Goal: Task Accomplishment & Management: Use online tool/utility

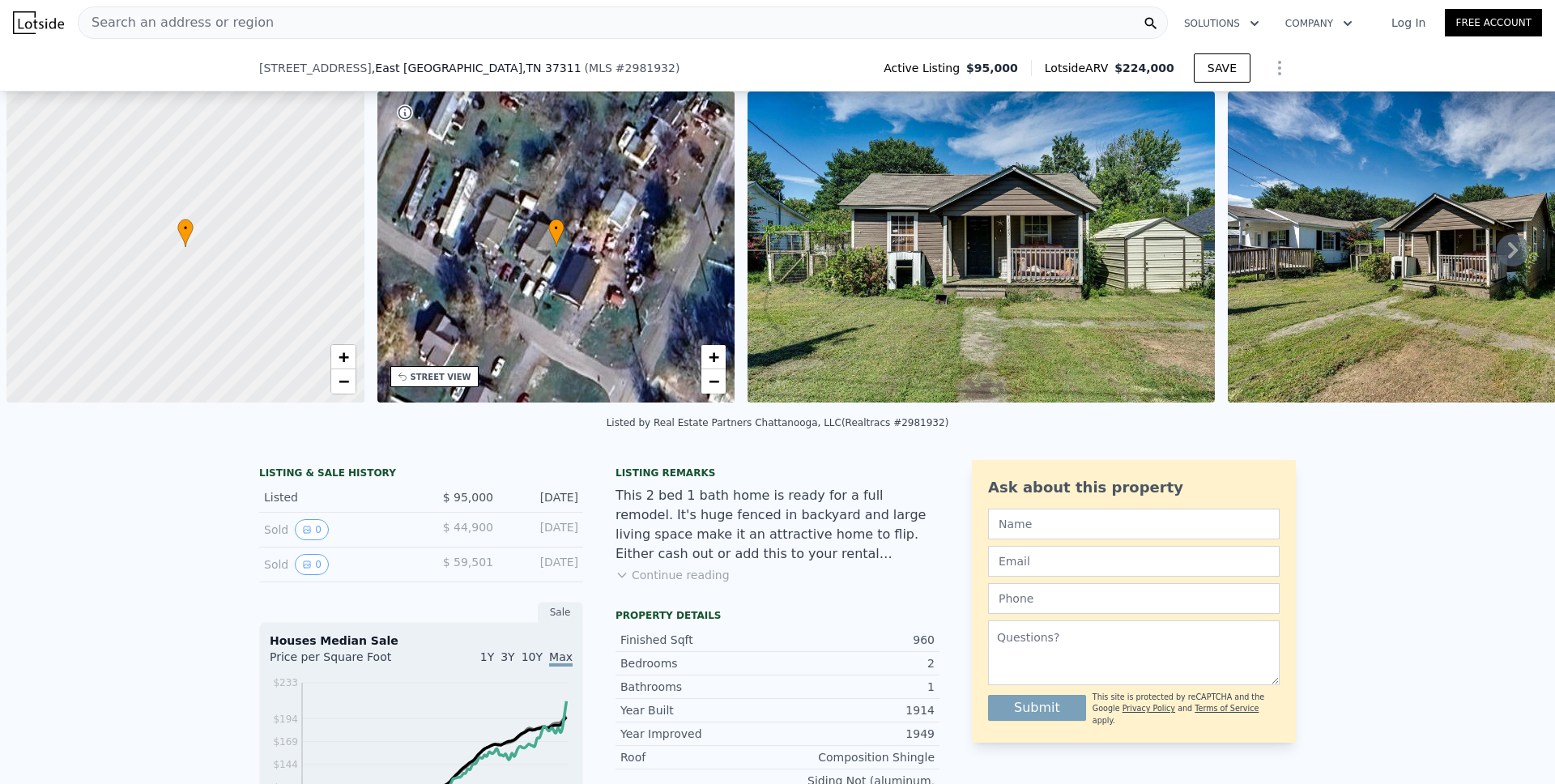
scroll to position [0, 7]
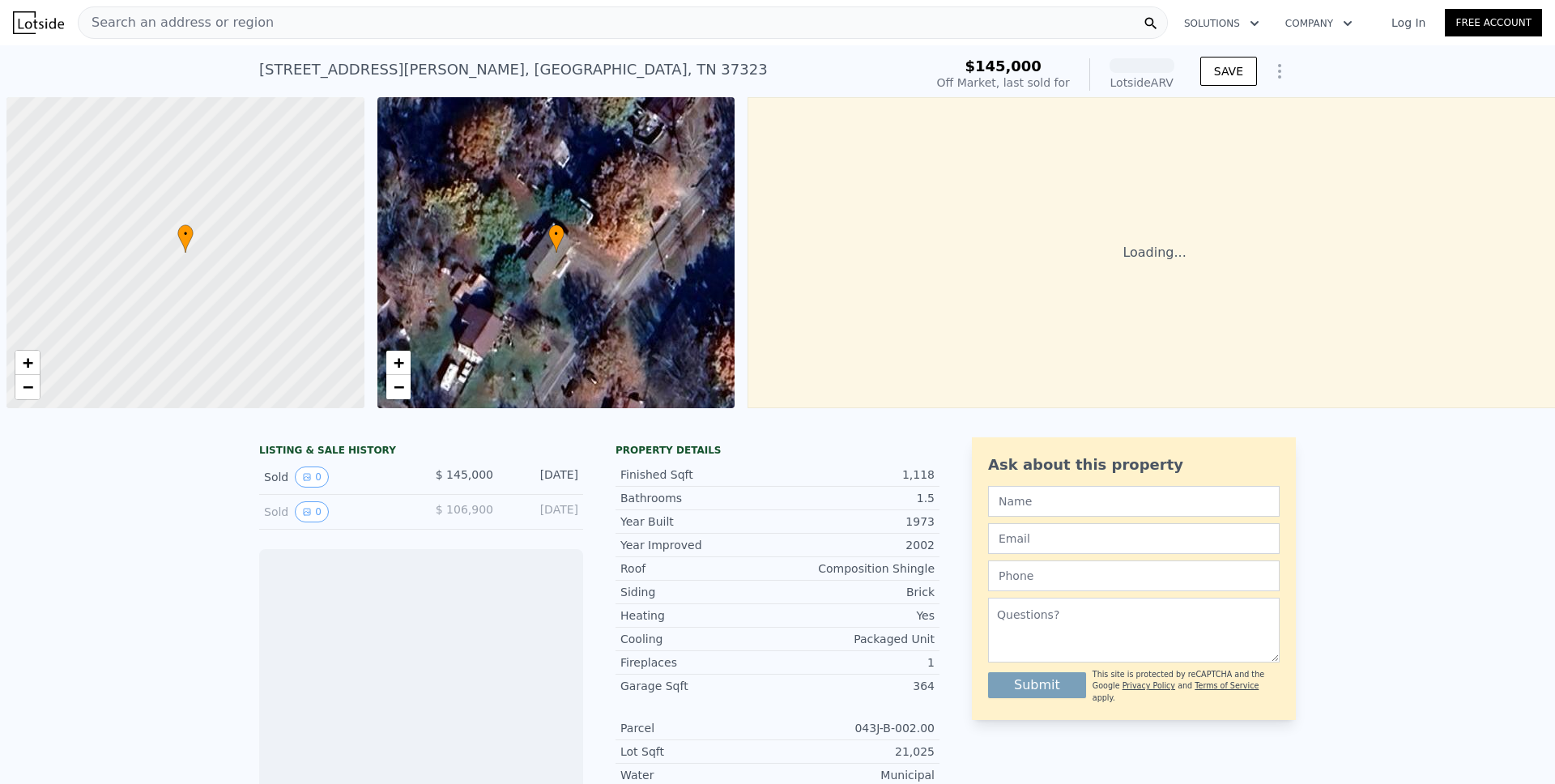
scroll to position [0, 7]
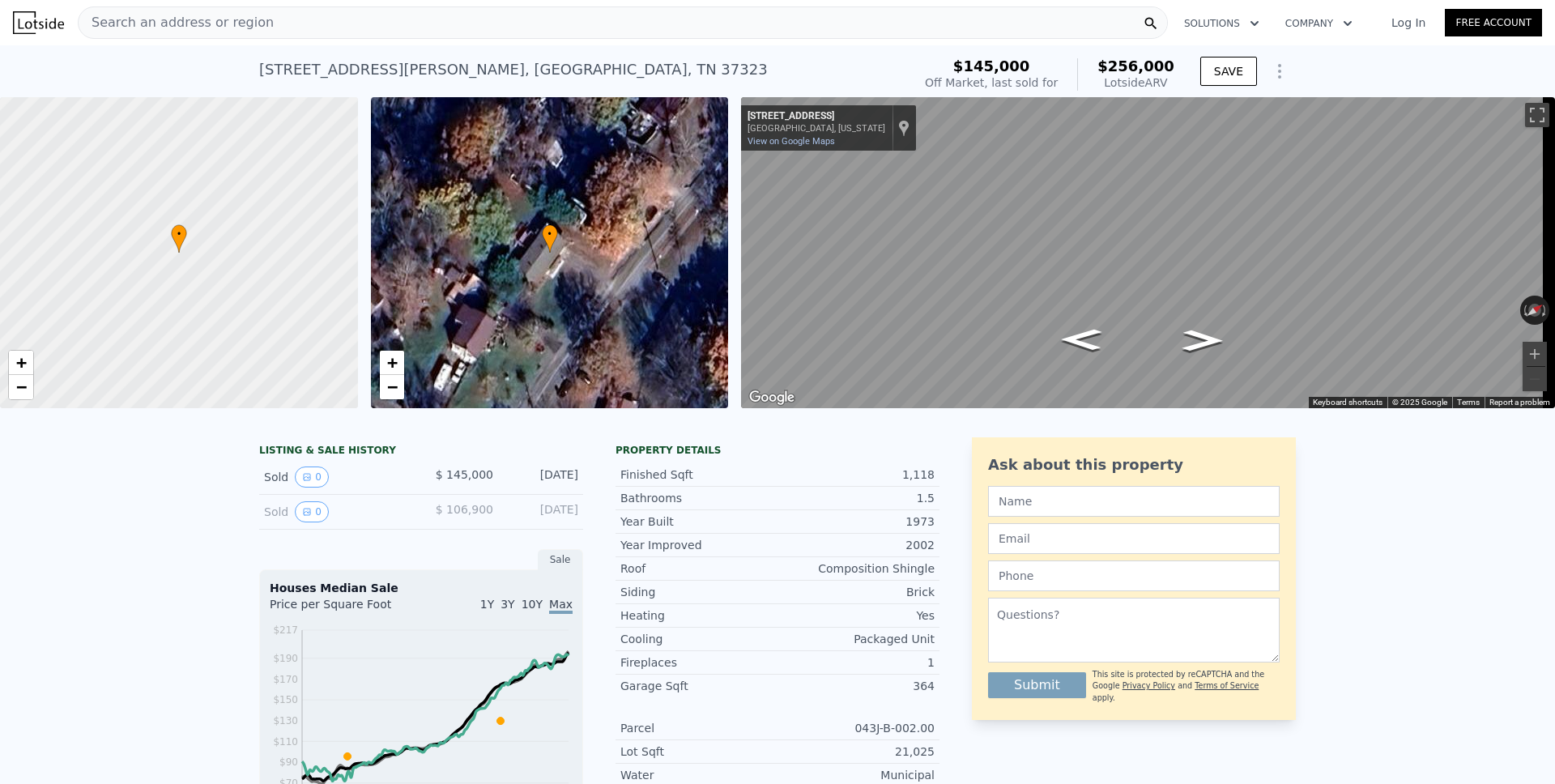
click at [1271, 81] on button "Show Options" at bounding box center [1279, 71] width 32 height 32
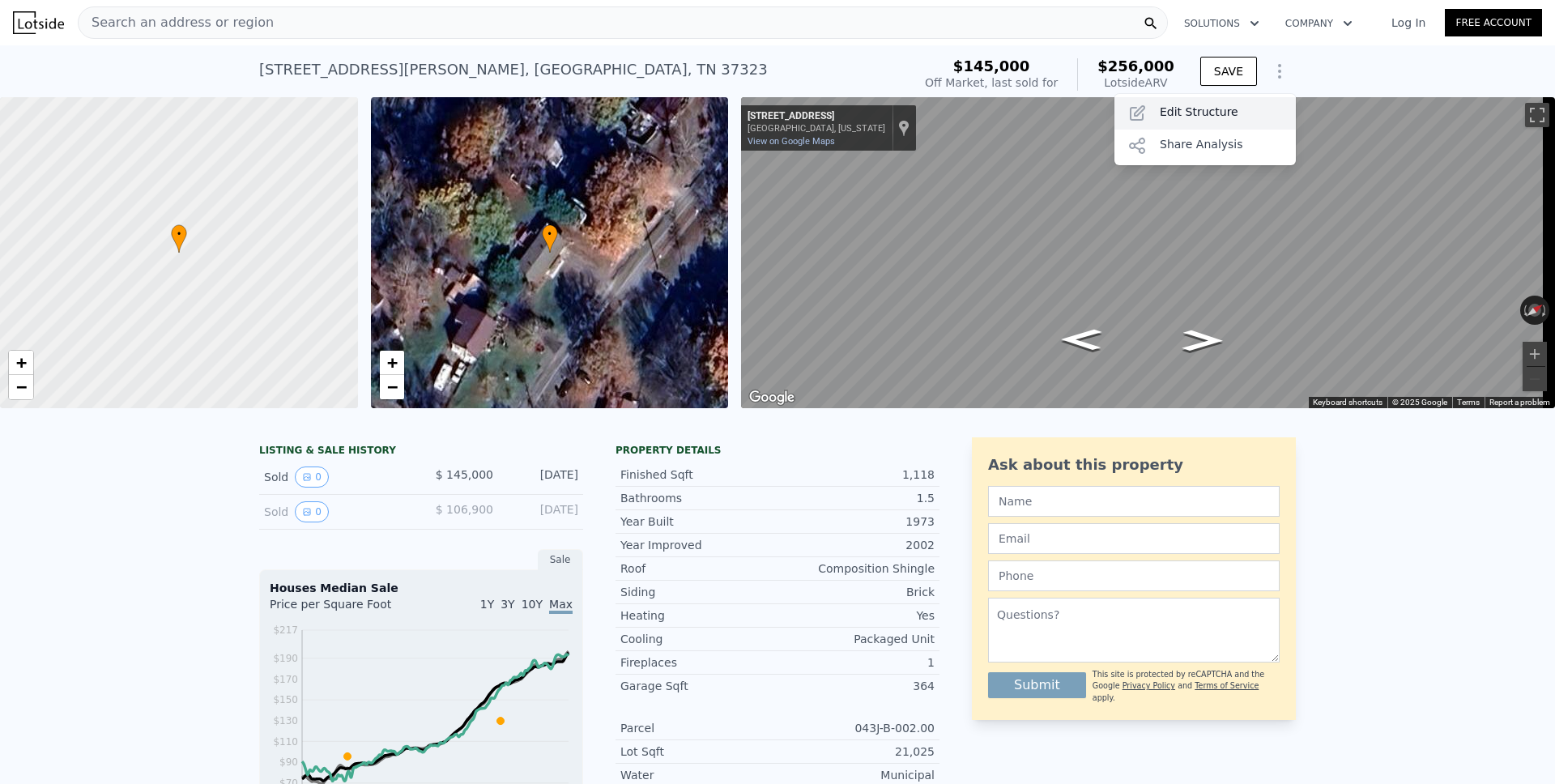
click at [1222, 106] on div "Edit Structure" at bounding box center [1205, 112] width 181 height 32
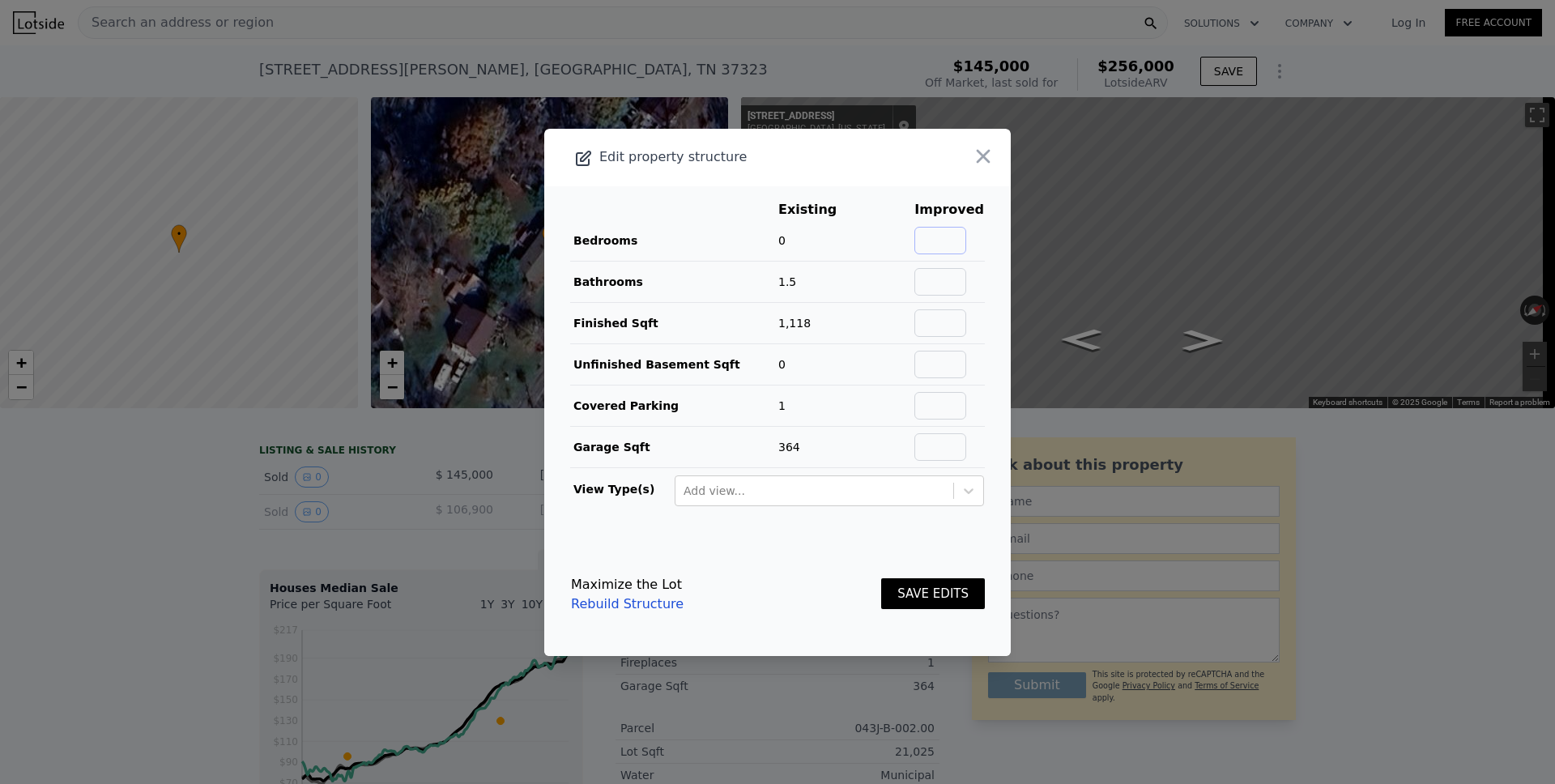
click at [935, 244] on input "text" at bounding box center [939, 240] width 51 height 27
type input "3"
click at [904, 588] on button "SAVE EDITS" at bounding box center [933, 594] width 104 height 32
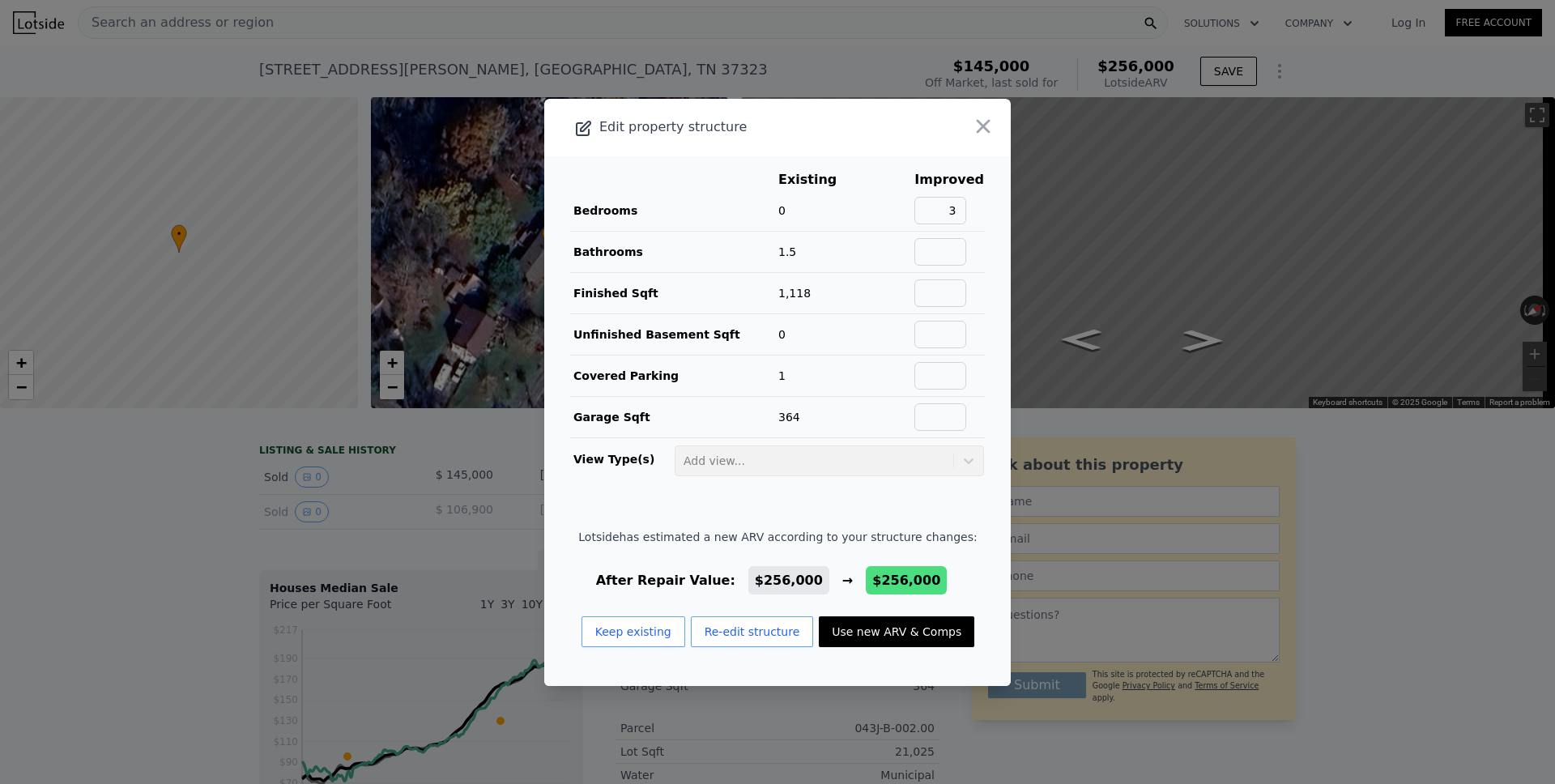
click at [877, 625] on button "Use new ARV & Comps" at bounding box center [897, 632] width 155 height 31
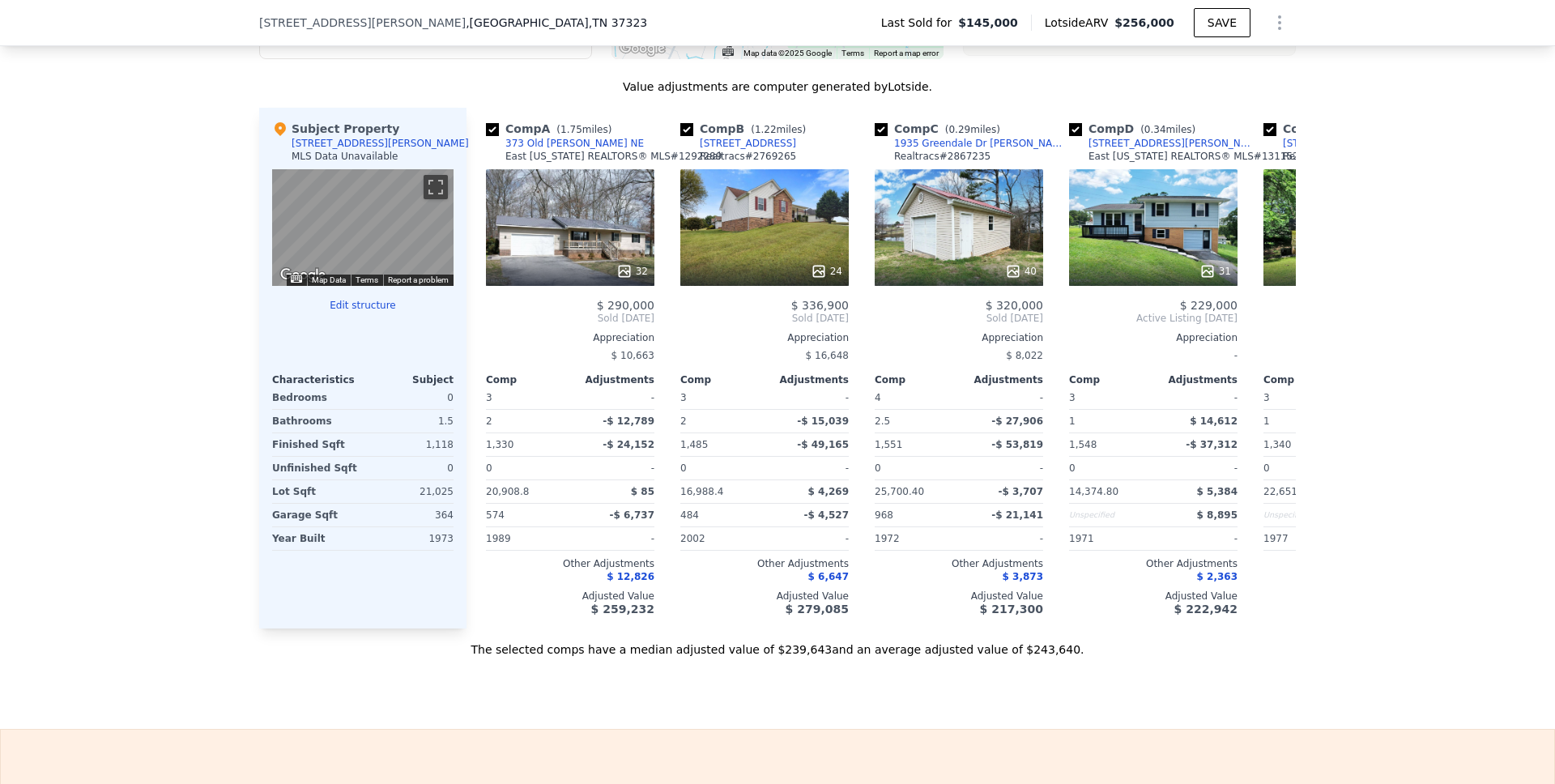
scroll to position [1622, 0]
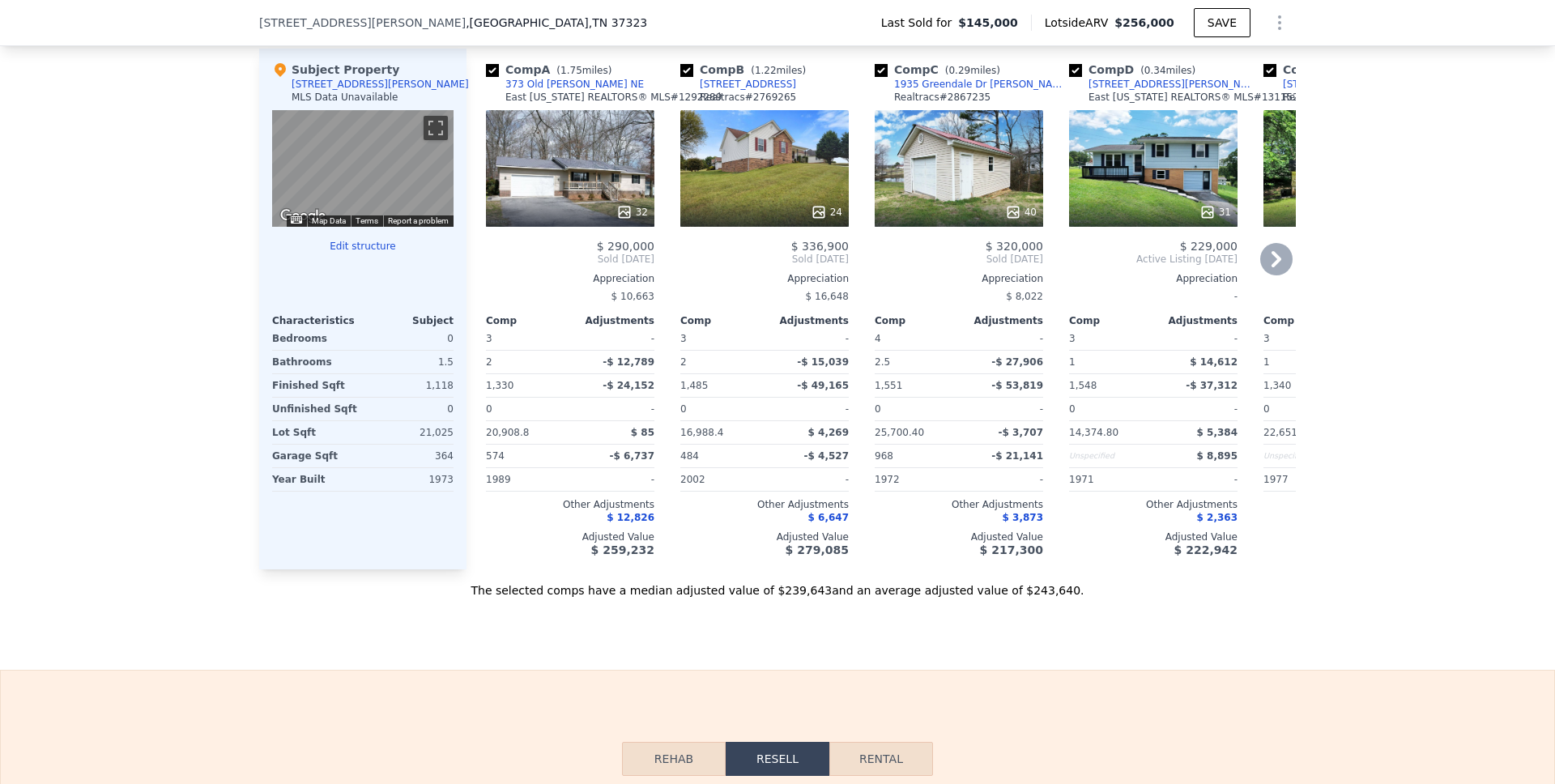
click at [681, 77] on input "checkbox" at bounding box center [686, 70] width 13 height 13
checkbox input "false"
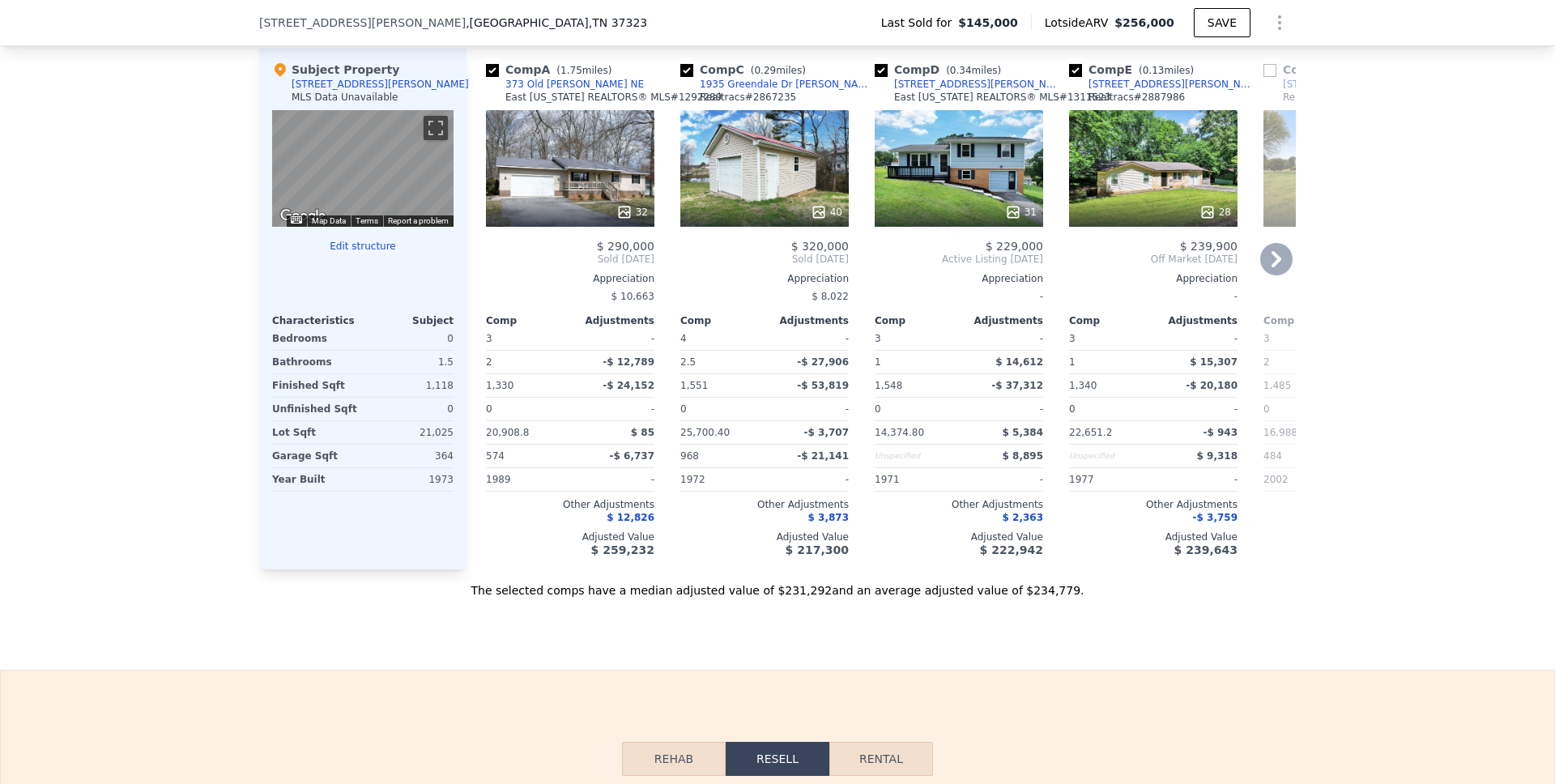
click at [681, 77] on input "checkbox" at bounding box center [686, 70] width 13 height 13
checkbox input "false"
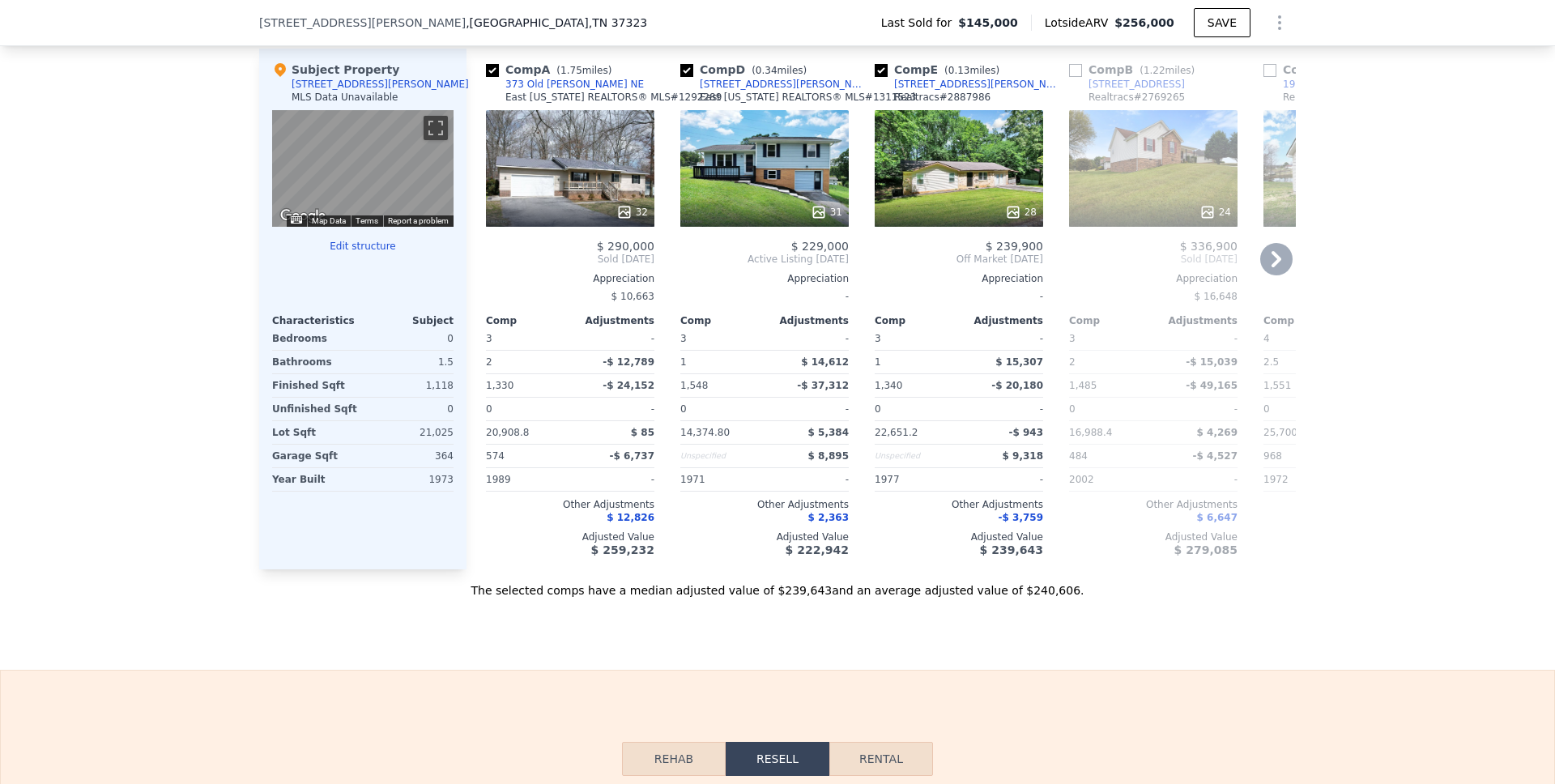
click at [681, 77] on input "checkbox" at bounding box center [686, 70] width 13 height 13
checkbox input "false"
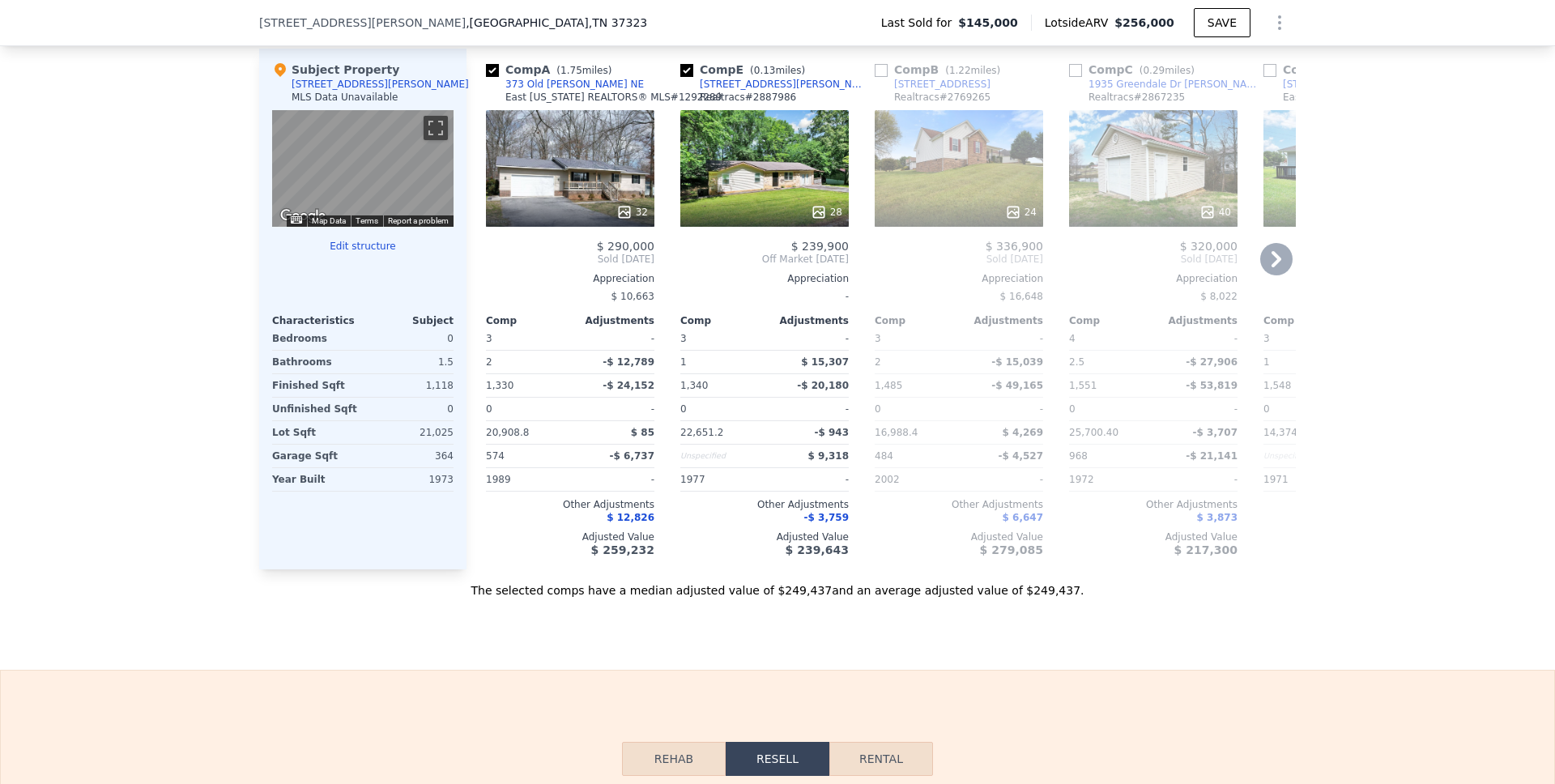
click at [1272, 267] on icon at bounding box center [1277, 259] width 10 height 16
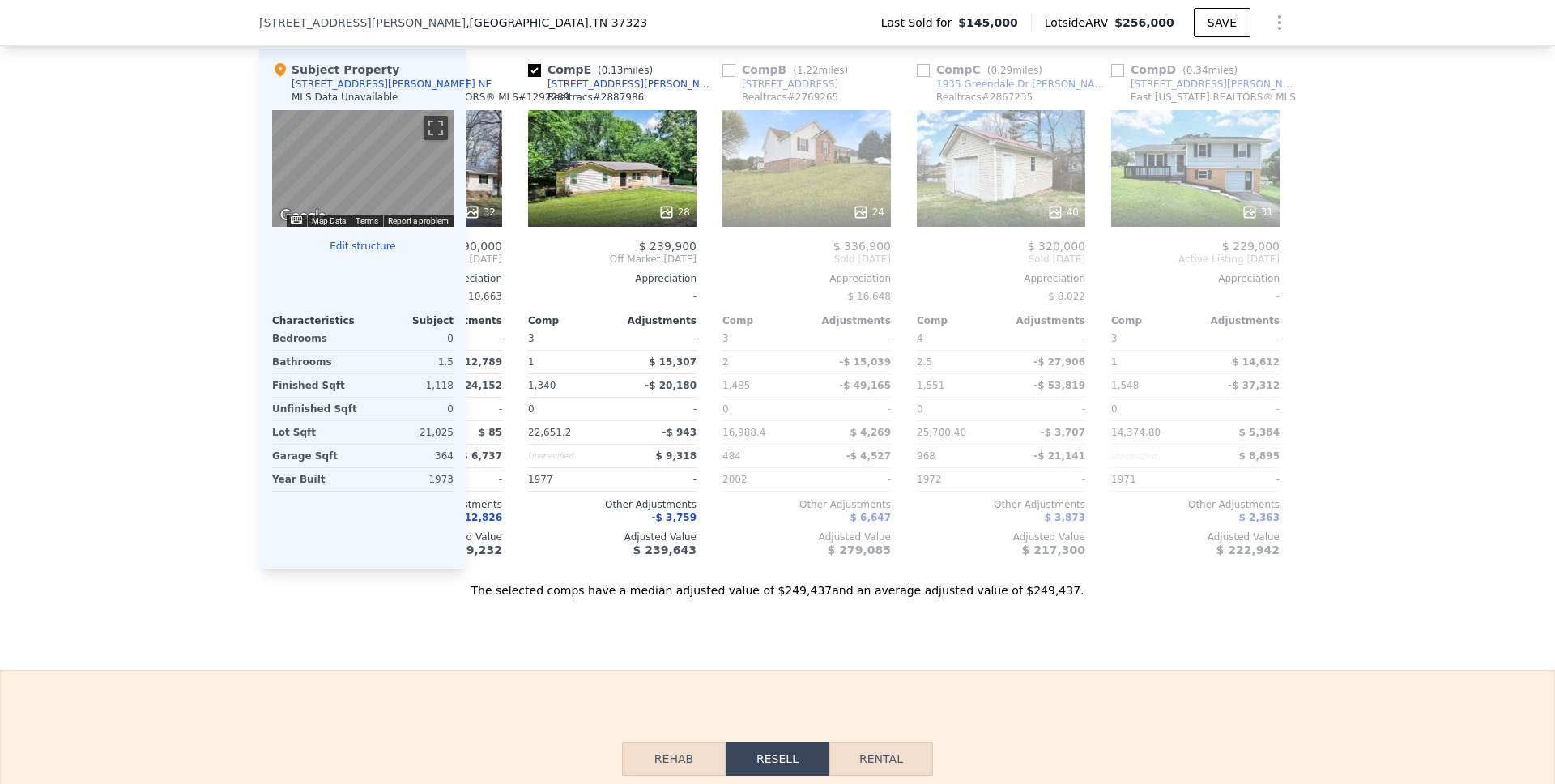
scroll to position [0, 183]
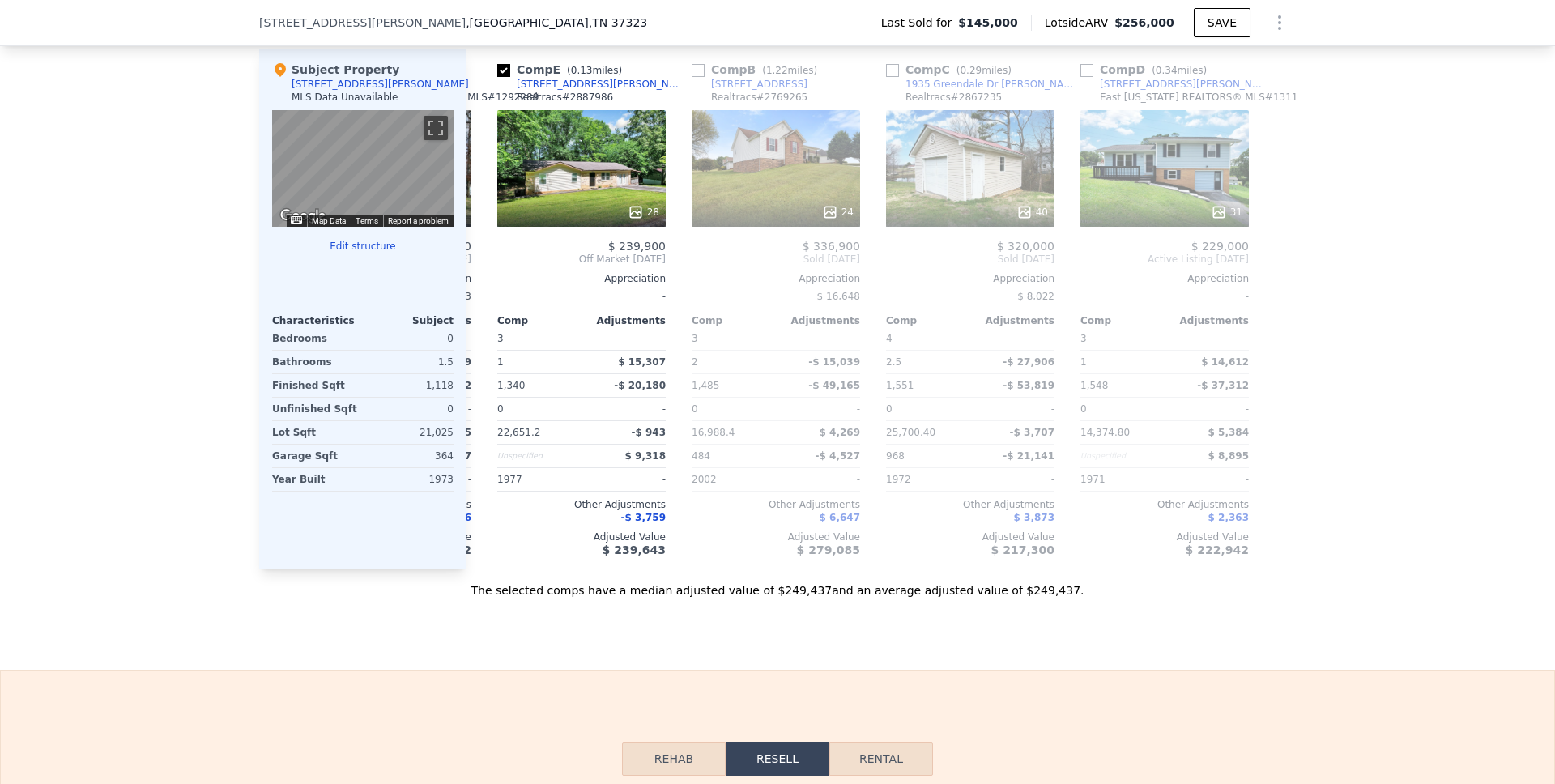
click at [1272, 267] on icon at bounding box center [1277, 259] width 10 height 16
click at [474, 269] on icon at bounding box center [486, 259] width 32 height 32
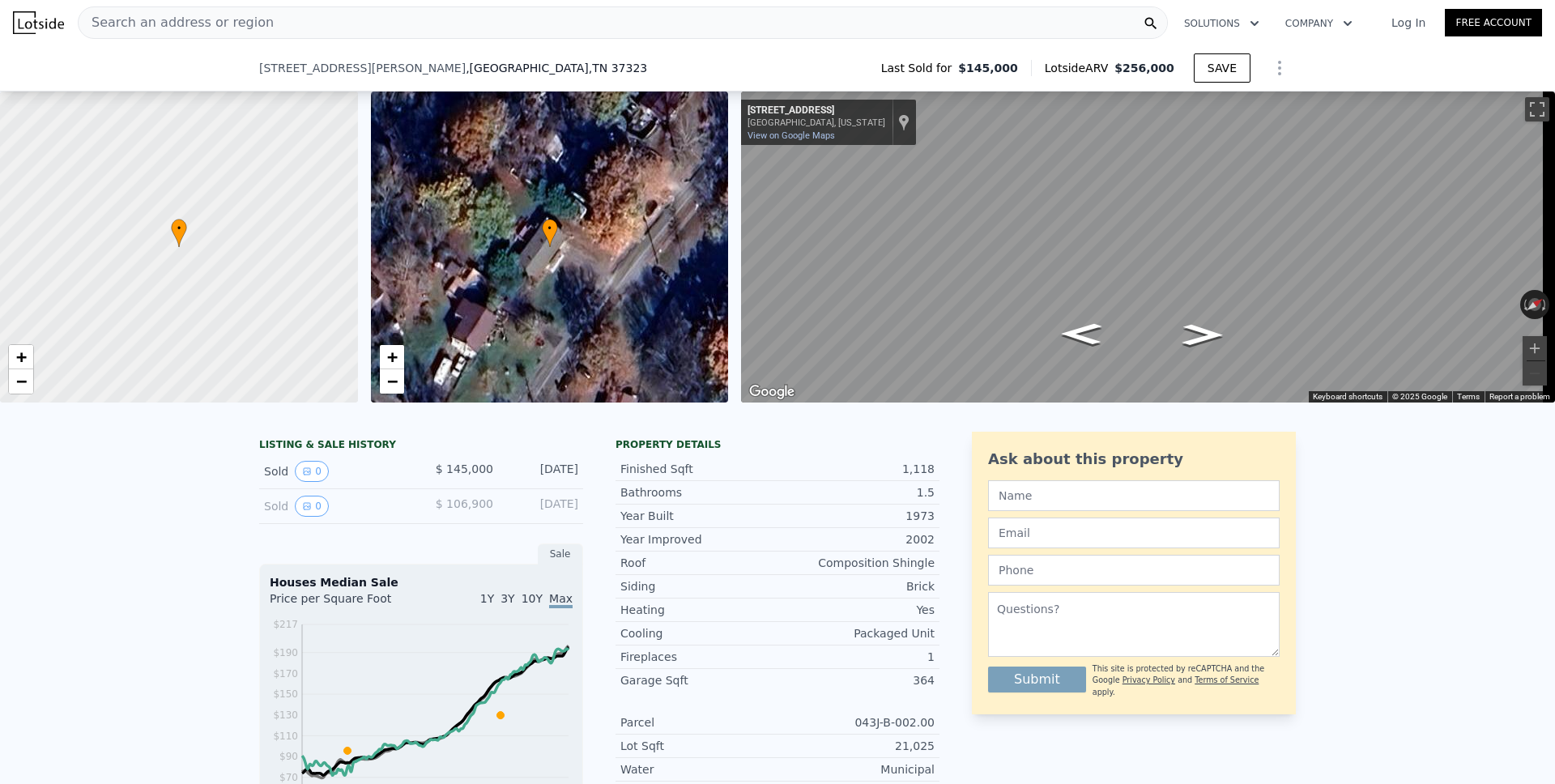
scroll to position [719, 0]
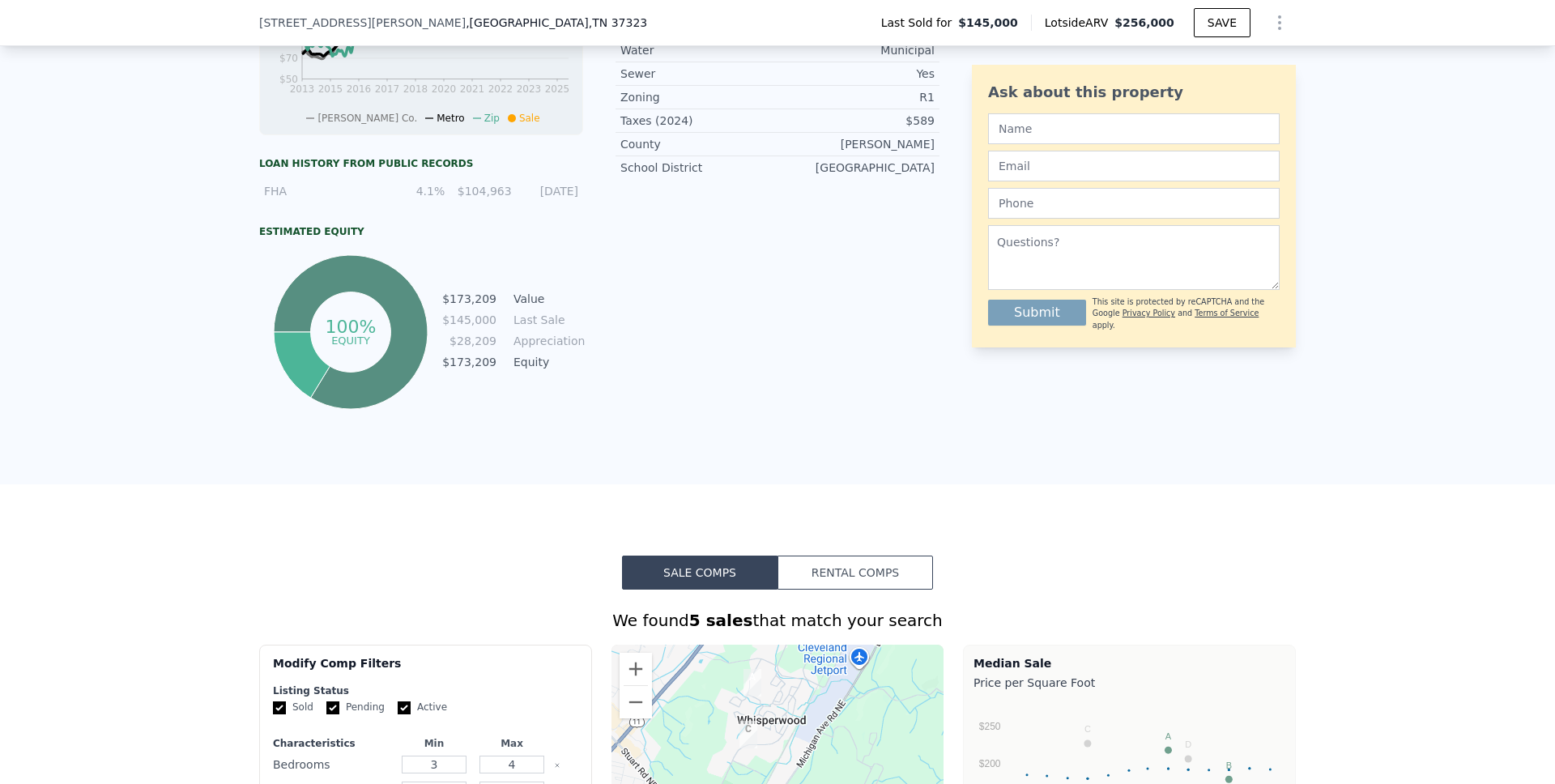
click at [834, 583] on button "Rental Comps" at bounding box center [855, 572] width 155 height 34
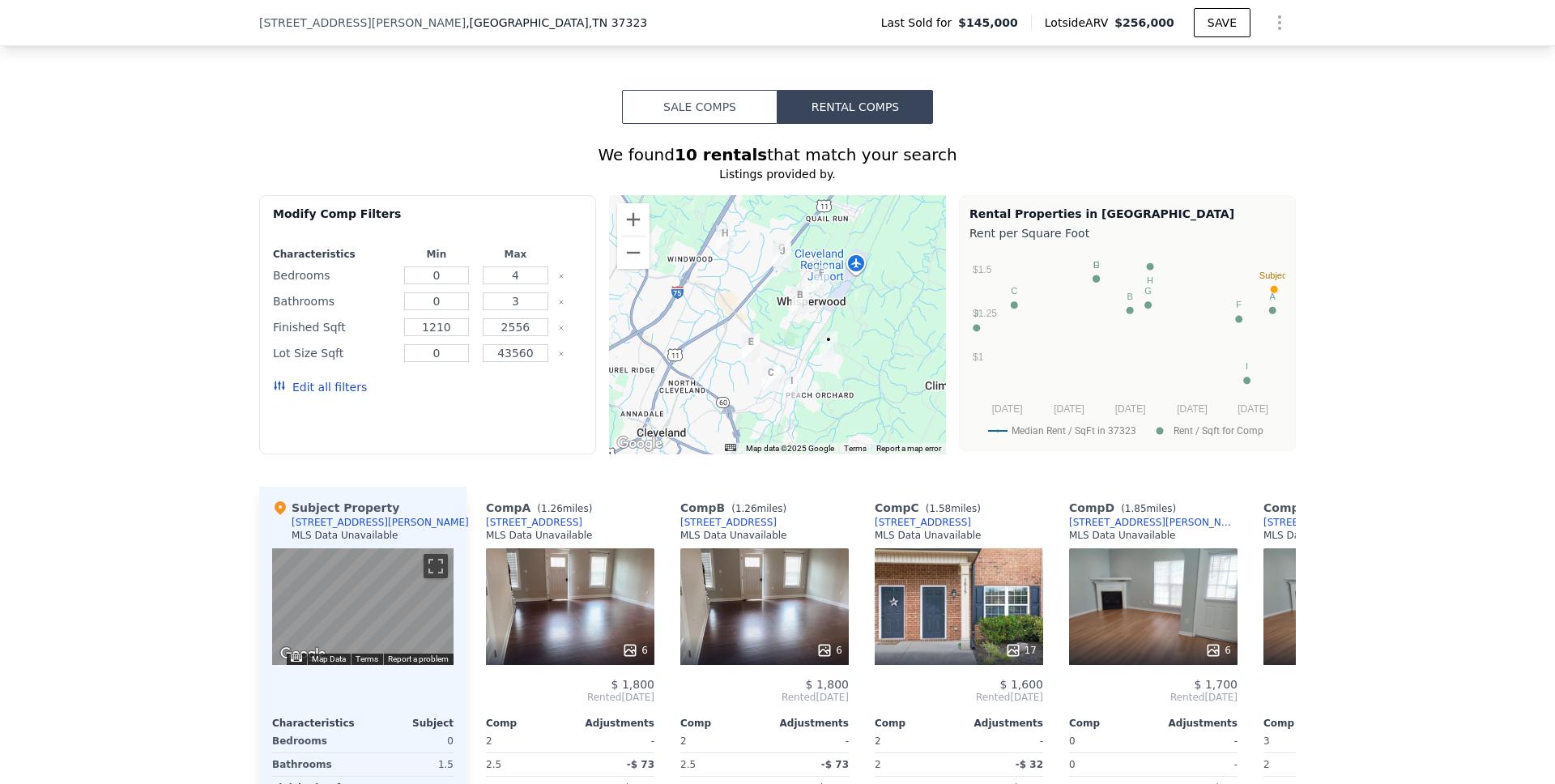
scroll to position [1176, 0]
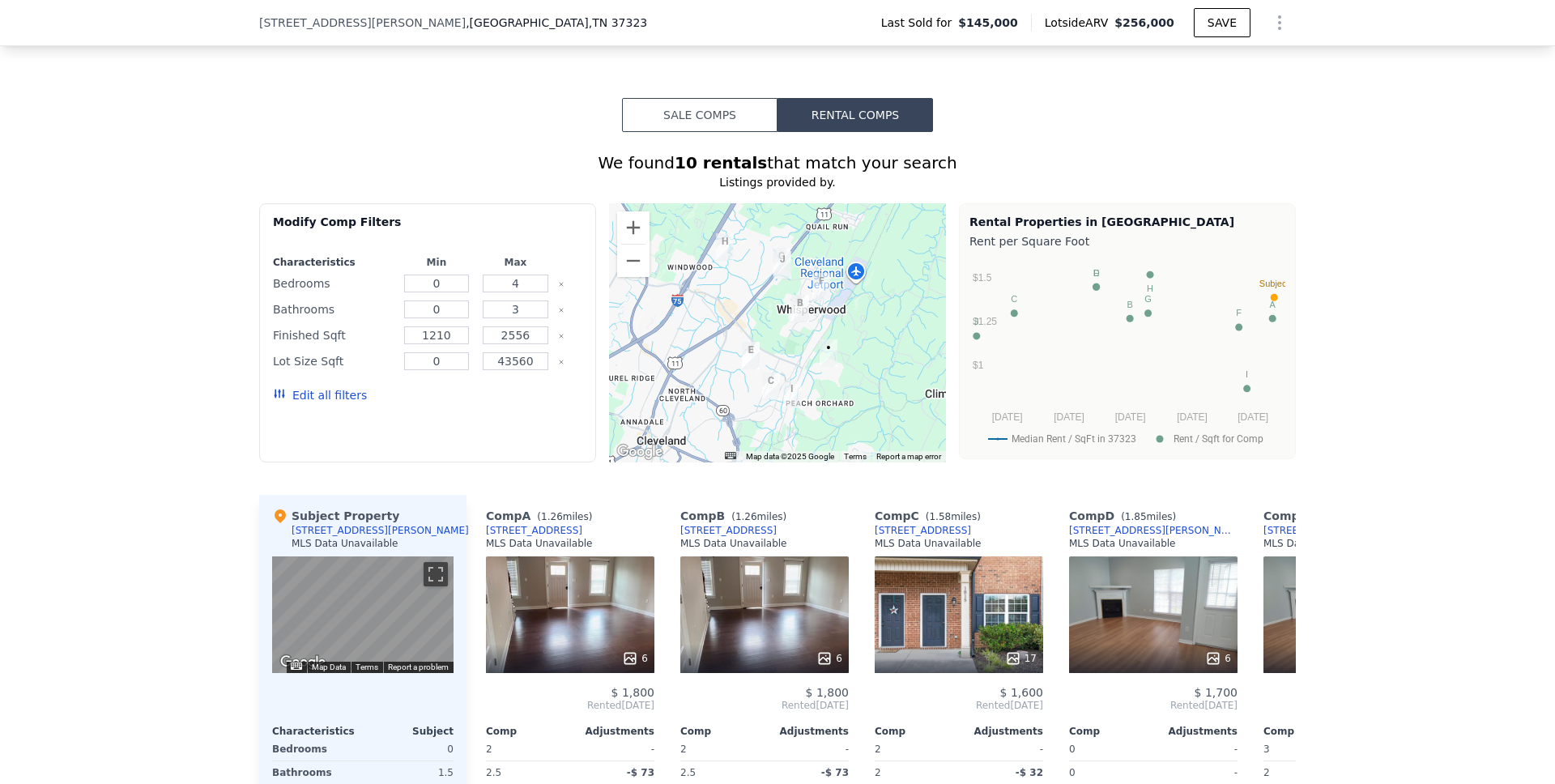
click at [814, 348] on div at bounding box center [778, 332] width 337 height 259
click at [779, 278] on img "5120 NE Meadowbend Drive" at bounding box center [785, 273] width 17 height 27
click at [780, 280] on img "5120 NE Meadowbend Drive" at bounding box center [785, 273] width 17 height 27
click at [750, 371] on img "3839 NE Stephens Road" at bounding box center [754, 364] width 17 height 27
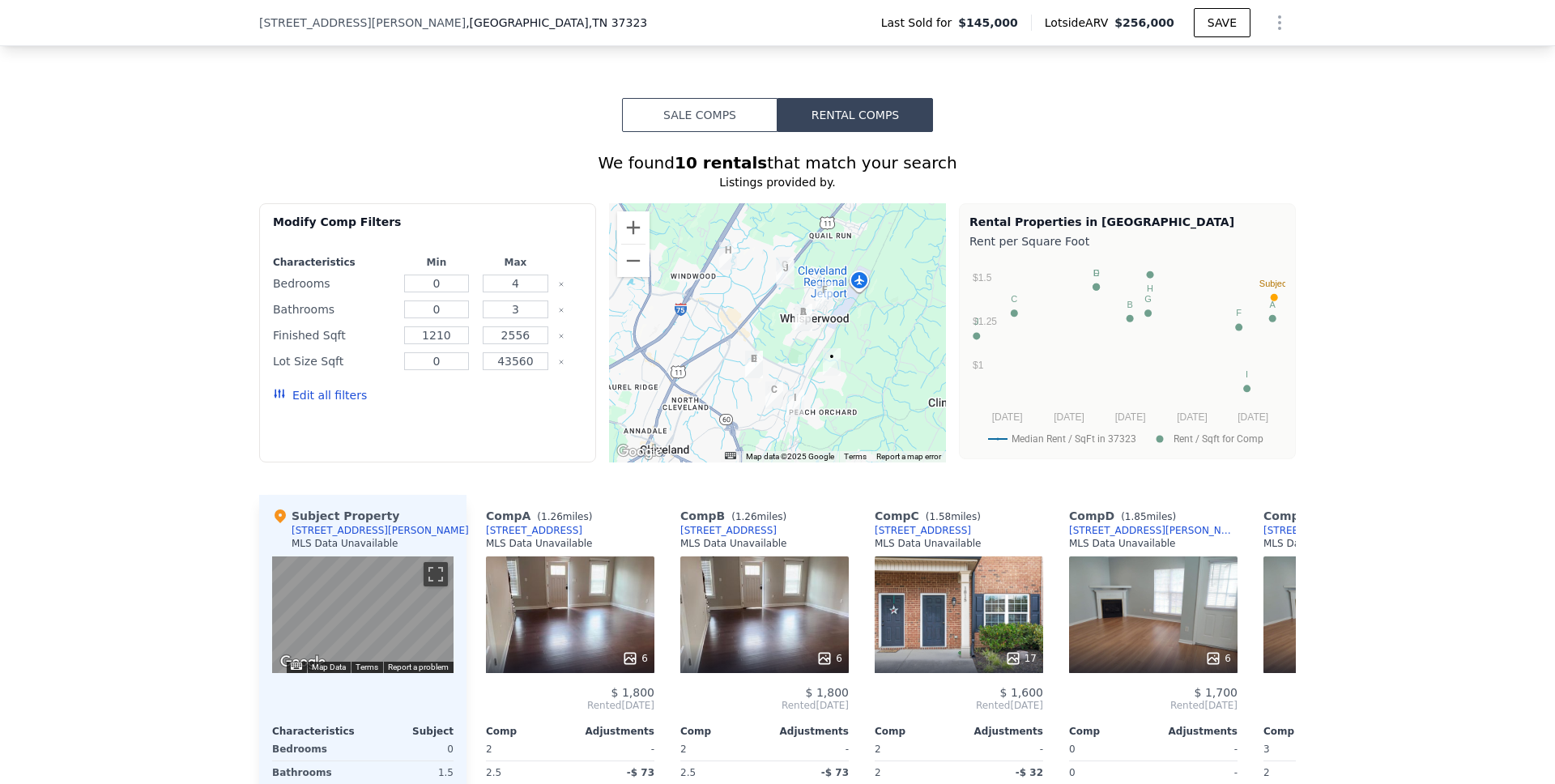
click at [750, 371] on img "3839 NE Stephens Road" at bounding box center [754, 364] width 17 height 27
click at [767, 401] on img "1815 E Bell Tower Ln N" at bounding box center [775, 395] width 17 height 27
click at [768, 401] on img "1815 E Bell Tower Ln N" at bounding box center [775, 395] width 17 height 27
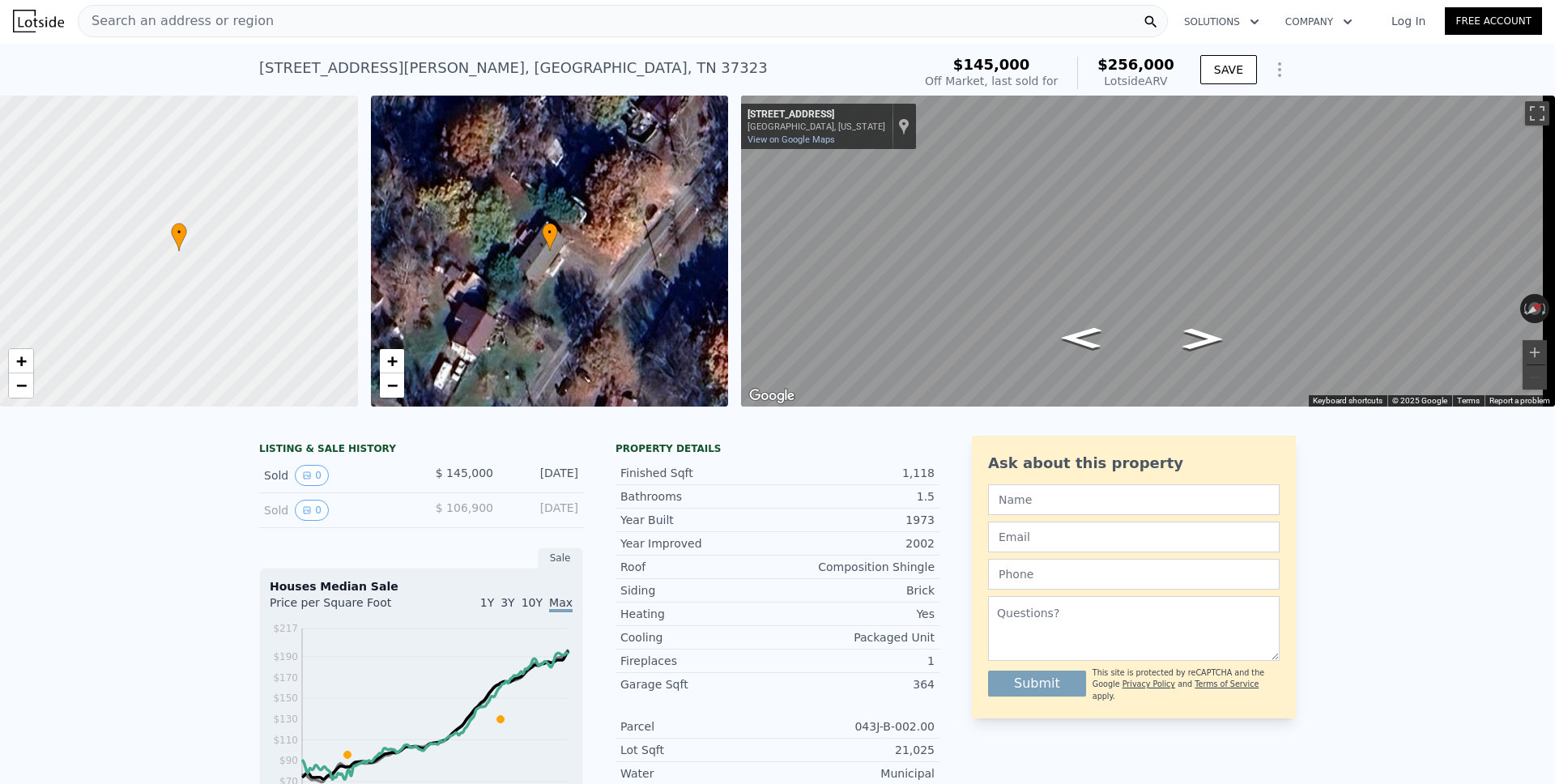
scroll to position [0, 0]
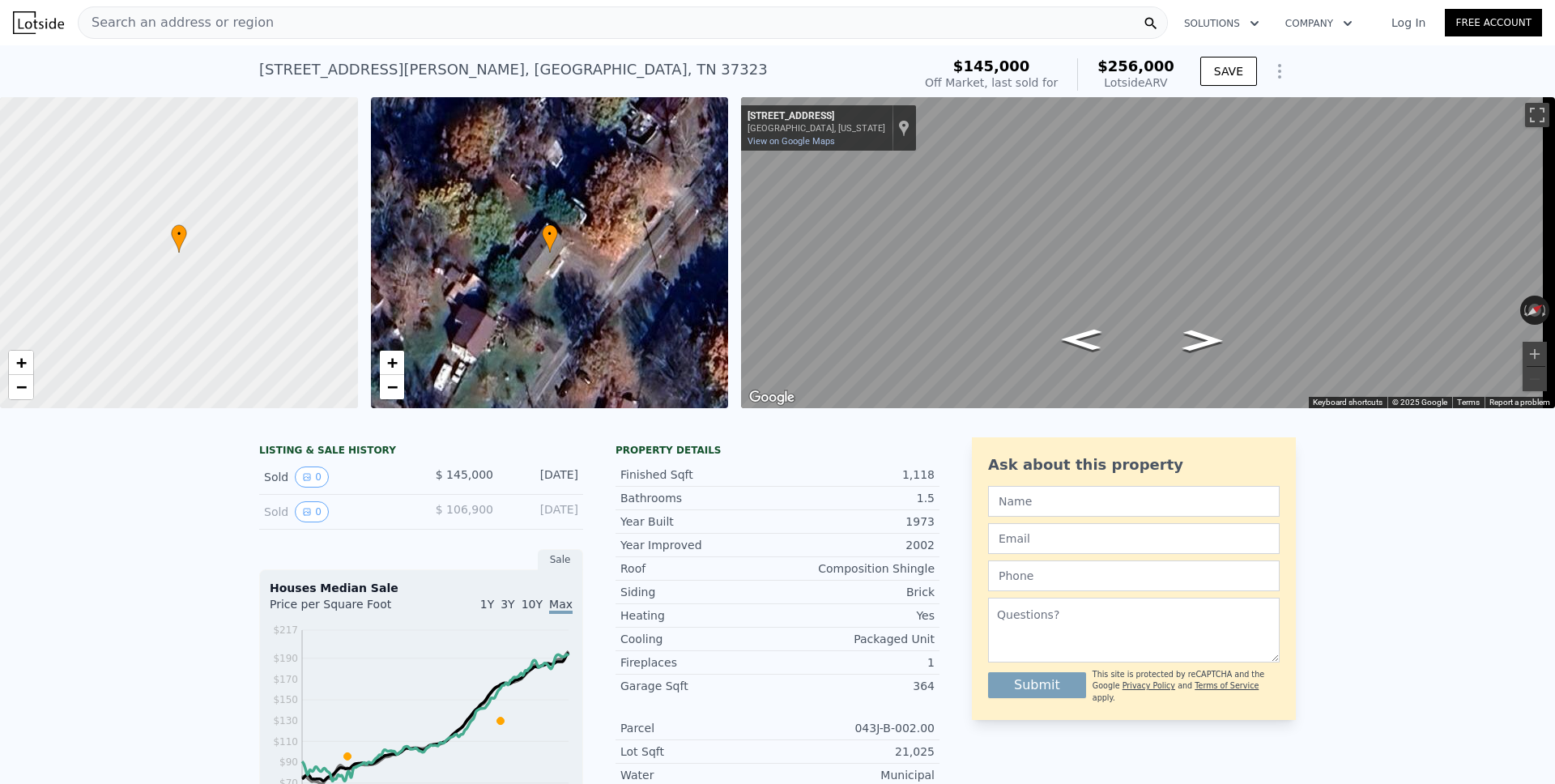
click at [155, 27] on span "Search an address or region" at bounding box center [175, 22] width 195 height 19
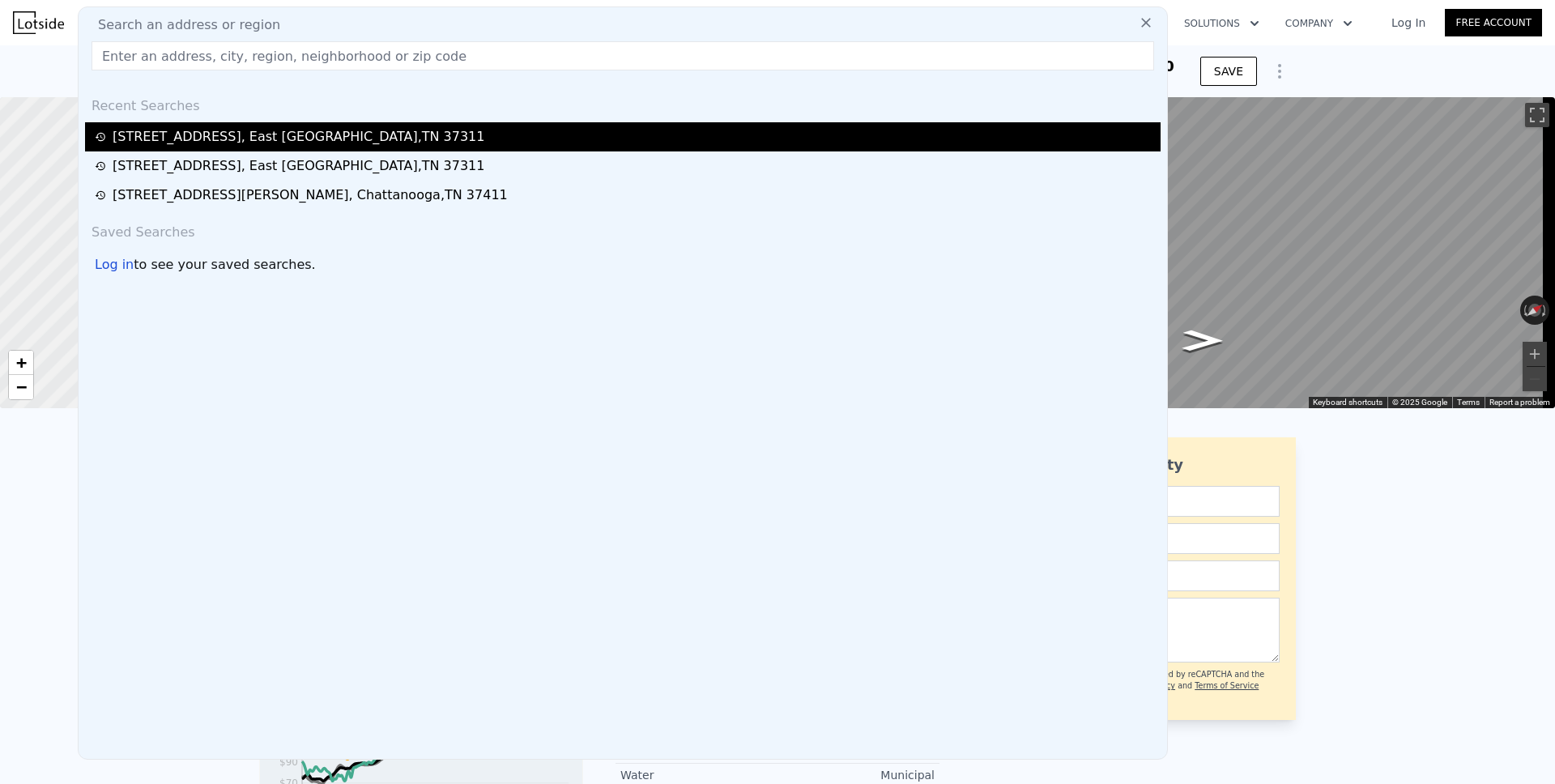
click at [152, 138] on div "[STREET_ADDRESS]" at bounding box center [298, 137] width 371 height 19
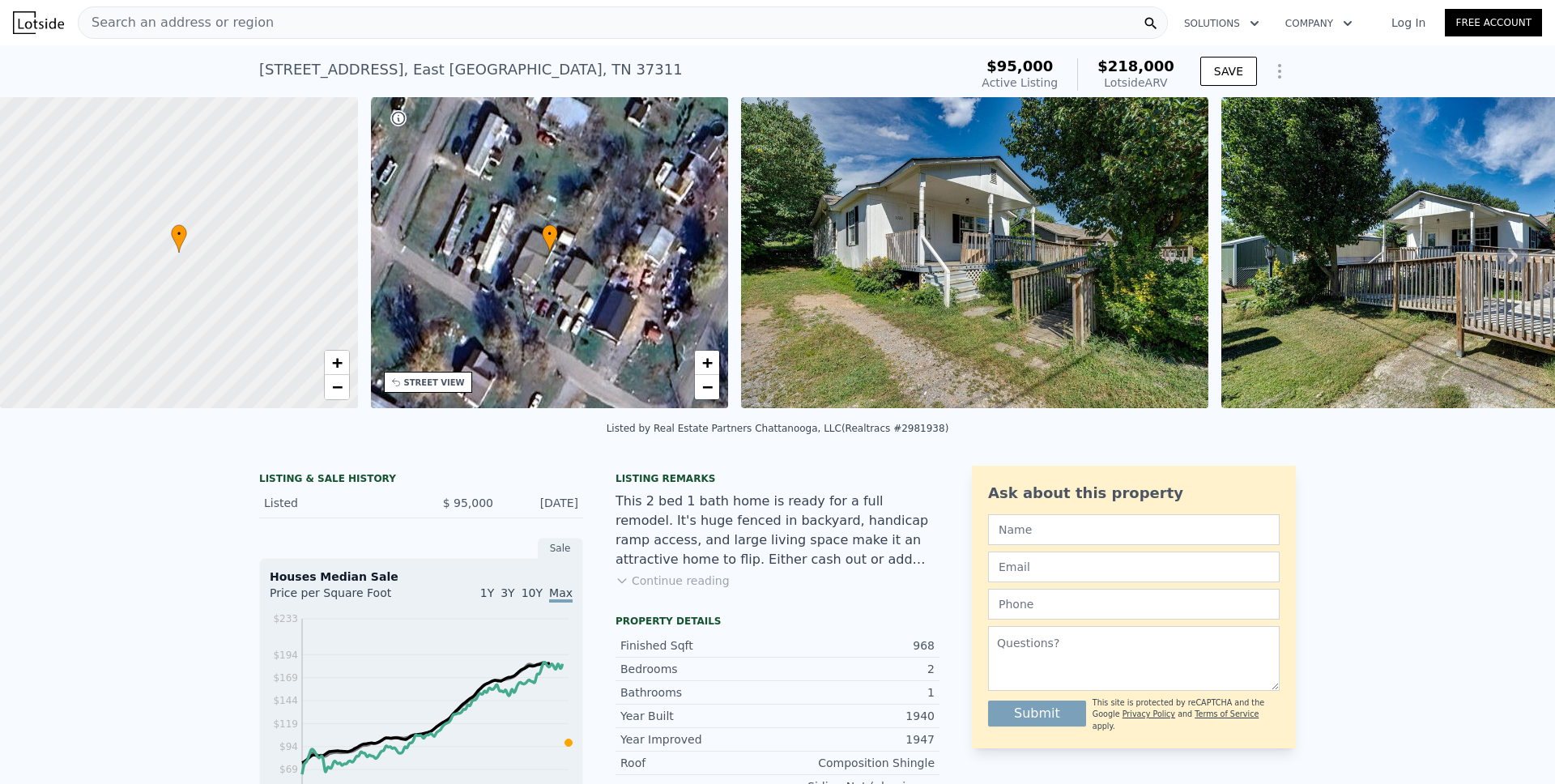
click at [1270, 74] on icon "Show Options" at bounding box center [1280, 71] width 19 height 19
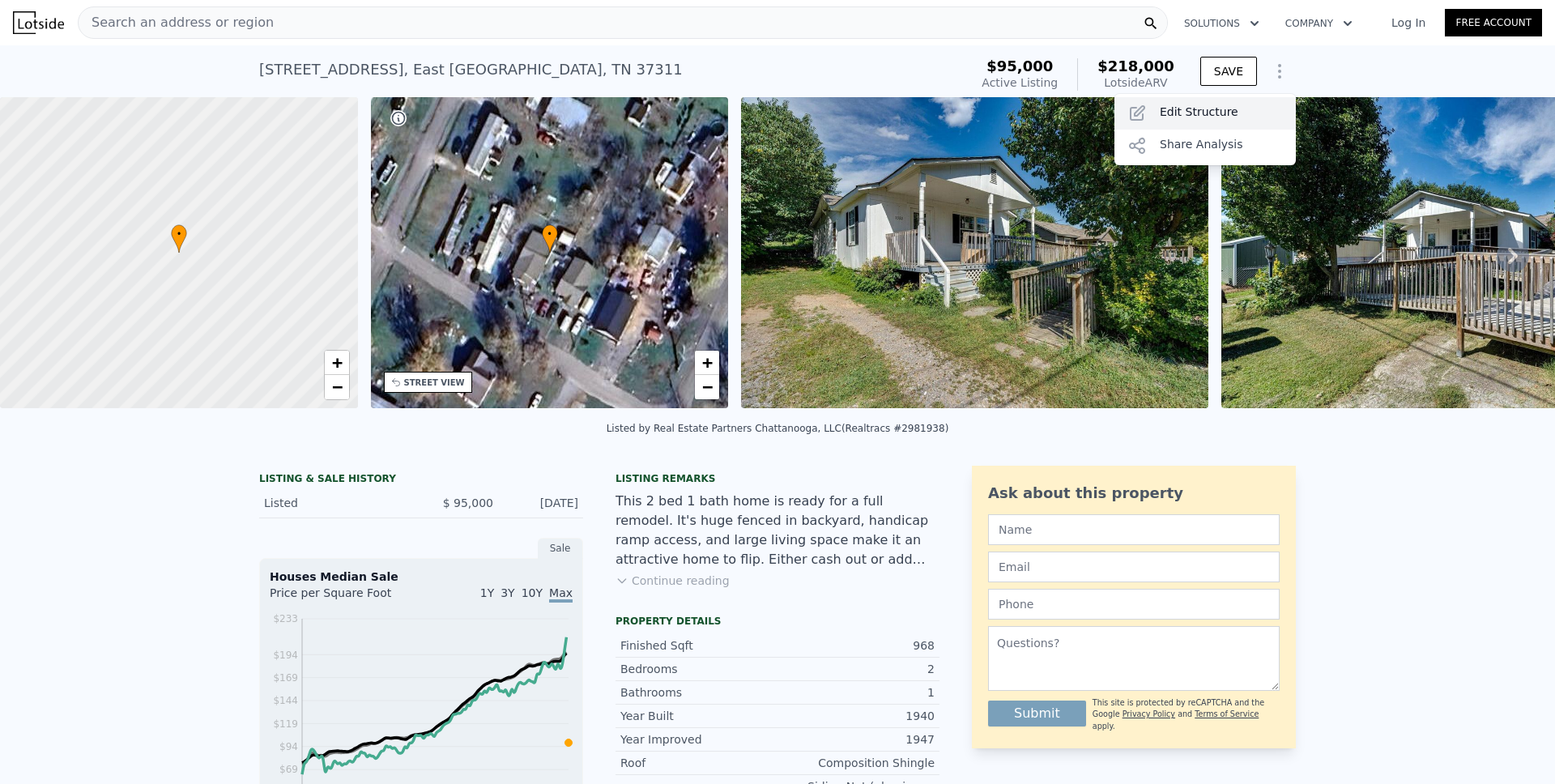
click at [1207, 113] on div "Edit Structure" at bounding box center [1205, 112] width 181 height 32
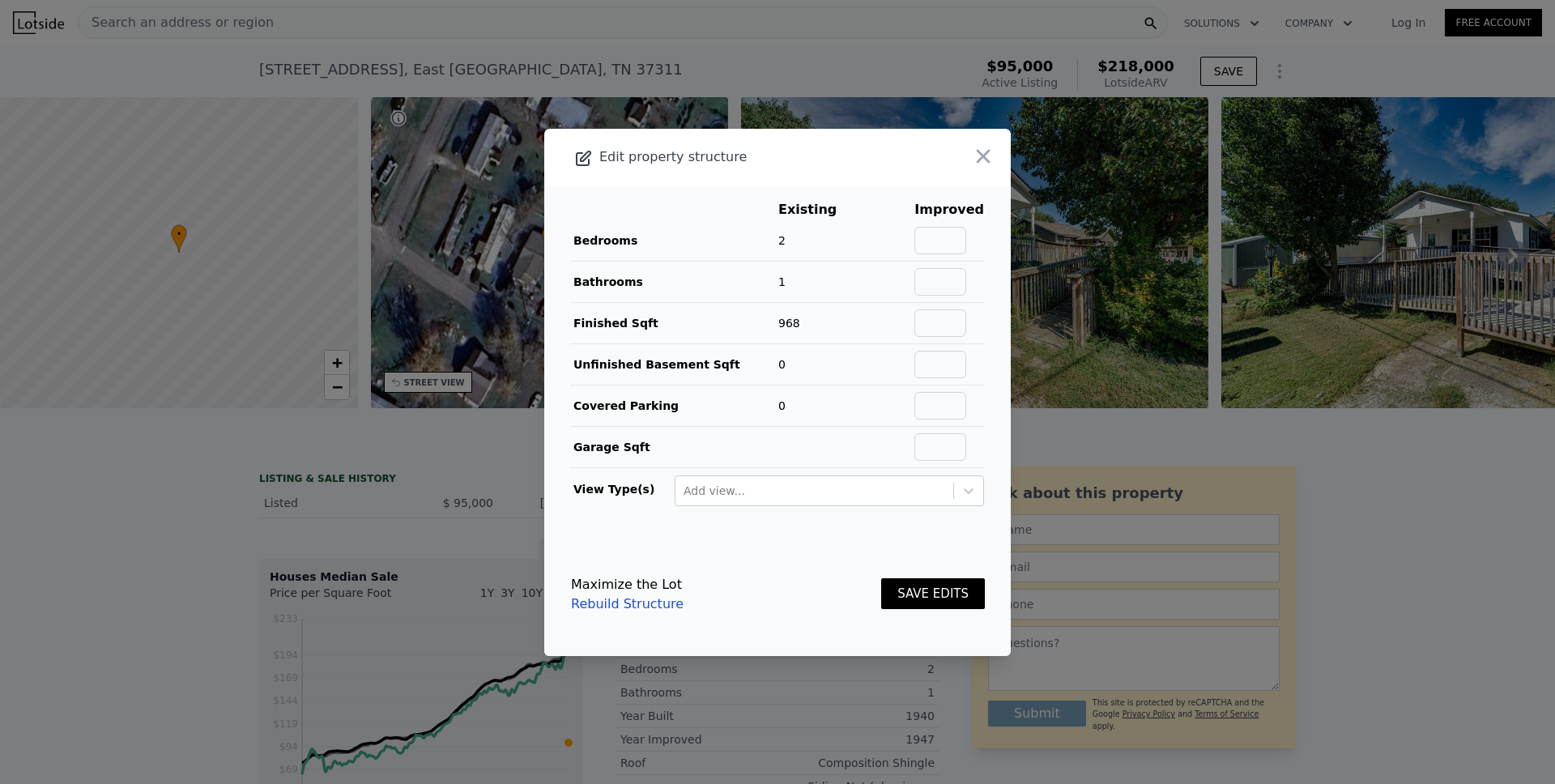
click at [975, 155] on icon "button" at bounding box center [983, 156] width 22 height 22
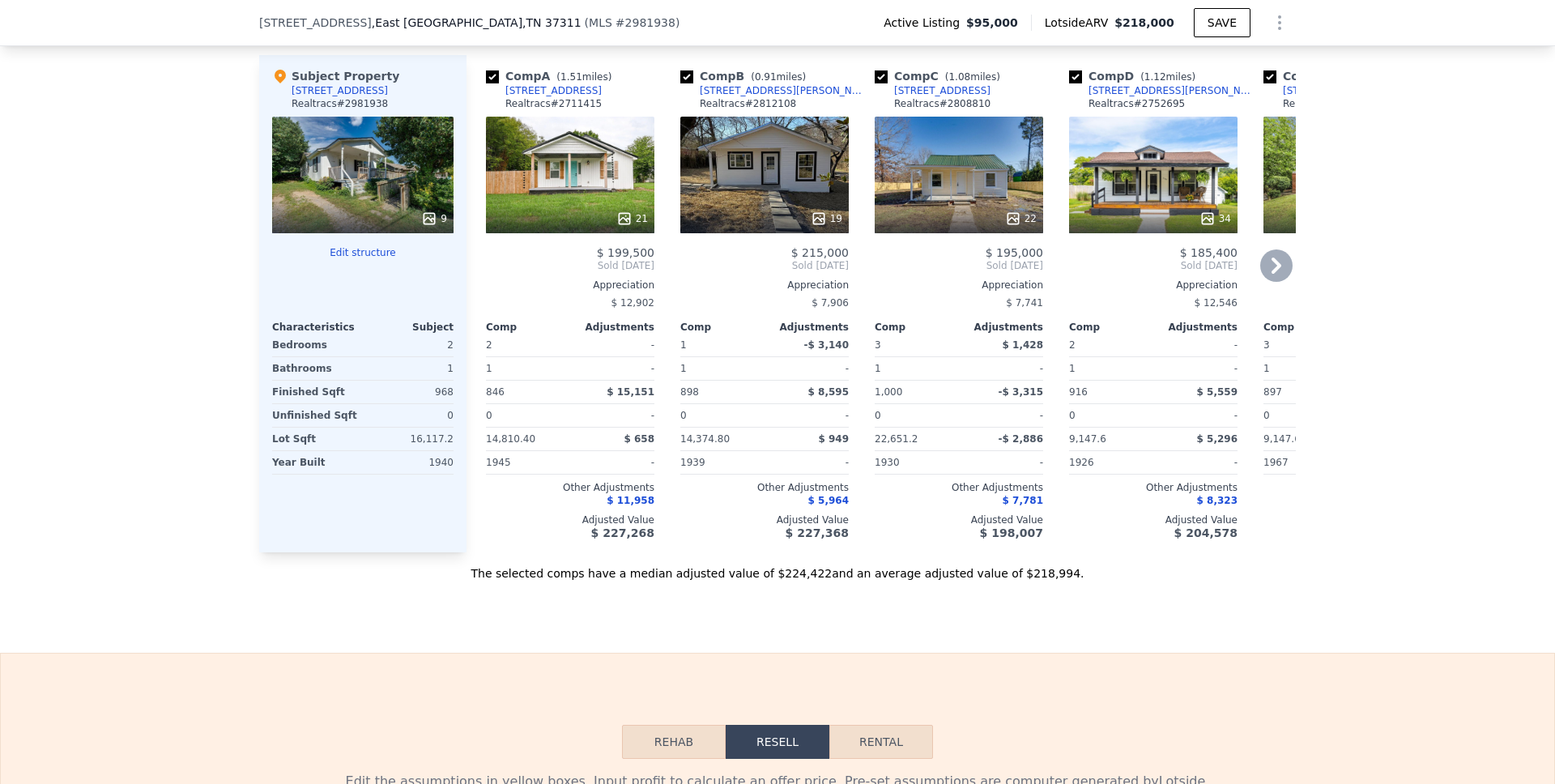
scroll to position [1590, 0]
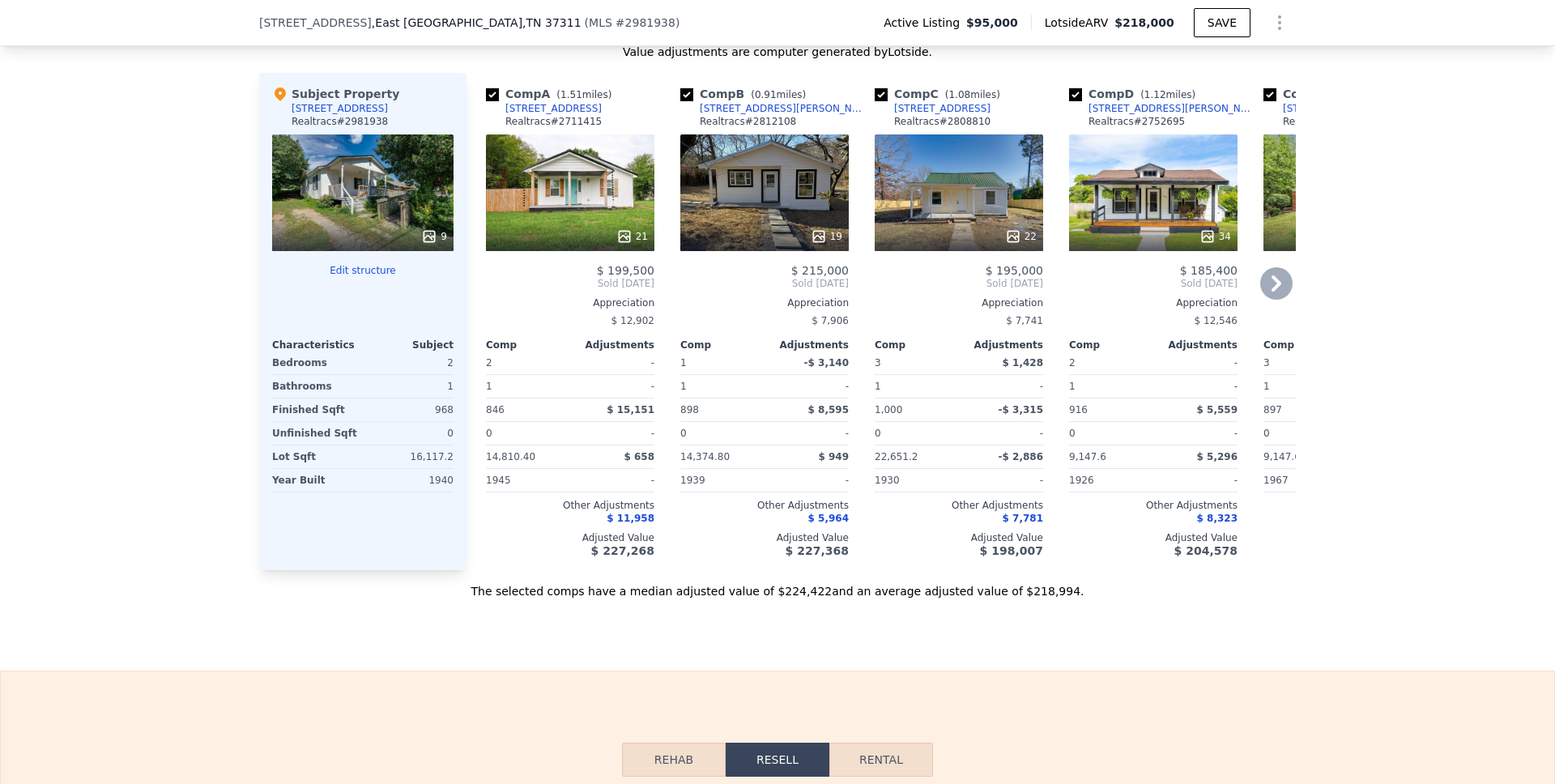
click at [486, 101] on input "checkbox" at bounding box center [492, 94] width 13 height 13
checkbox input "false"
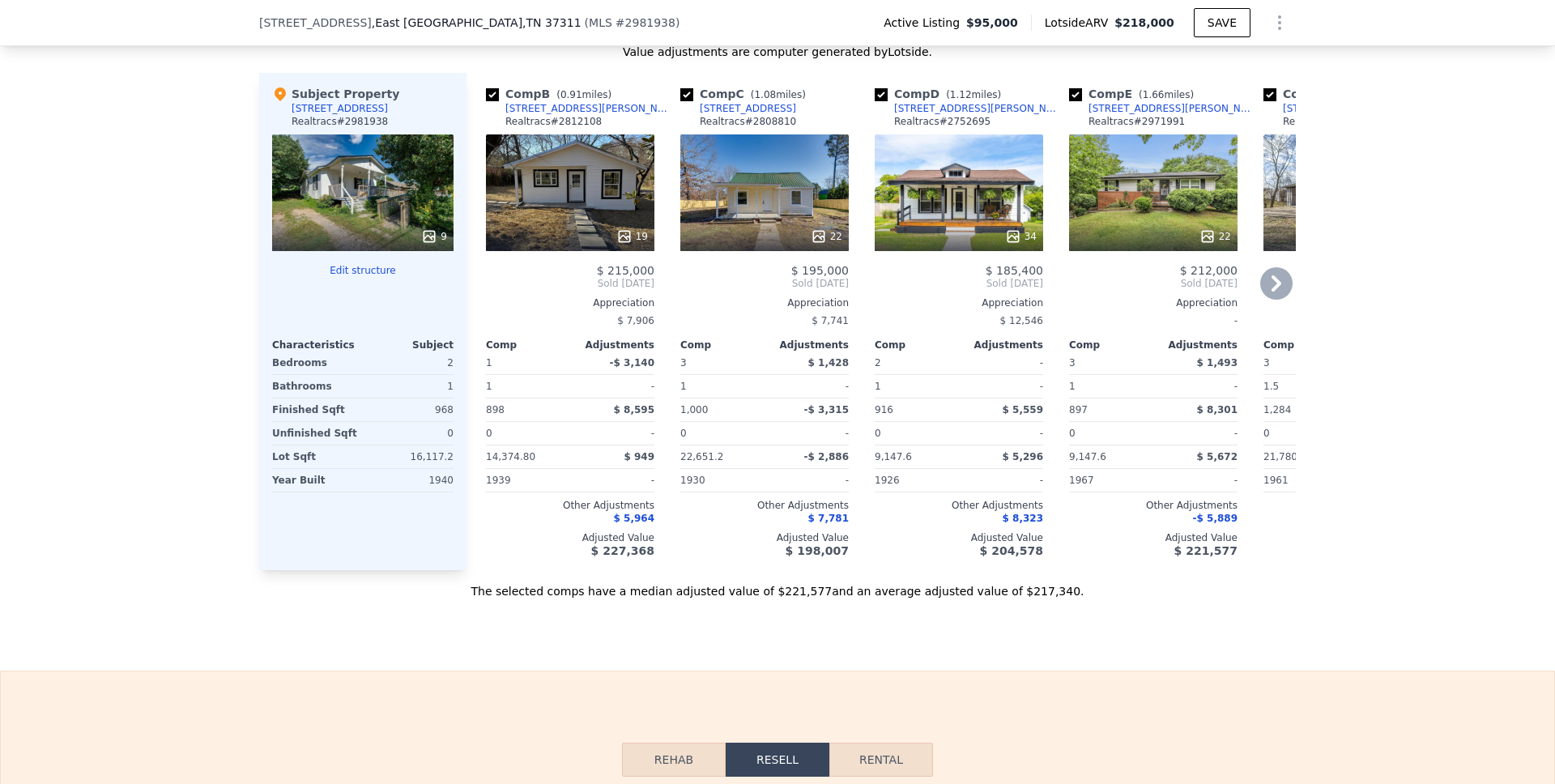
click at [682, 101] on input "checkbox" at bounding box center [686, 94] width 13 height 13
checkbox input "false"
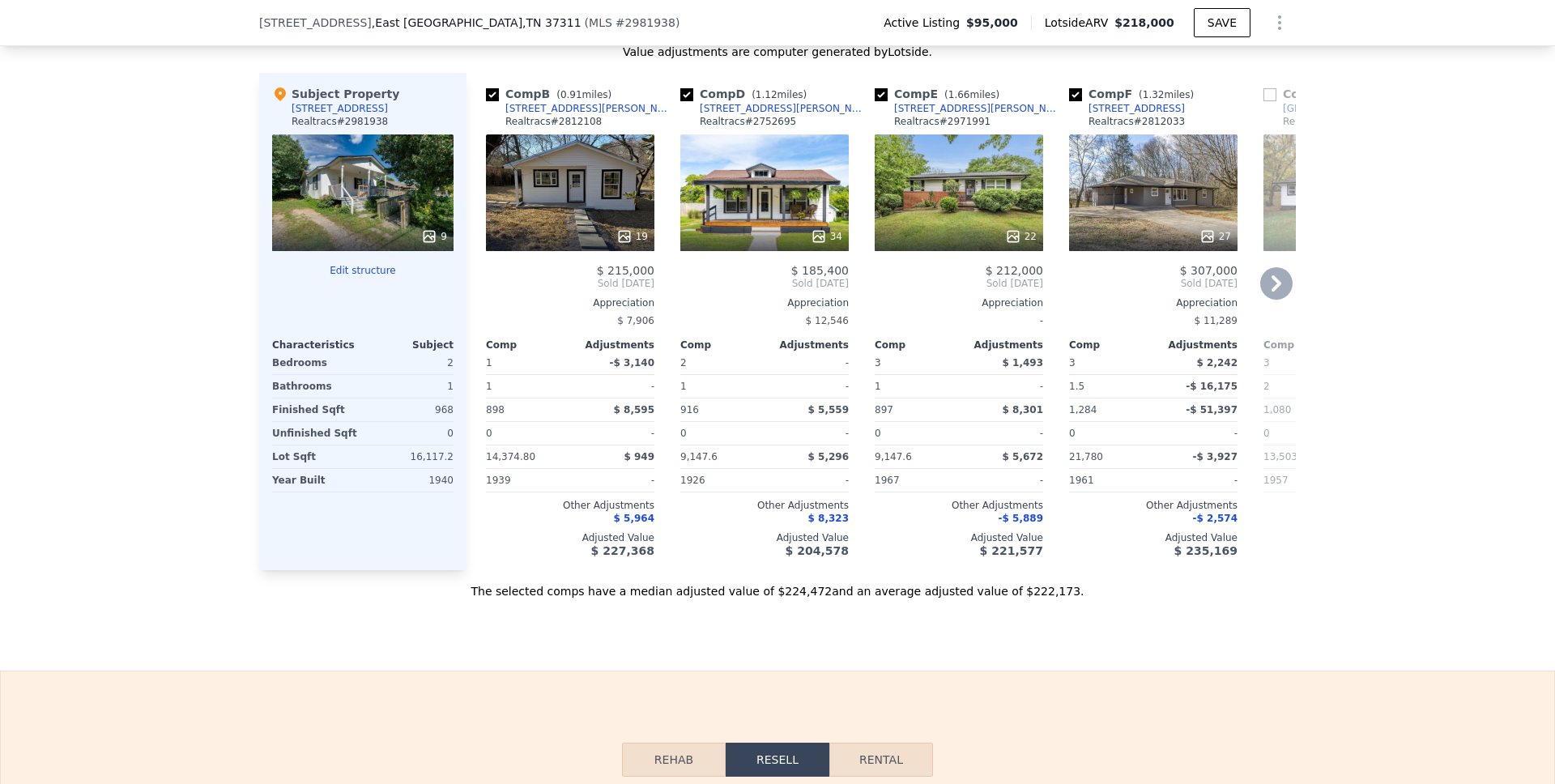
click at [682, 101] on input "checkbox" at bounding box center [686, 94] width 13 height 13
checkbox input "false"
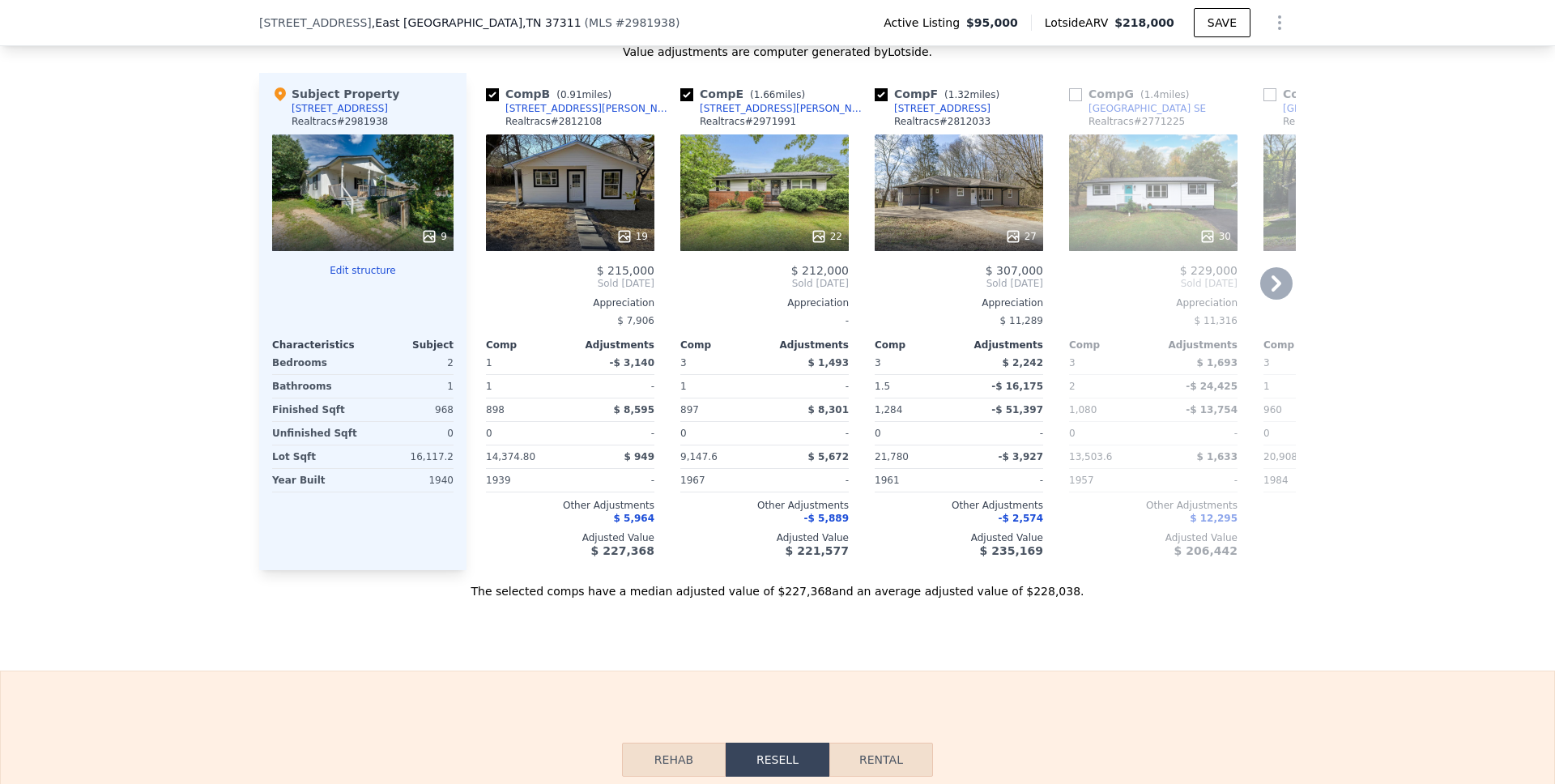
click at [682, 101] on input "checkbox" at bounding box center [686, 94] width 13 height 13
checkbox input "false"
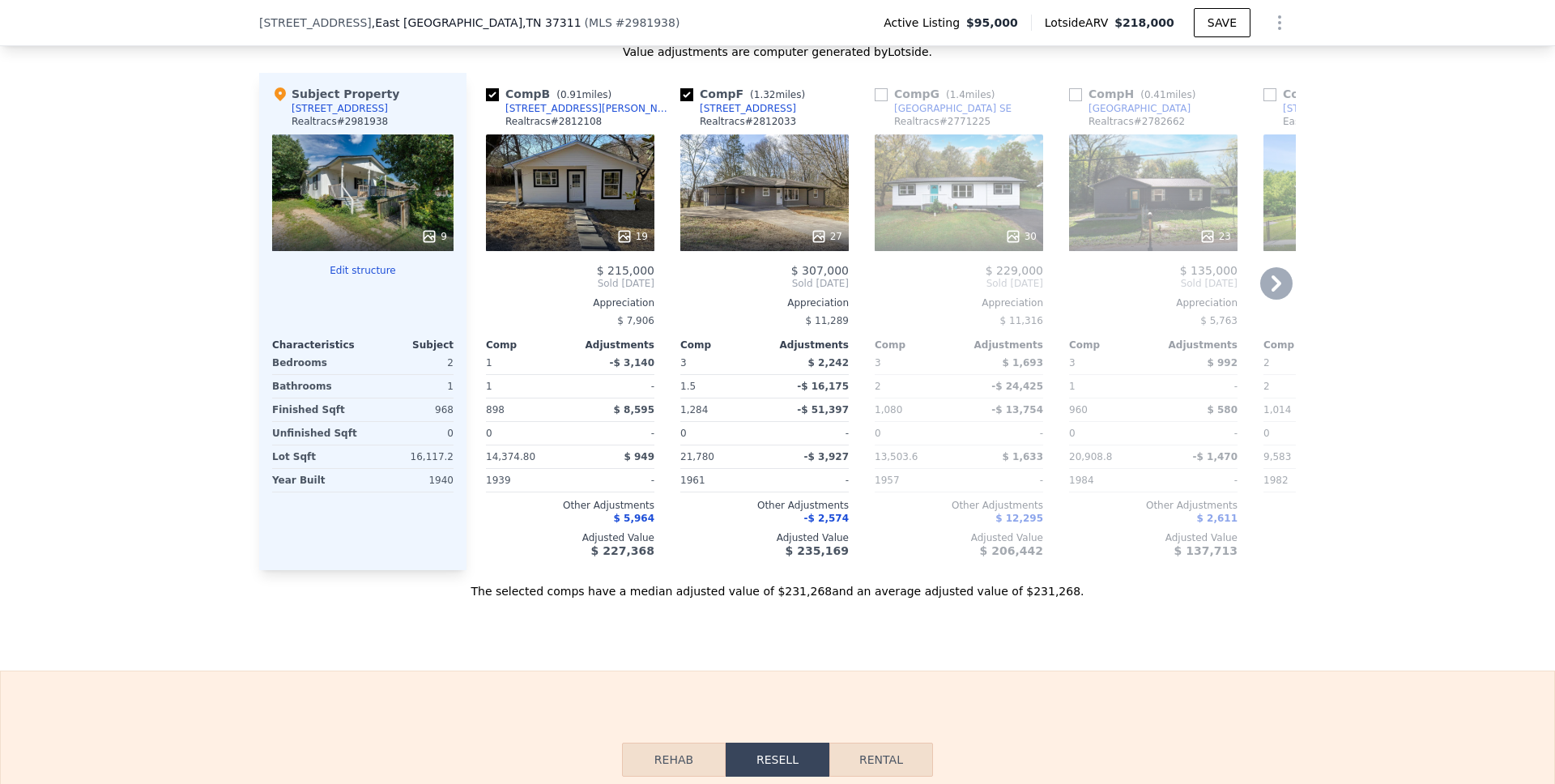
click at [682, 101] on input "checkbox" at bounding box center [686, 94] width 13 height 13
checkbox input "false"
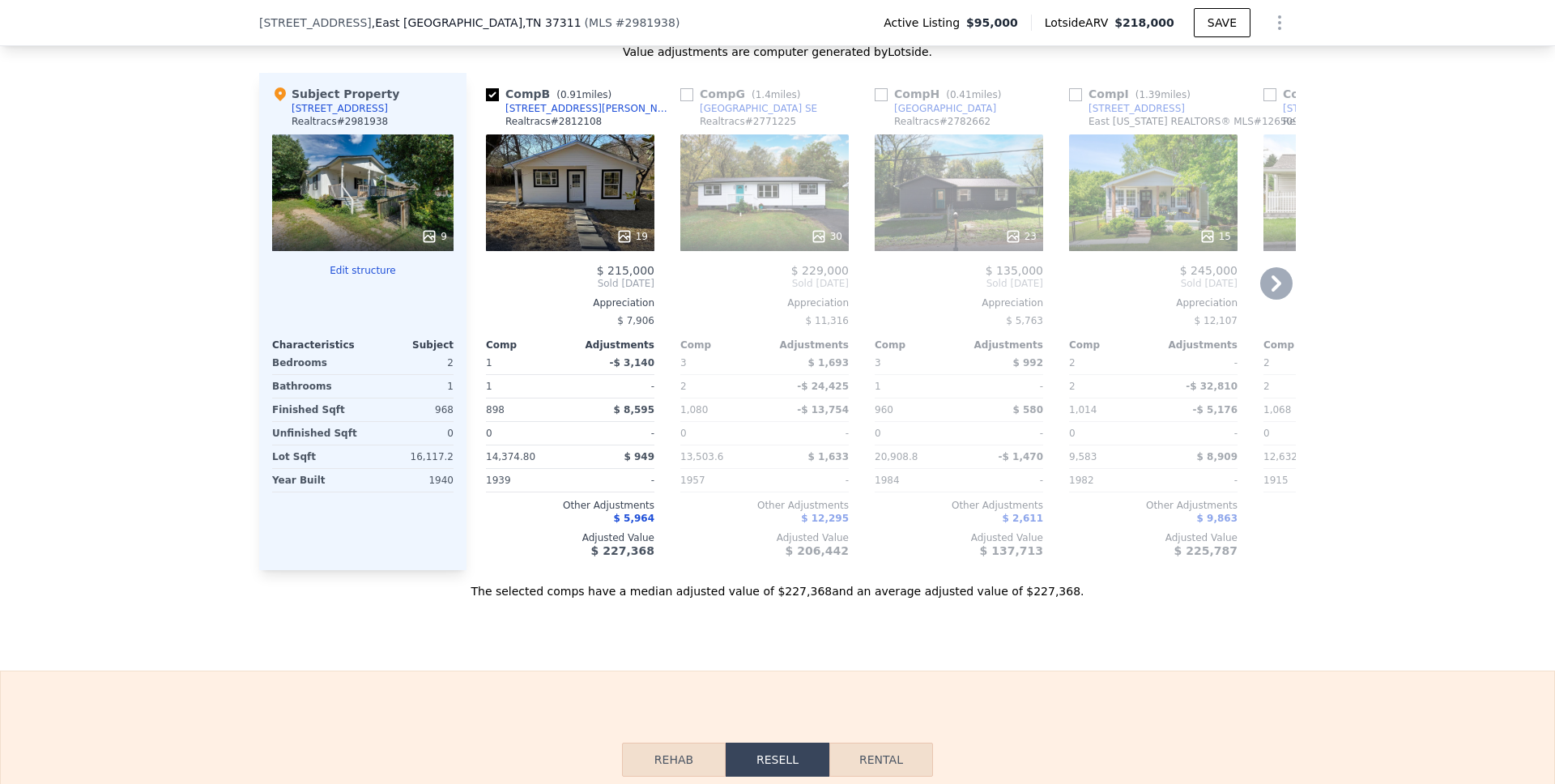
click at [682, 101] on input "checkbox" at bounding box center [686, 94] width 13 height 13
checkbox input "true"
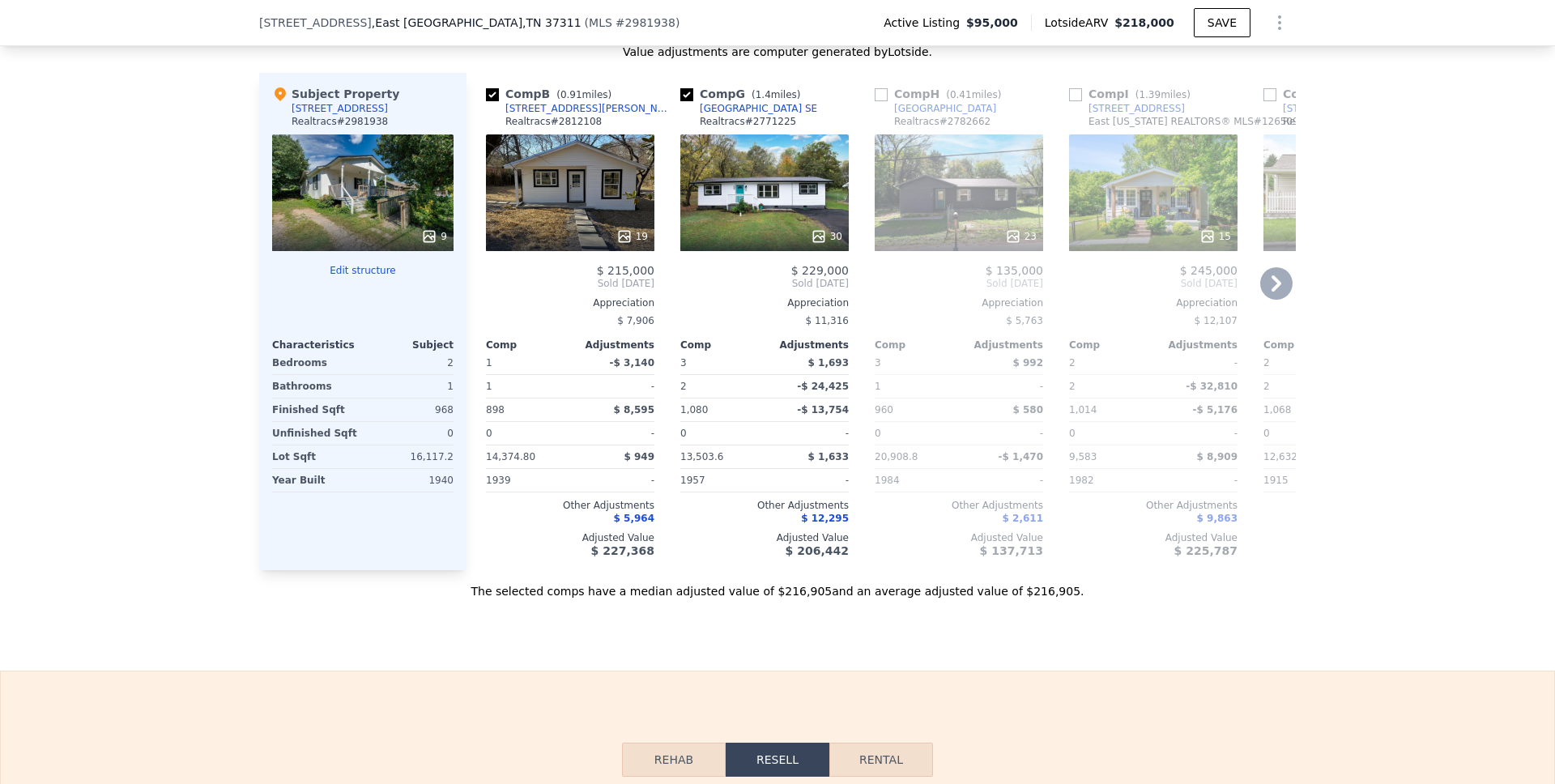
click at [1071, 101] on input "checkbox" at bounding box center [1075, 94] width 13 height 13
checkbox input "true"
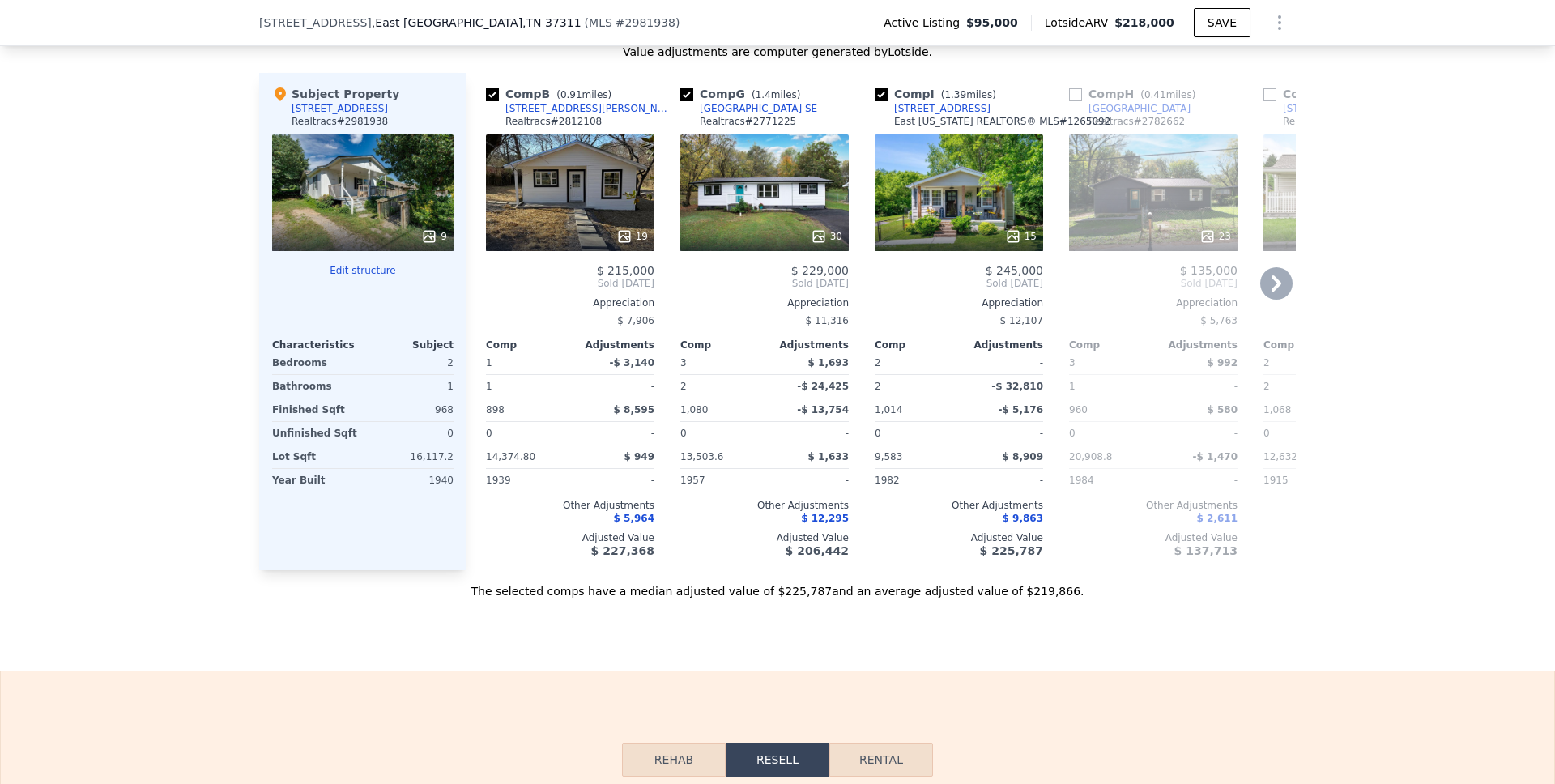
click at [1275, 299] on icon at bounding box center [1276, 283] width 32 height 32
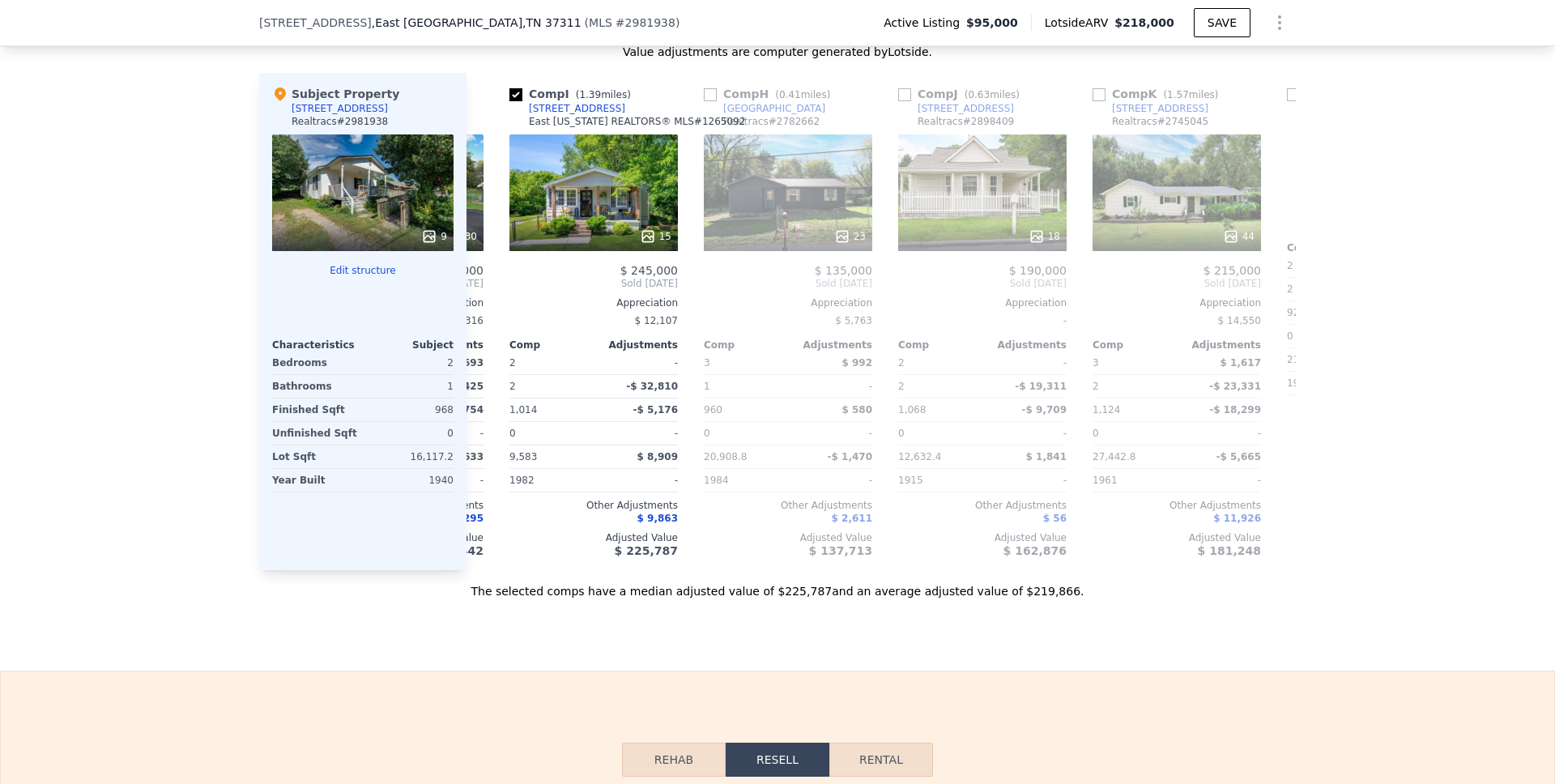
scroll to position [0, 389]
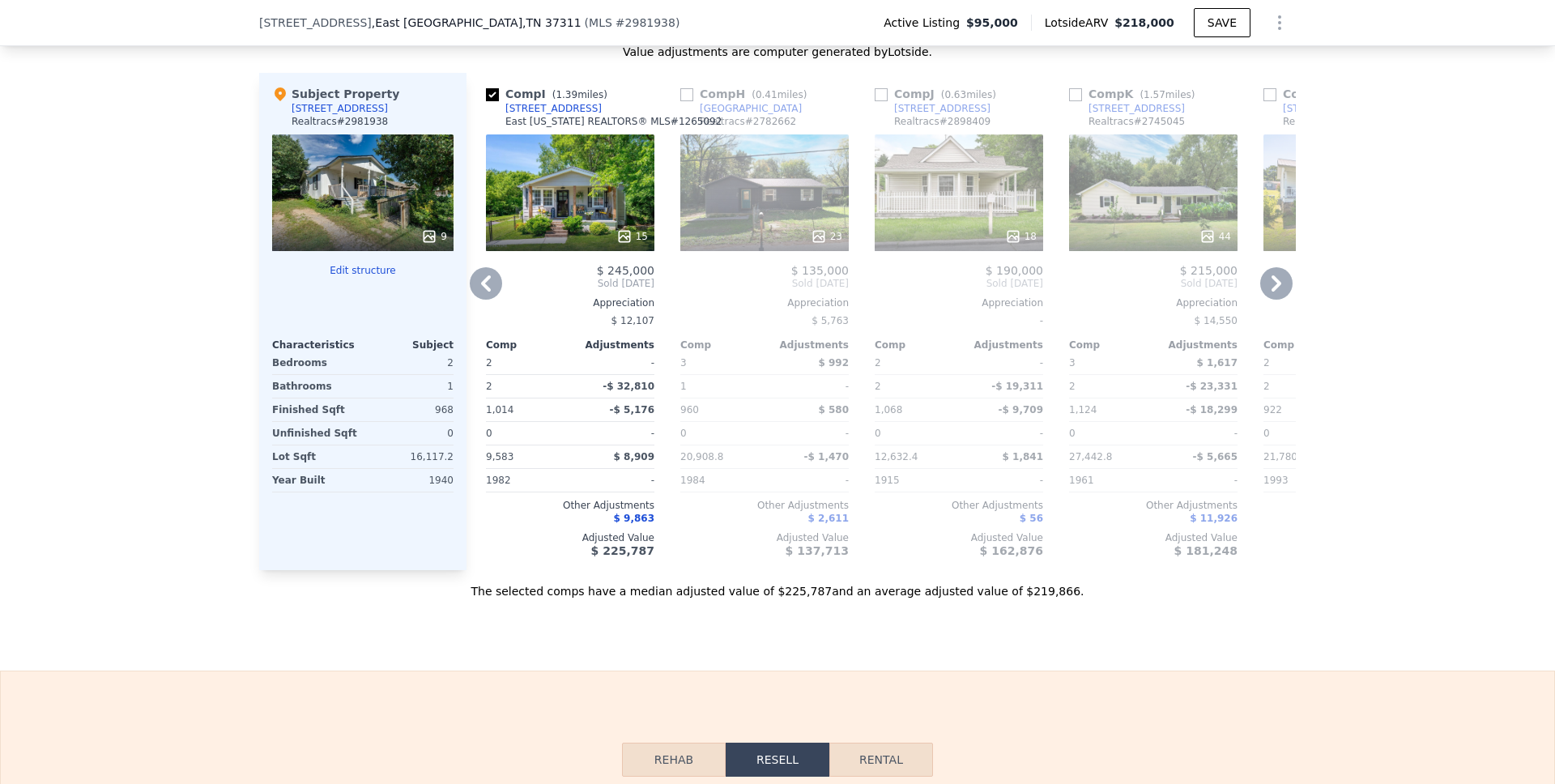
click at [1272, 292] on icon at bounding box center [1277, 283] width 10 height 16
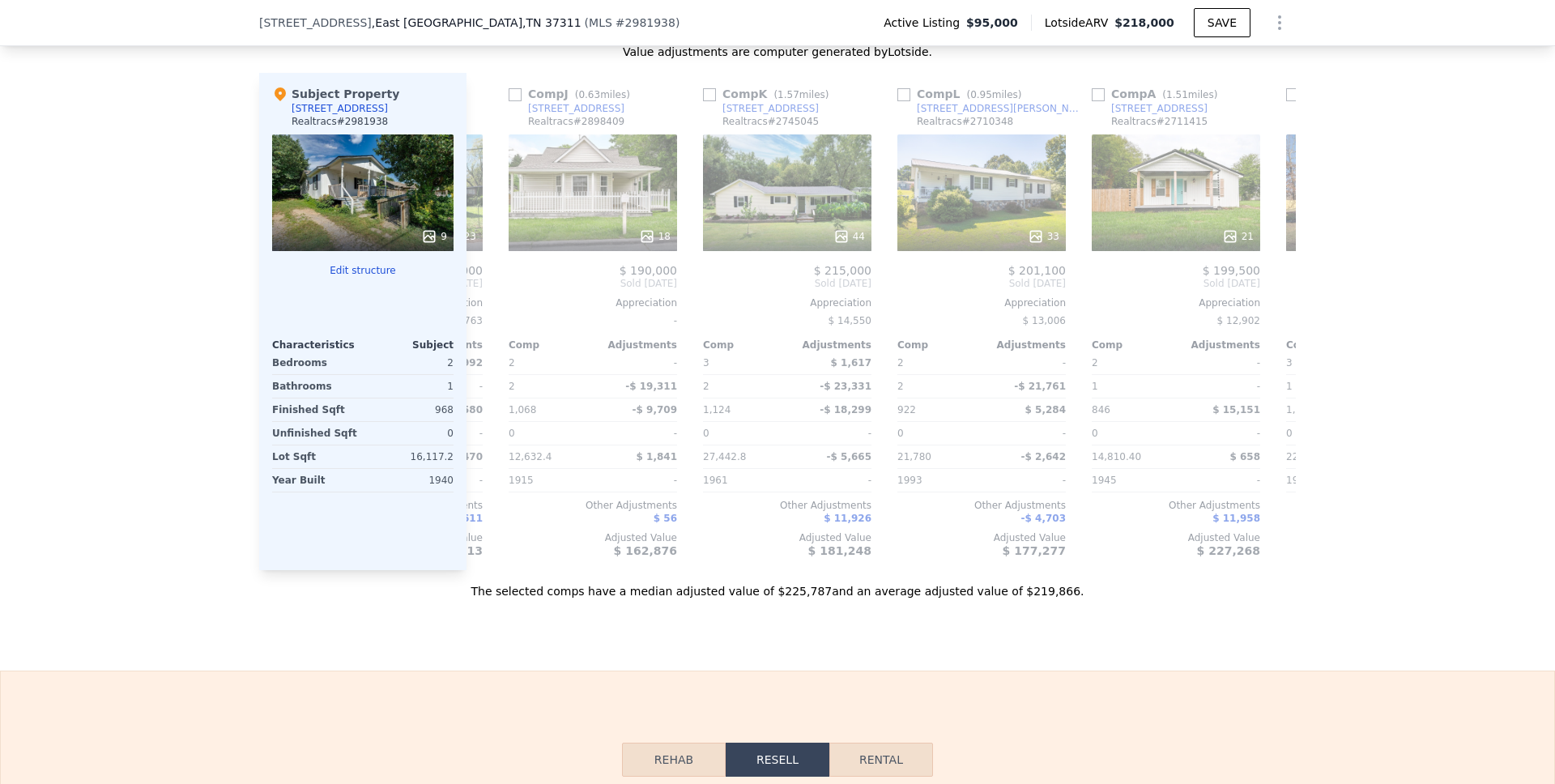
scroll to position [0, 778]
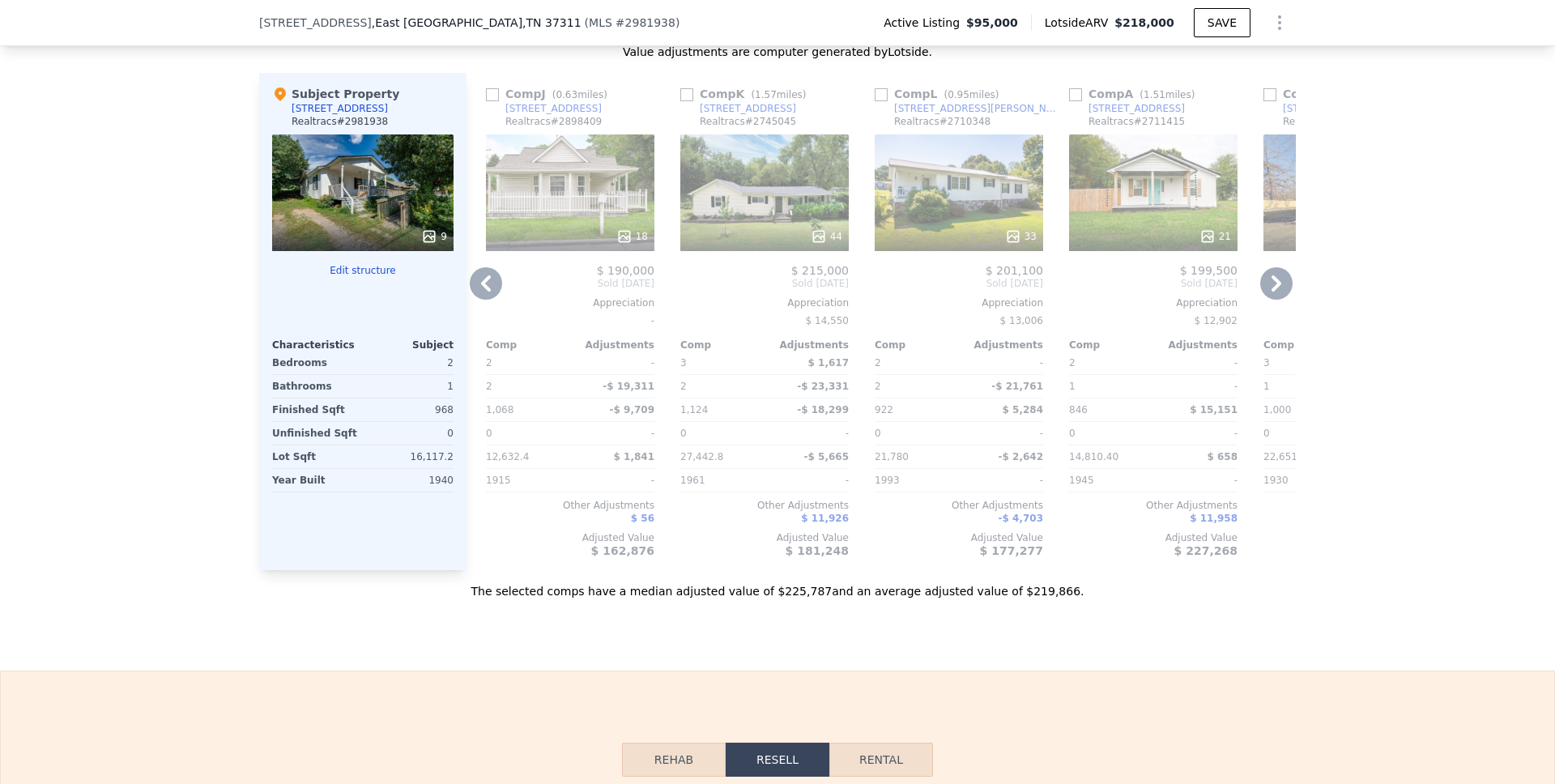
click at [1272, 292] on icon at bounding box center [1277, 283] width 10 height 16
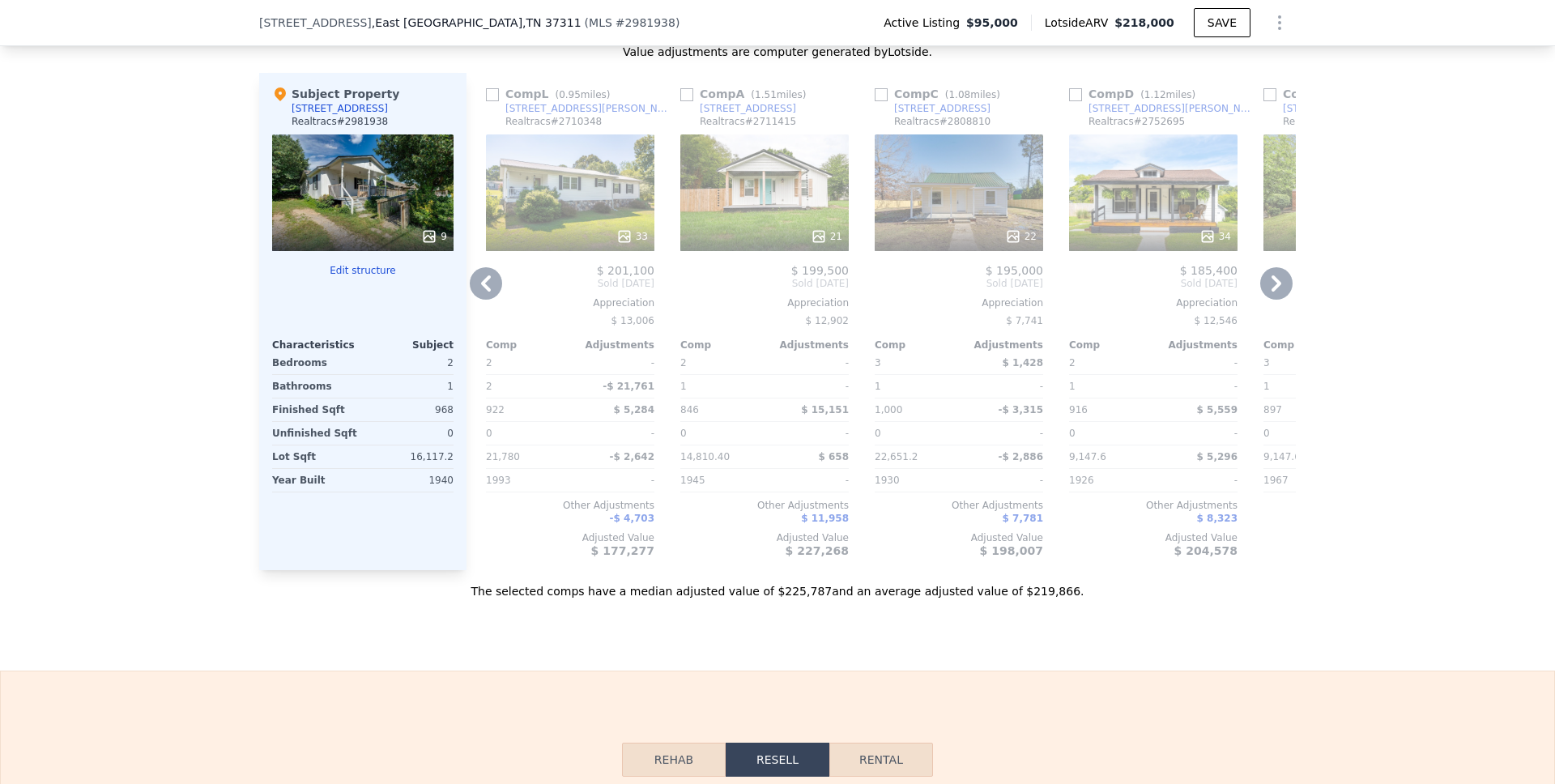
click at [1272, 292] on icon at bounding box center [1277, 283] width 10 height 16
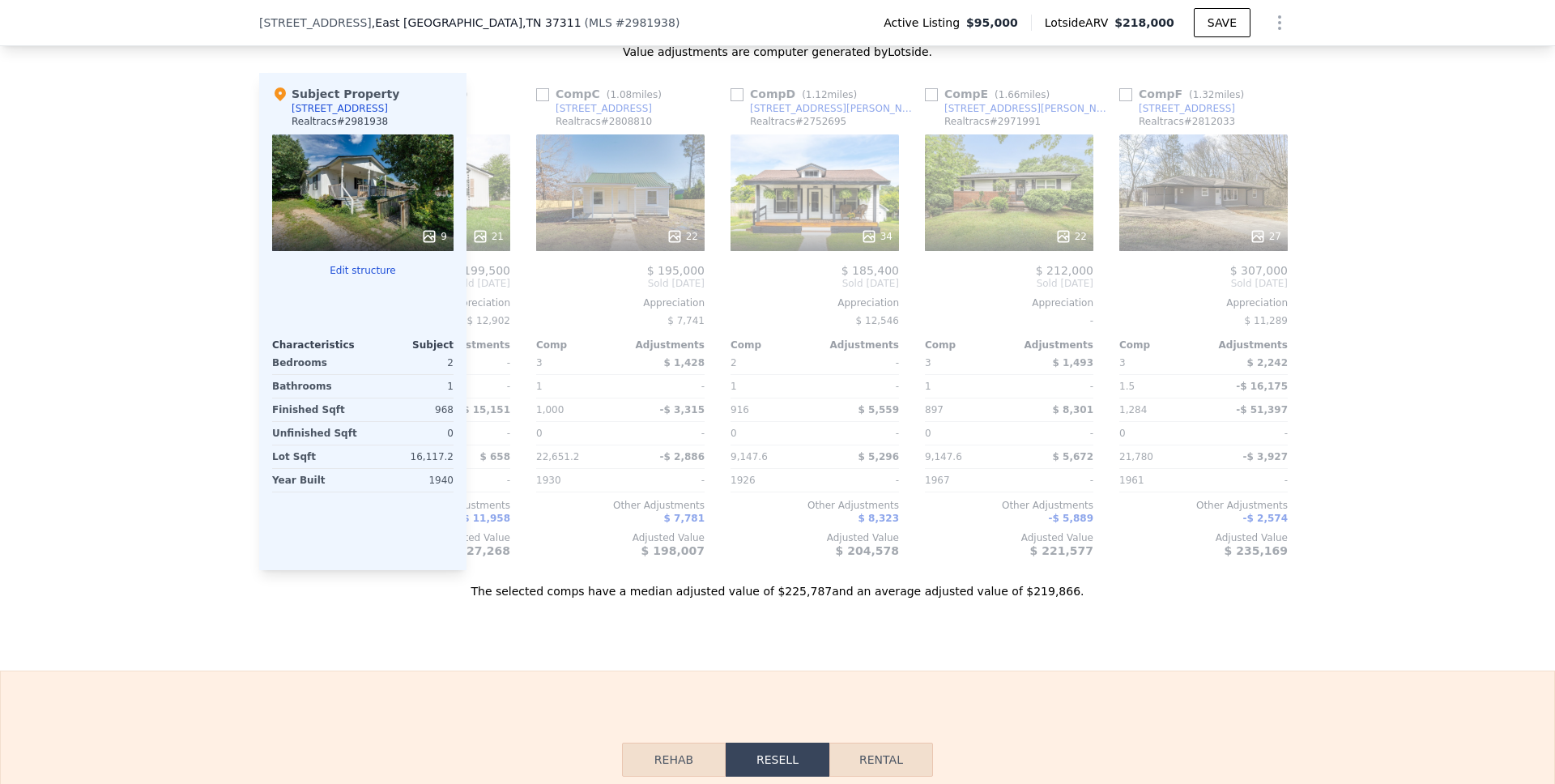
scroll to position [0, 1542]
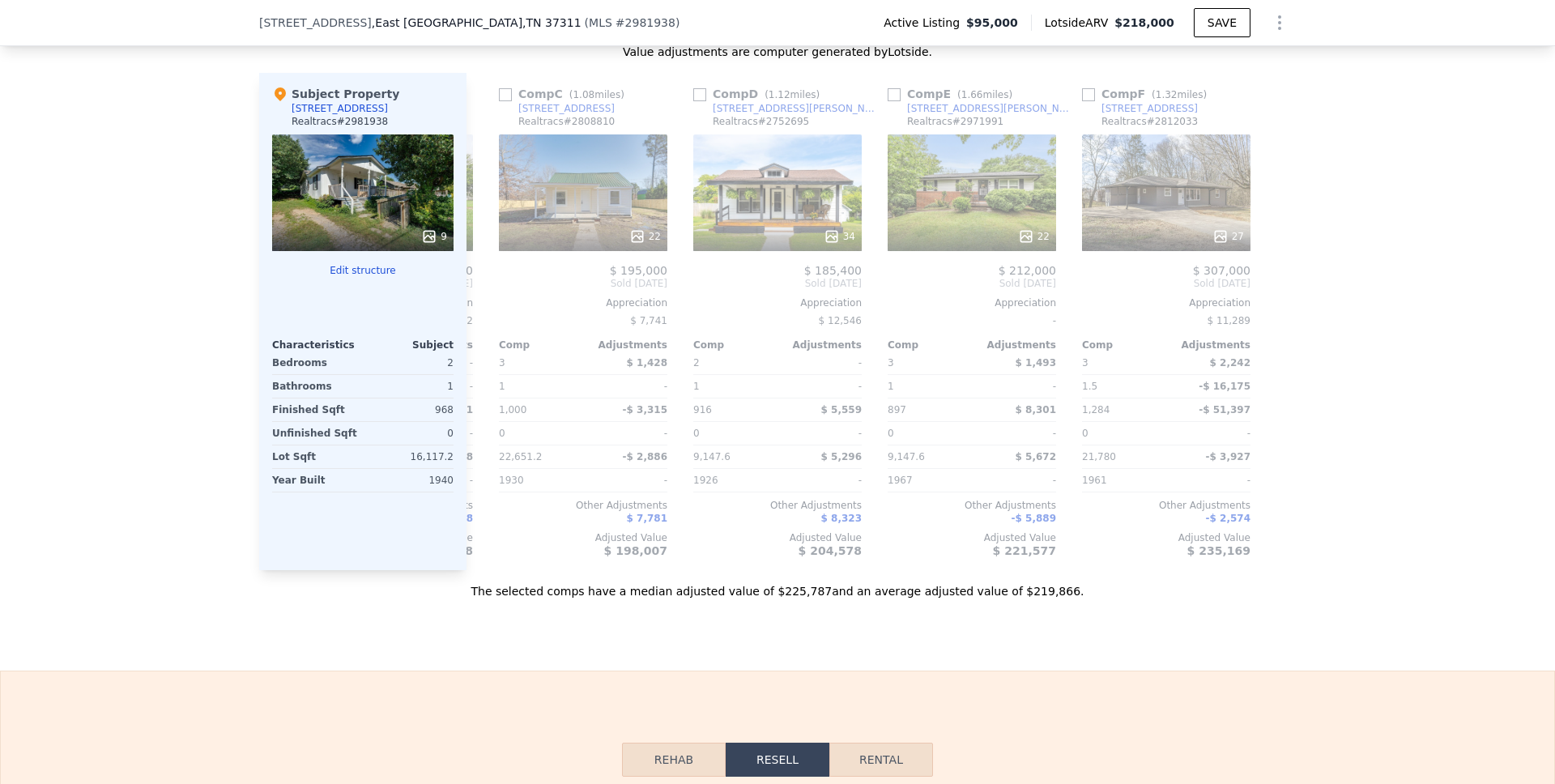
click at [141, 527] on div "We found 12 sales that match your search Listings provided by Realtracs . Filte…" at bounding box center [778, 146] width 1555 height 905
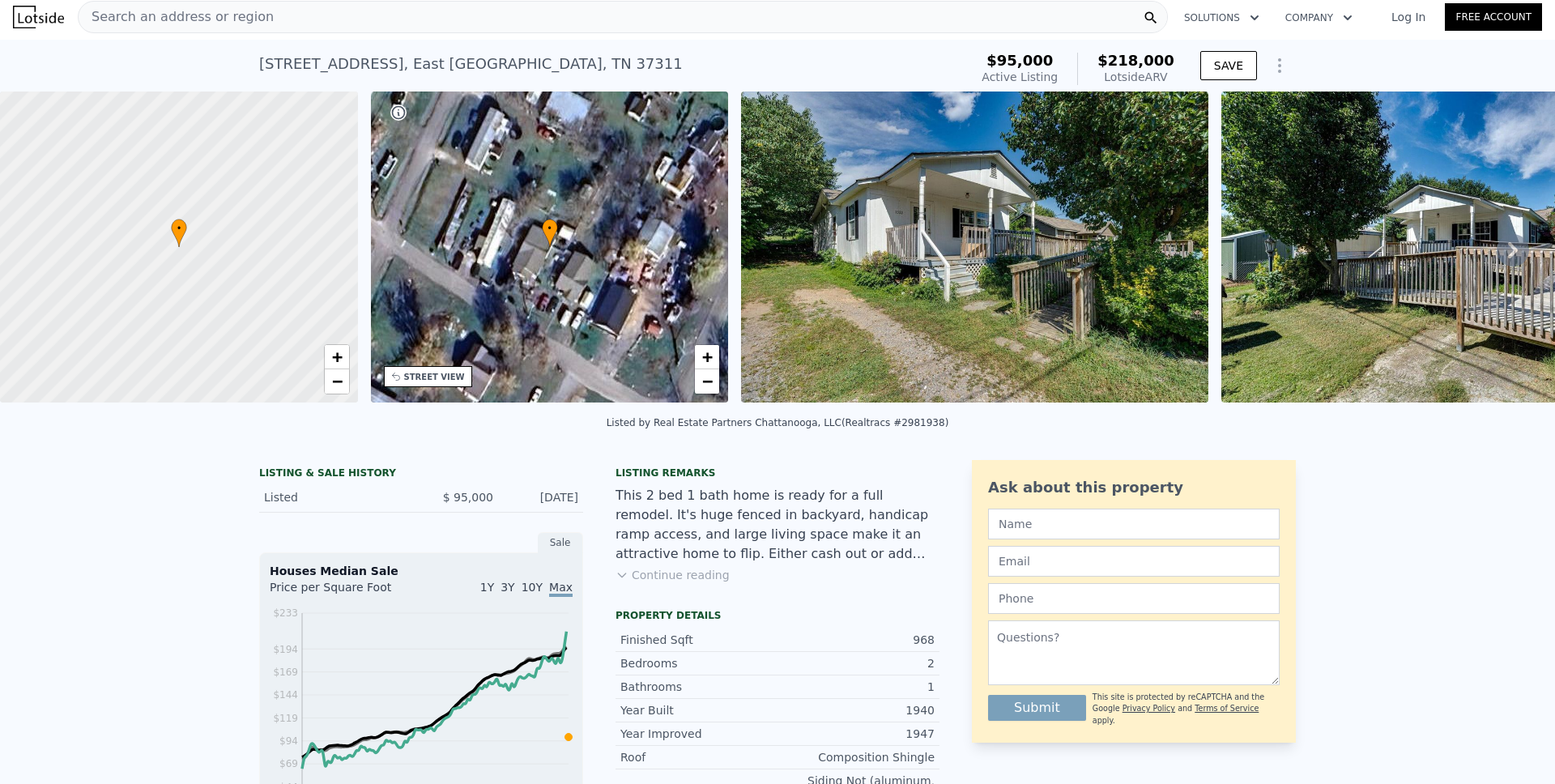
scroll to position [0, 0]
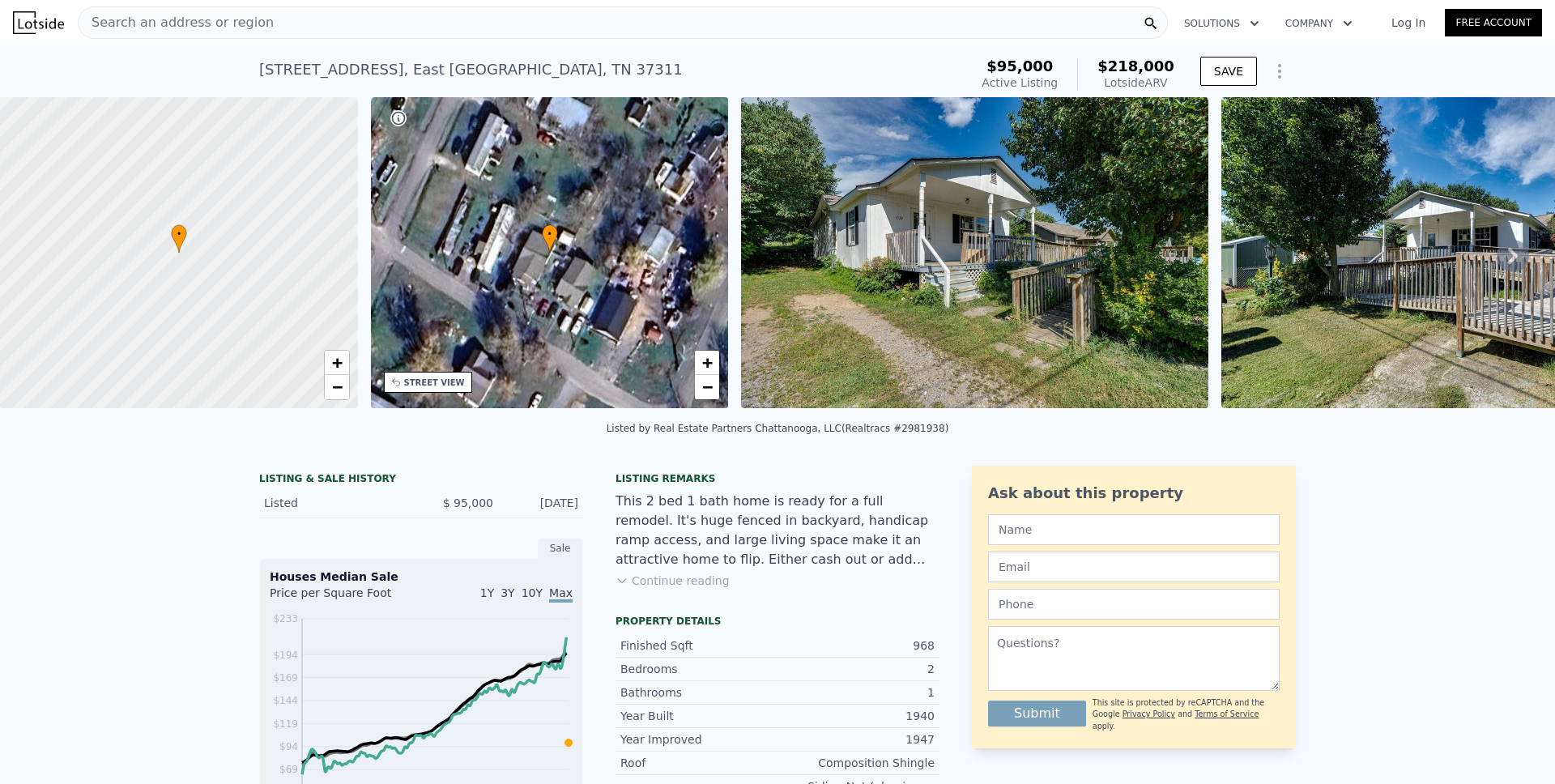
click at [209, 24] on span "Search an address or region" at bounding box center [175, 22] width 195 height 19
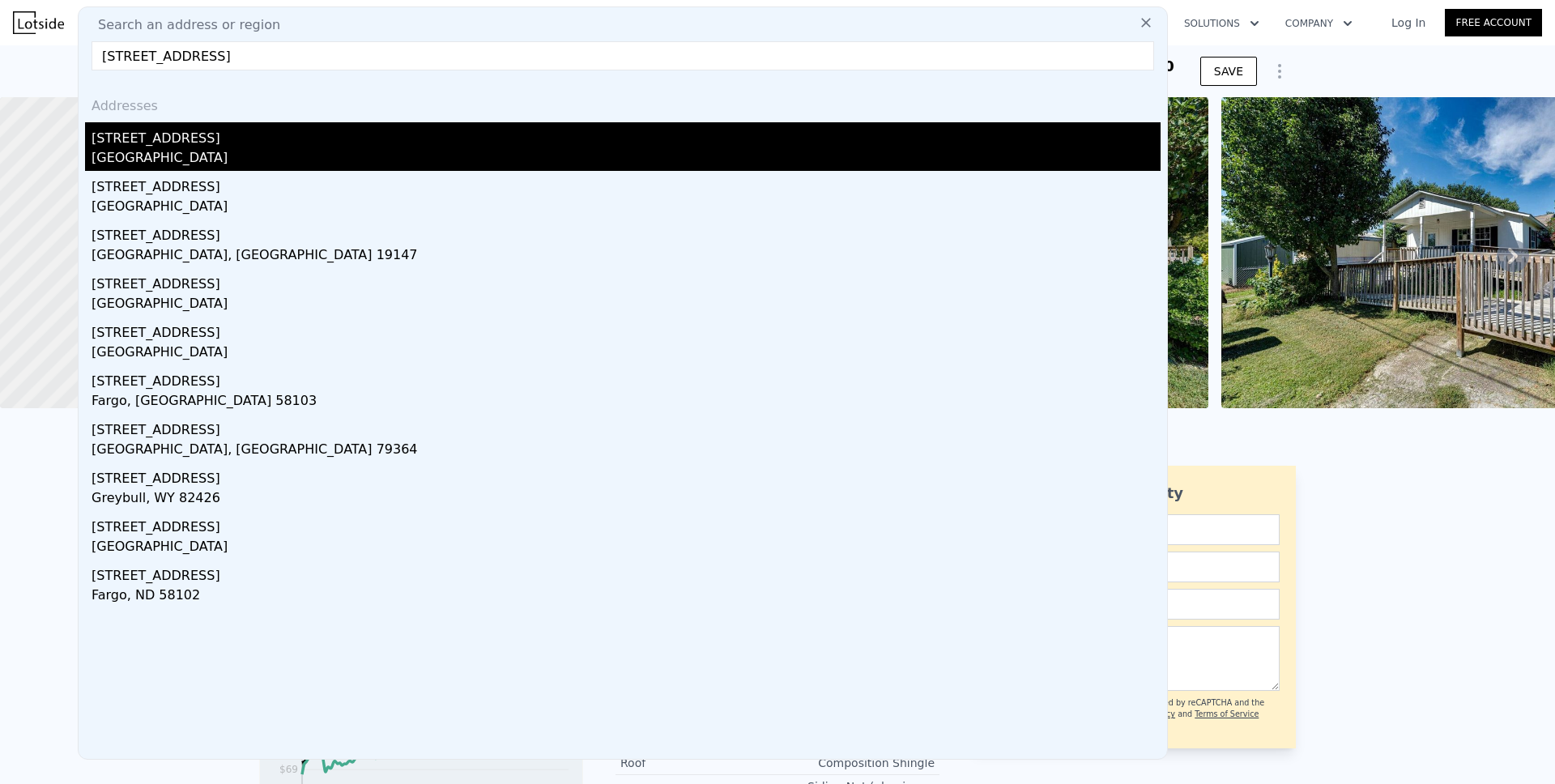
type input "[STREET_ADDRESS]"
click at [174, 151] on div "[GEOGRAPHIC_DATA]" at bounding box center [625, 159] width 1069 height 22
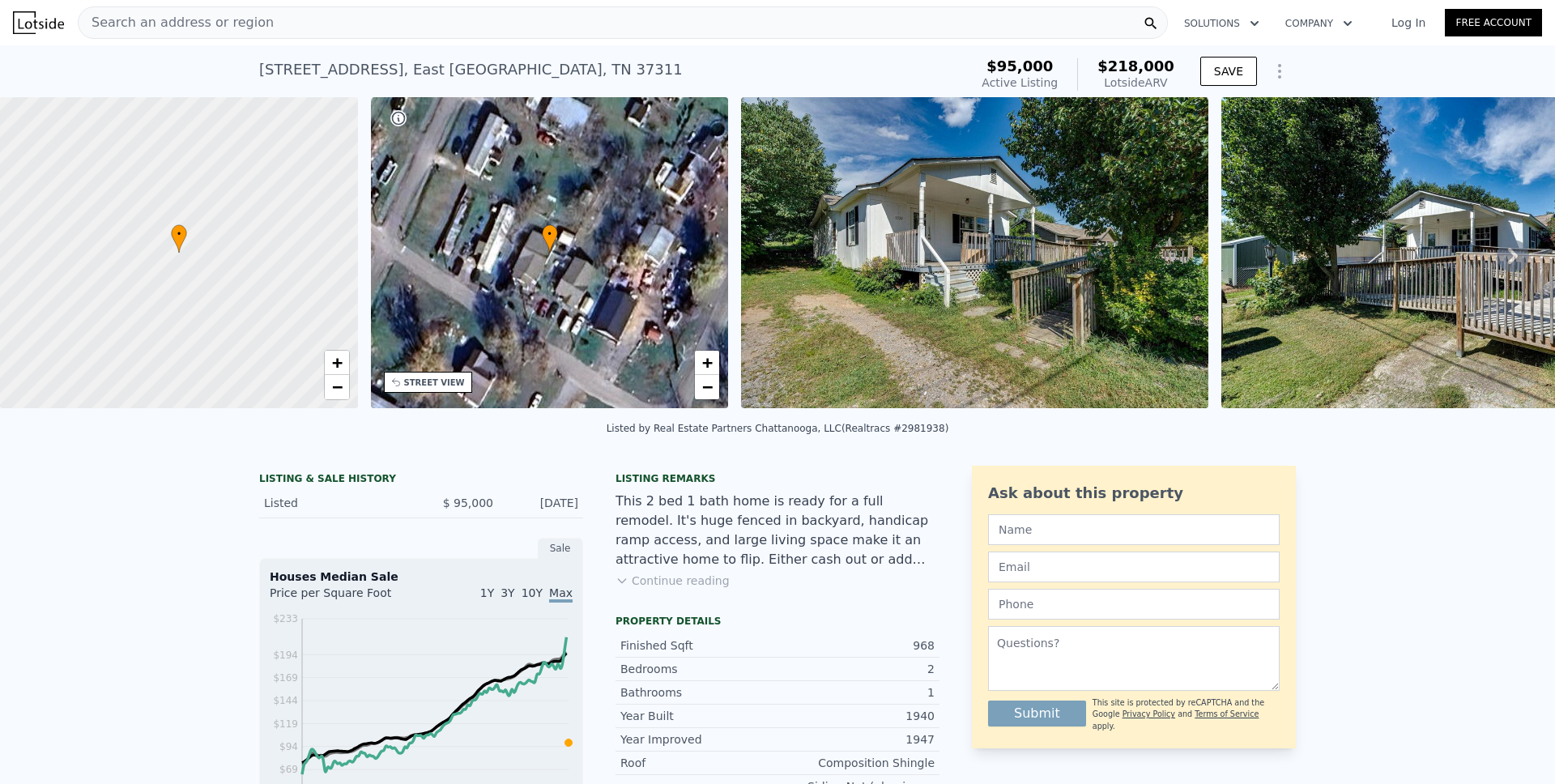
type input "9583"
checkbox input "false"
checkbox input "true"
type input "$ 224,000"
type input "5"
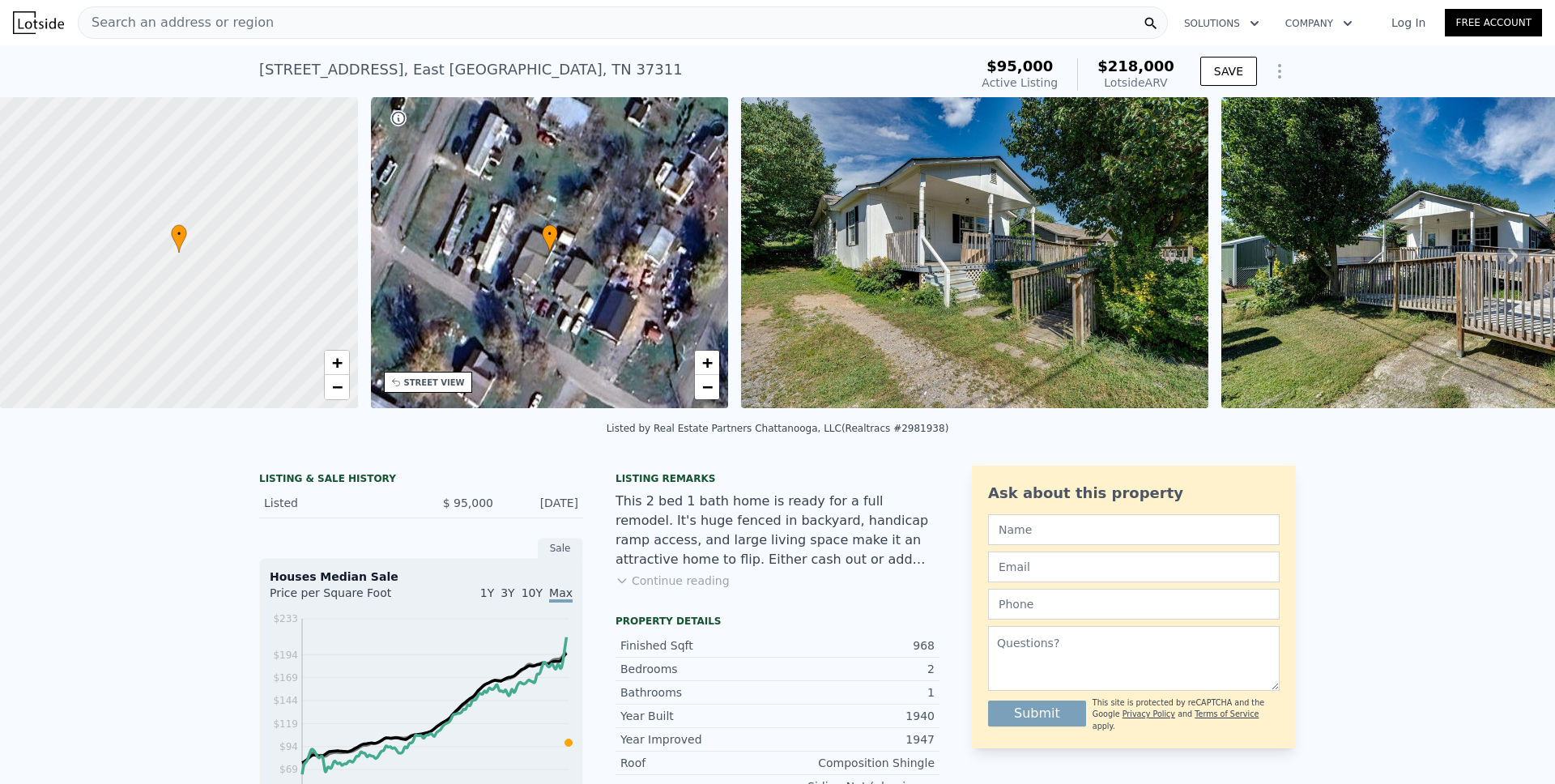
type input "$ 108,242"
checkbox input "true"
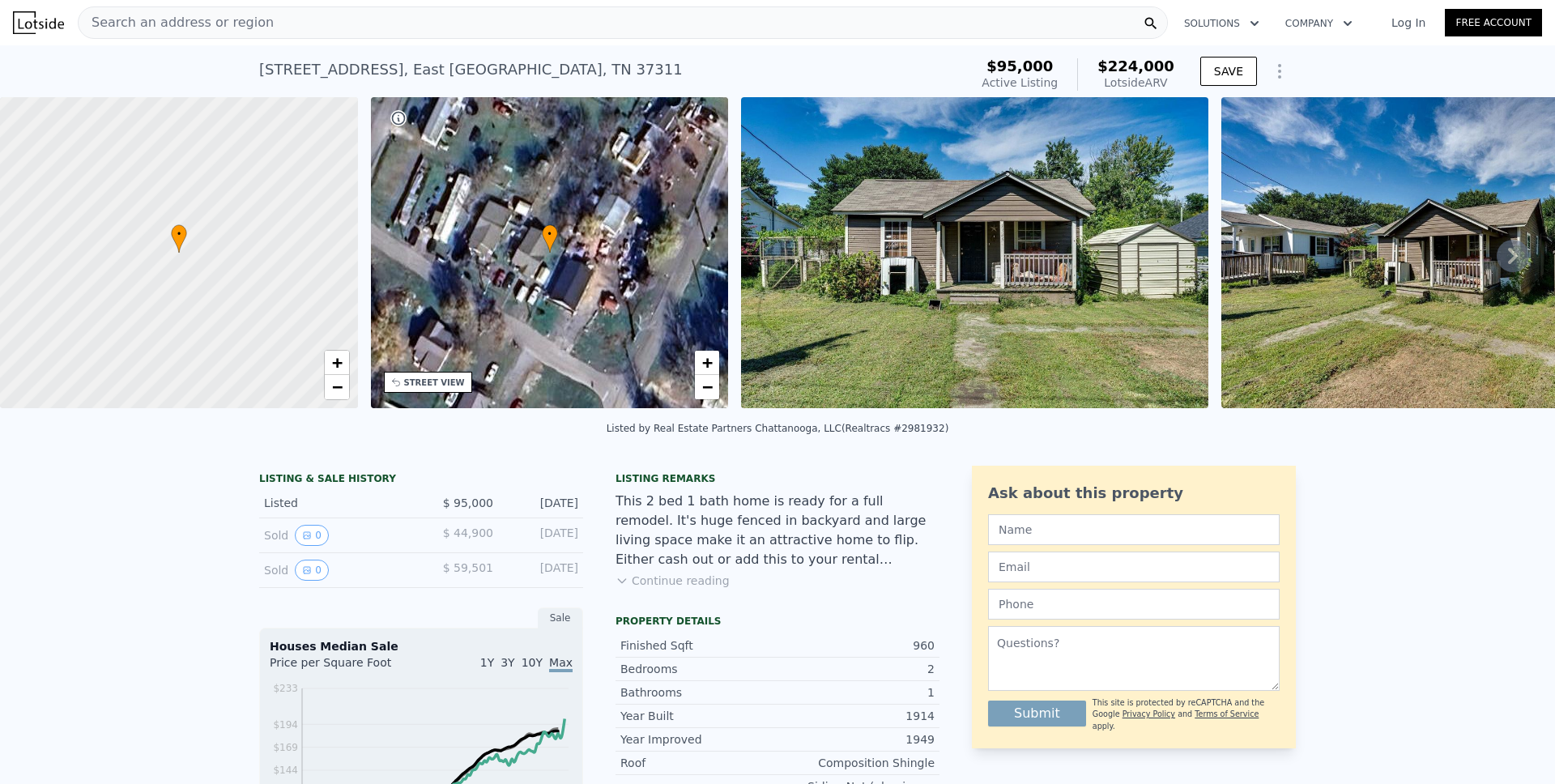
click at [1276, 75] on icon "Show Options" at bounding box center [1280, 71] width 19 height 19
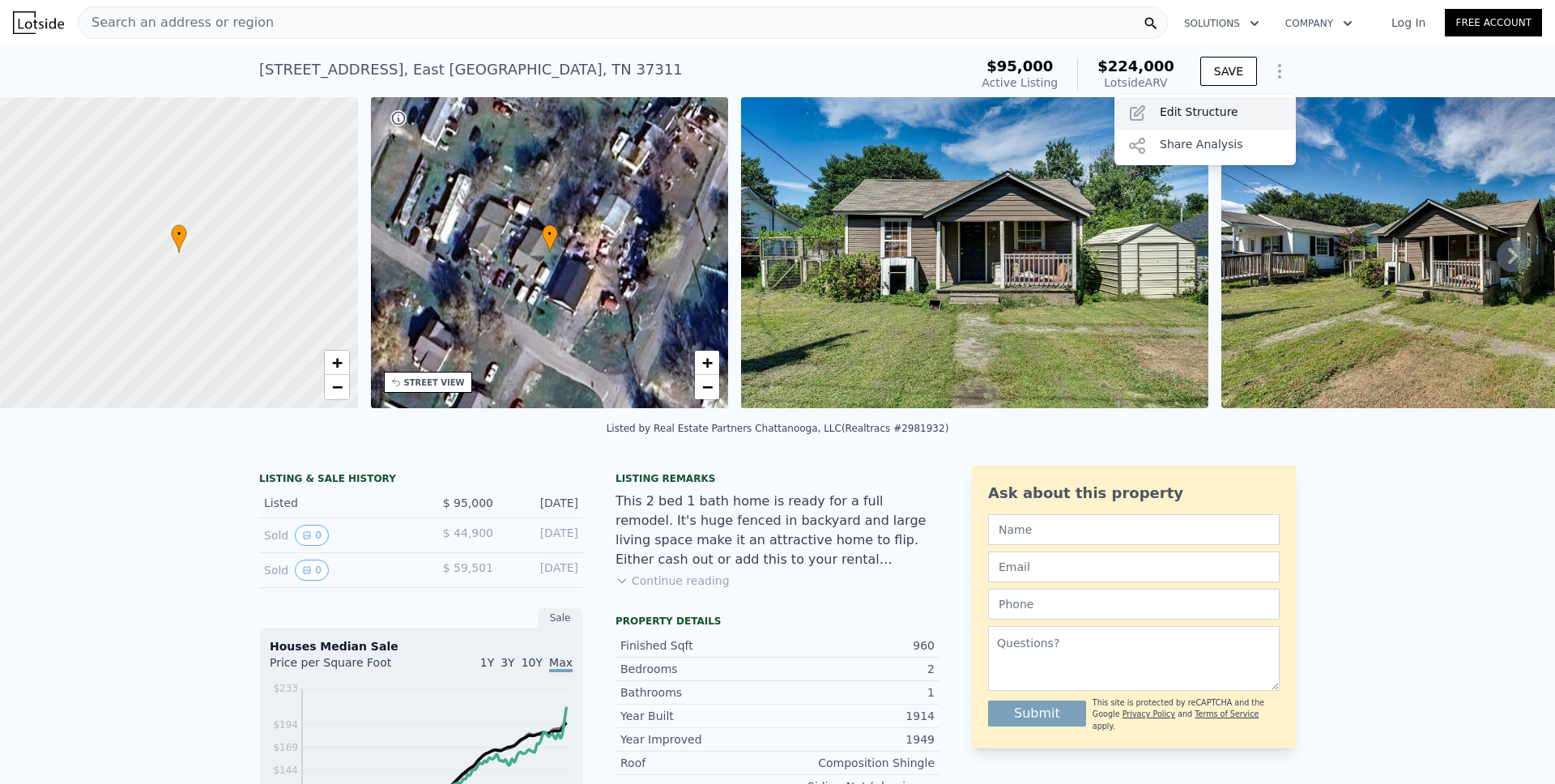
click at [1229, 106] on div "Edit Structure" at bounding box center [1205, 112] width 181 height 32
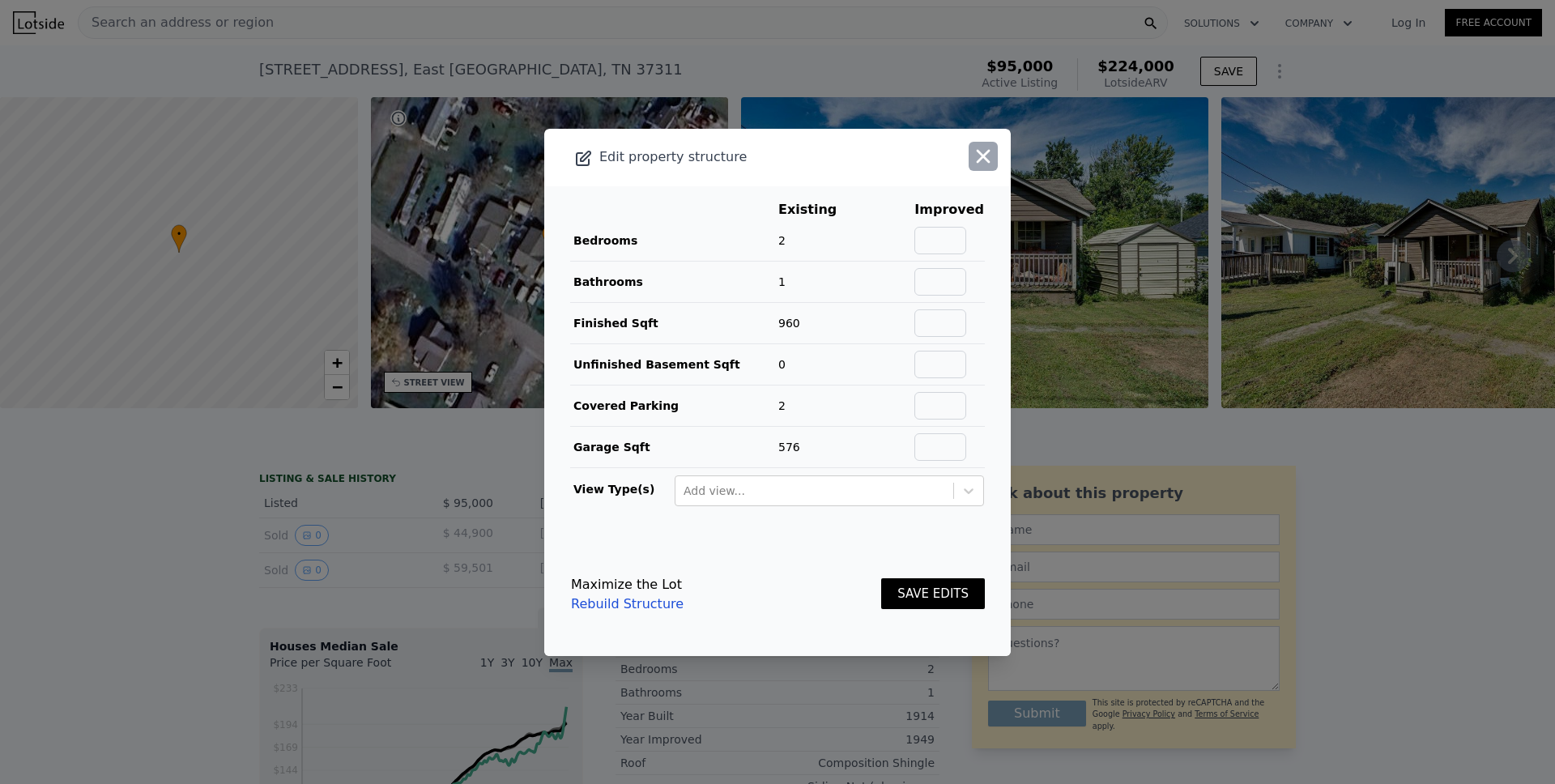
click at [979, 158] on icon "button" at bounding box center [983, 156] width 22 height 22
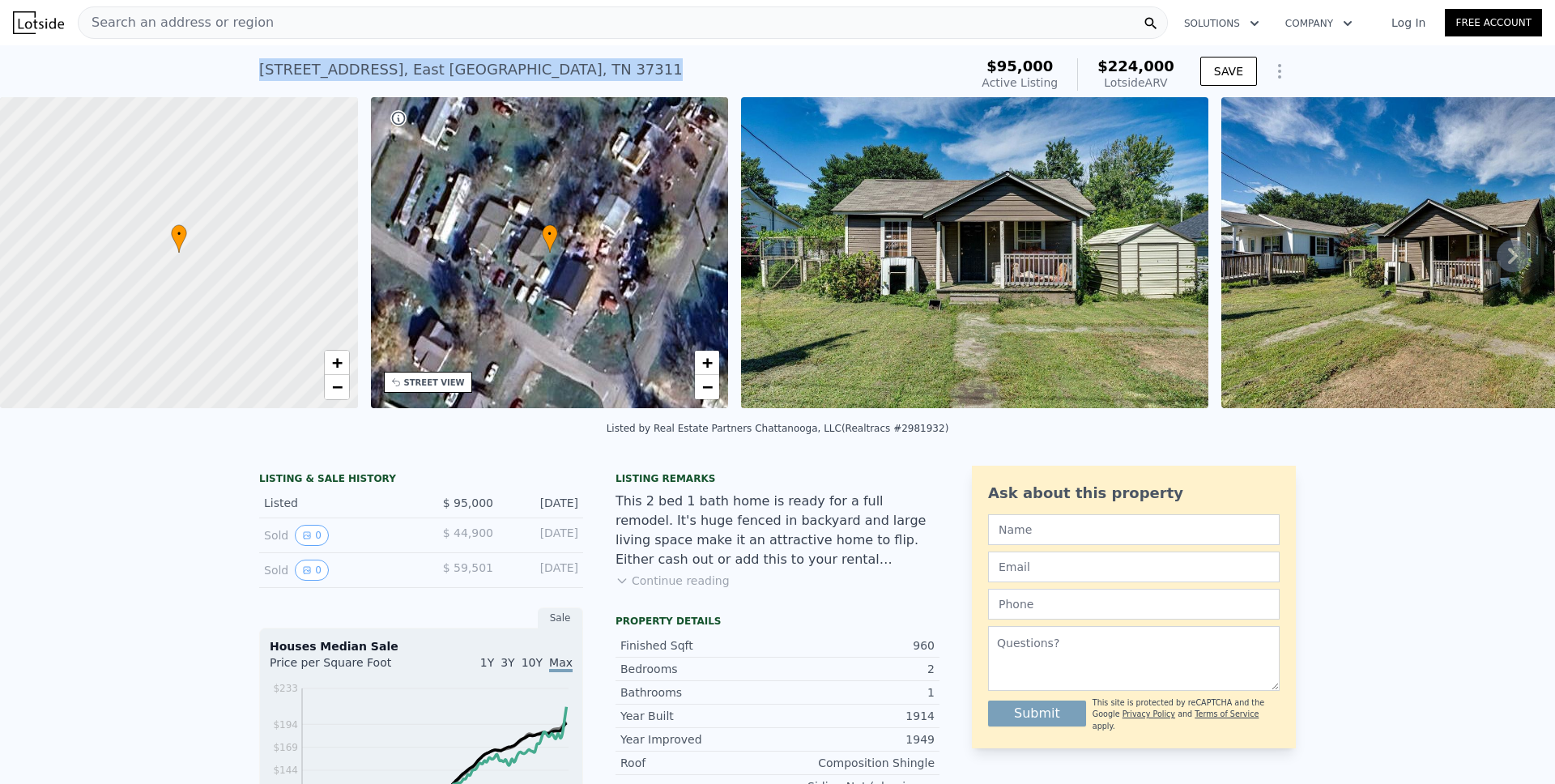
drag, startPoint x: 254, startPoint y: 70, endPoint x: 527, endPoint y: 71, distance: 273.0
click at [529, 71] on div "[STREET_ADDRESS] Active at $95k (~ARV $224k )" at bounding box center [610, 74] width 703 height 46
copy div "[STREET_ADDRESS]"
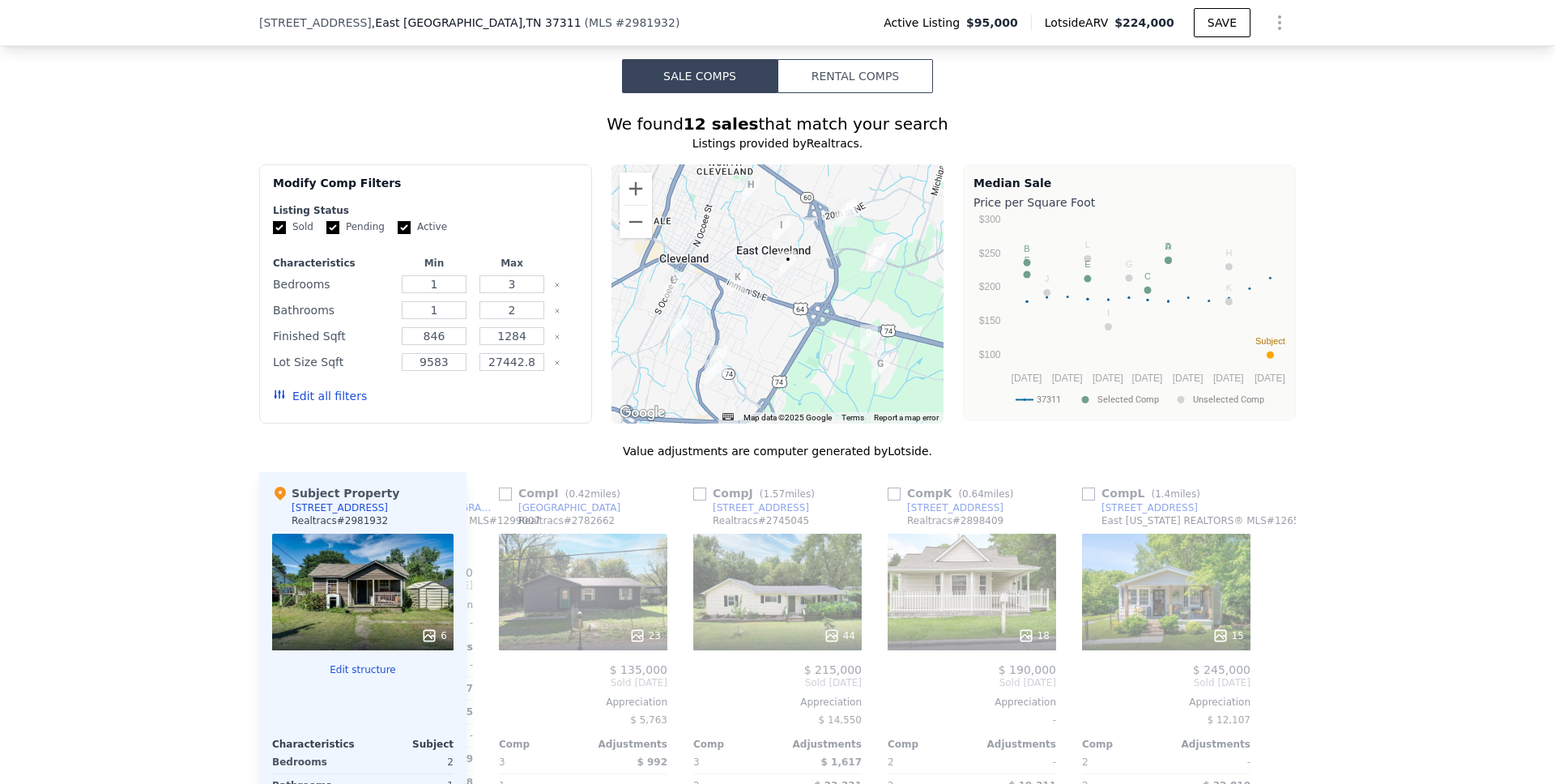
scroll to position [1610, 0]
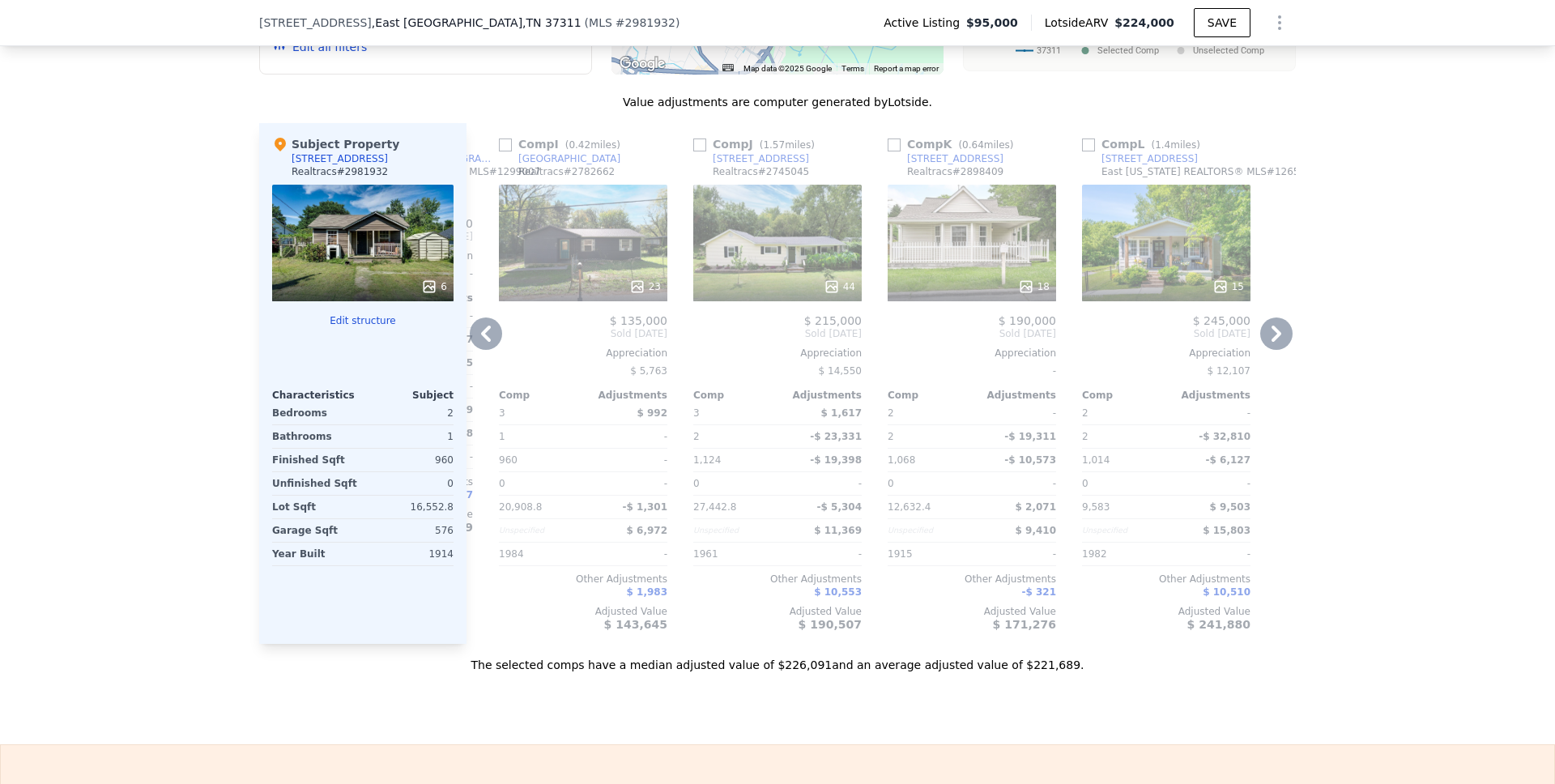
click at [489, 350] on icon at bounding box center [486, 333] width 32 height 32
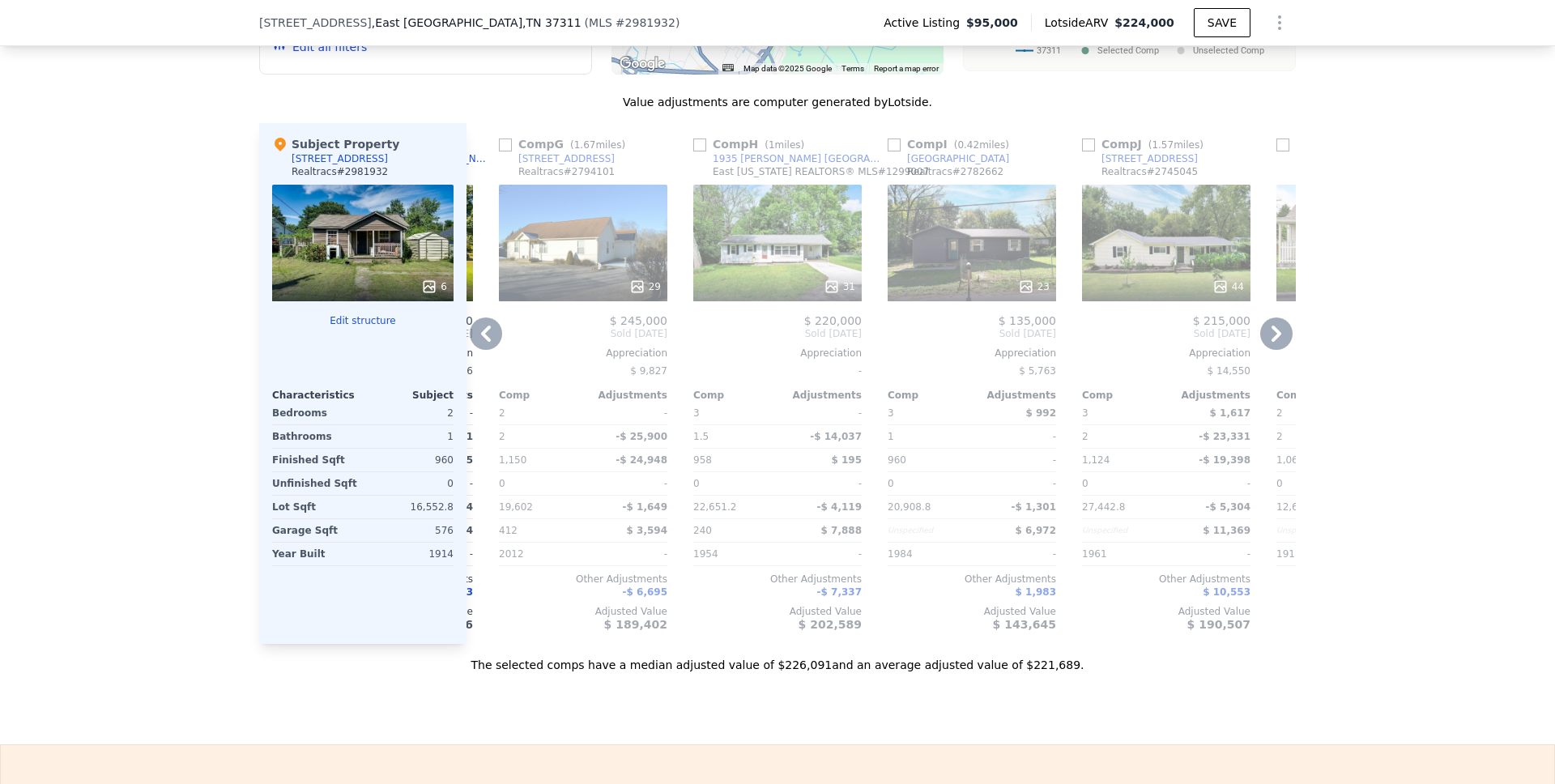
click at [481, 346] on icon at bounding box center [486, 333] width 32 height 32
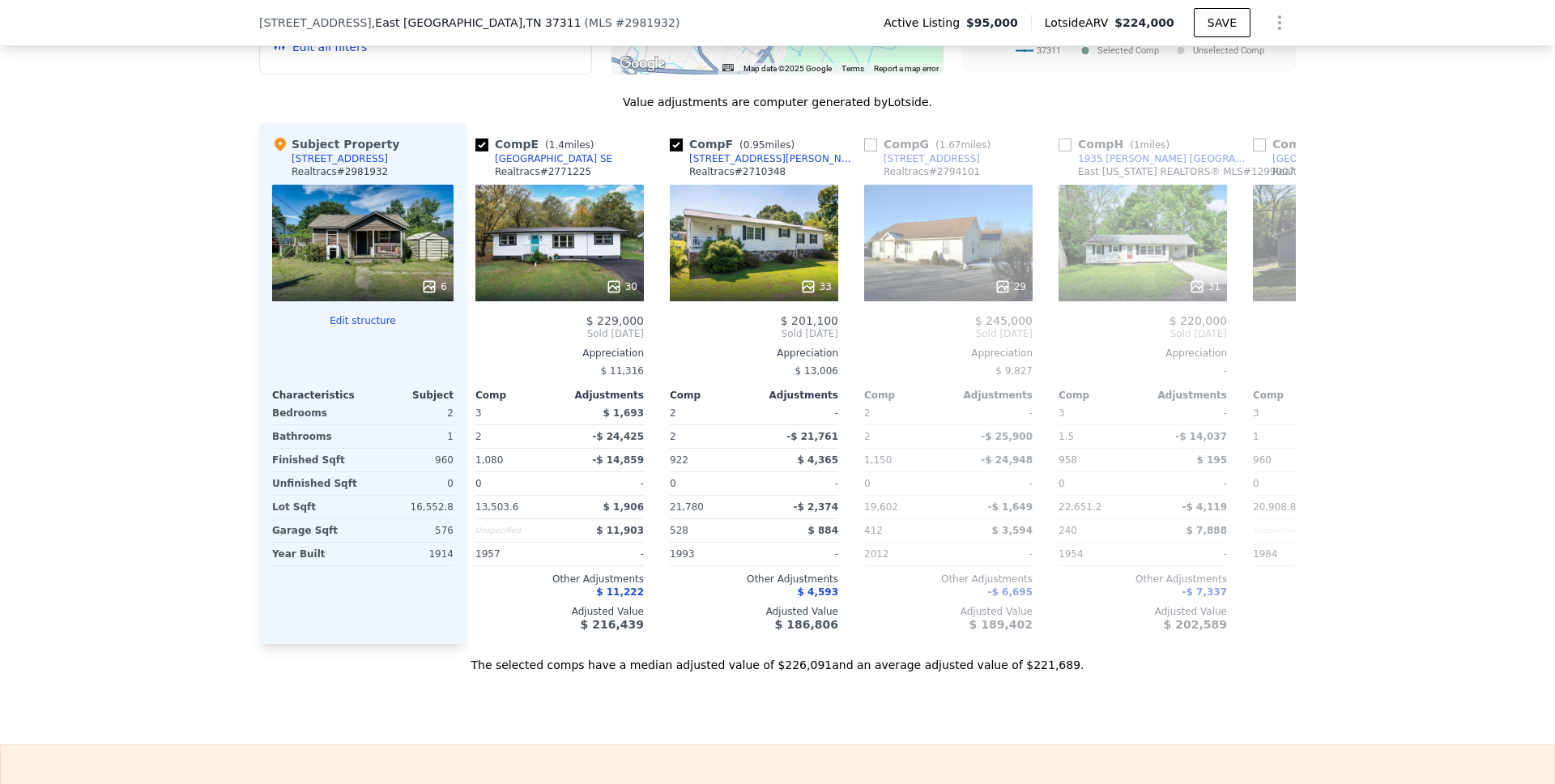
scroll to position [0, 765]
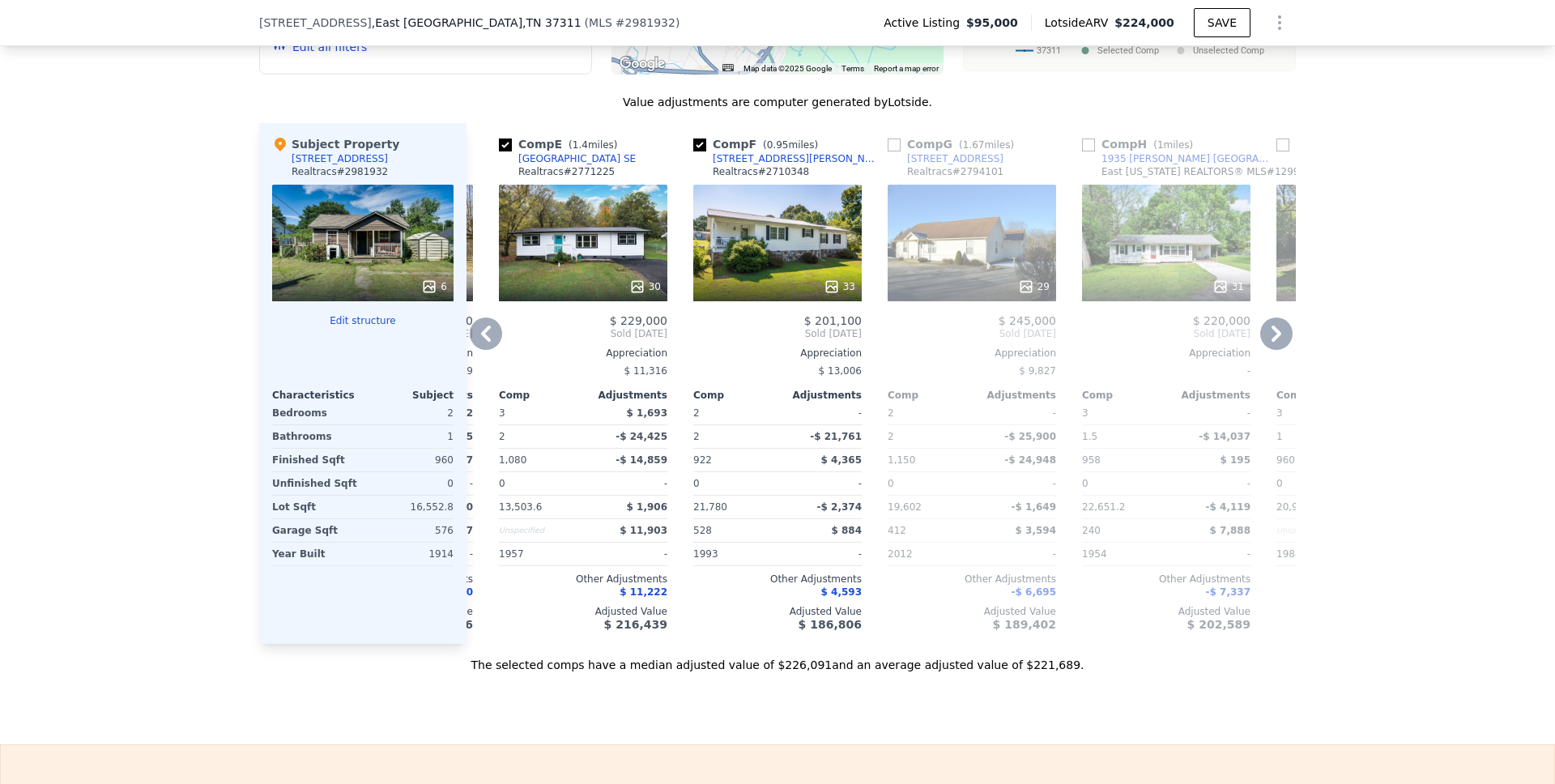
click at [470, 347] on icon at bounding box center [486, 333] width 32 height 32
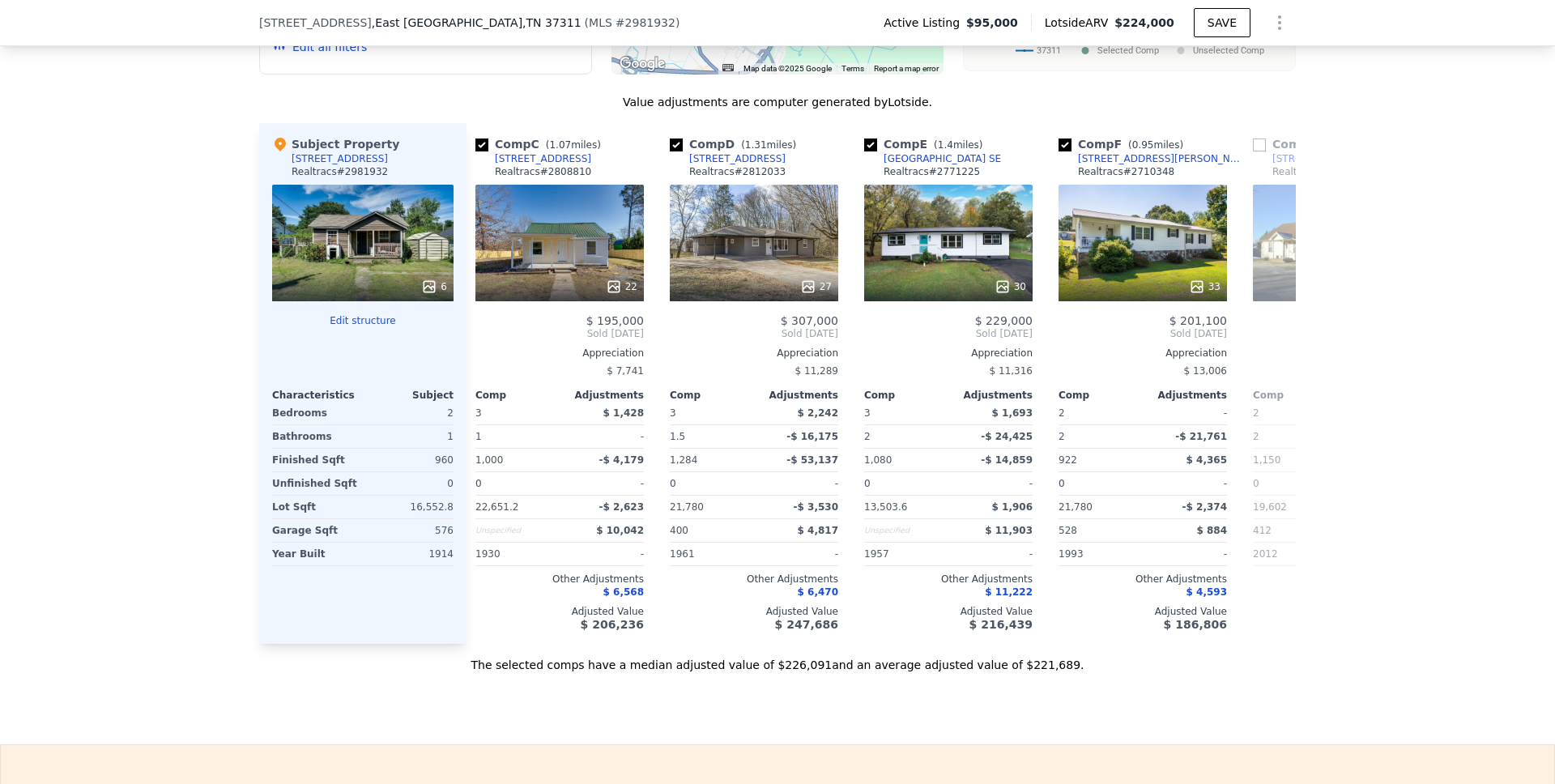
scroll to position [0, 376]
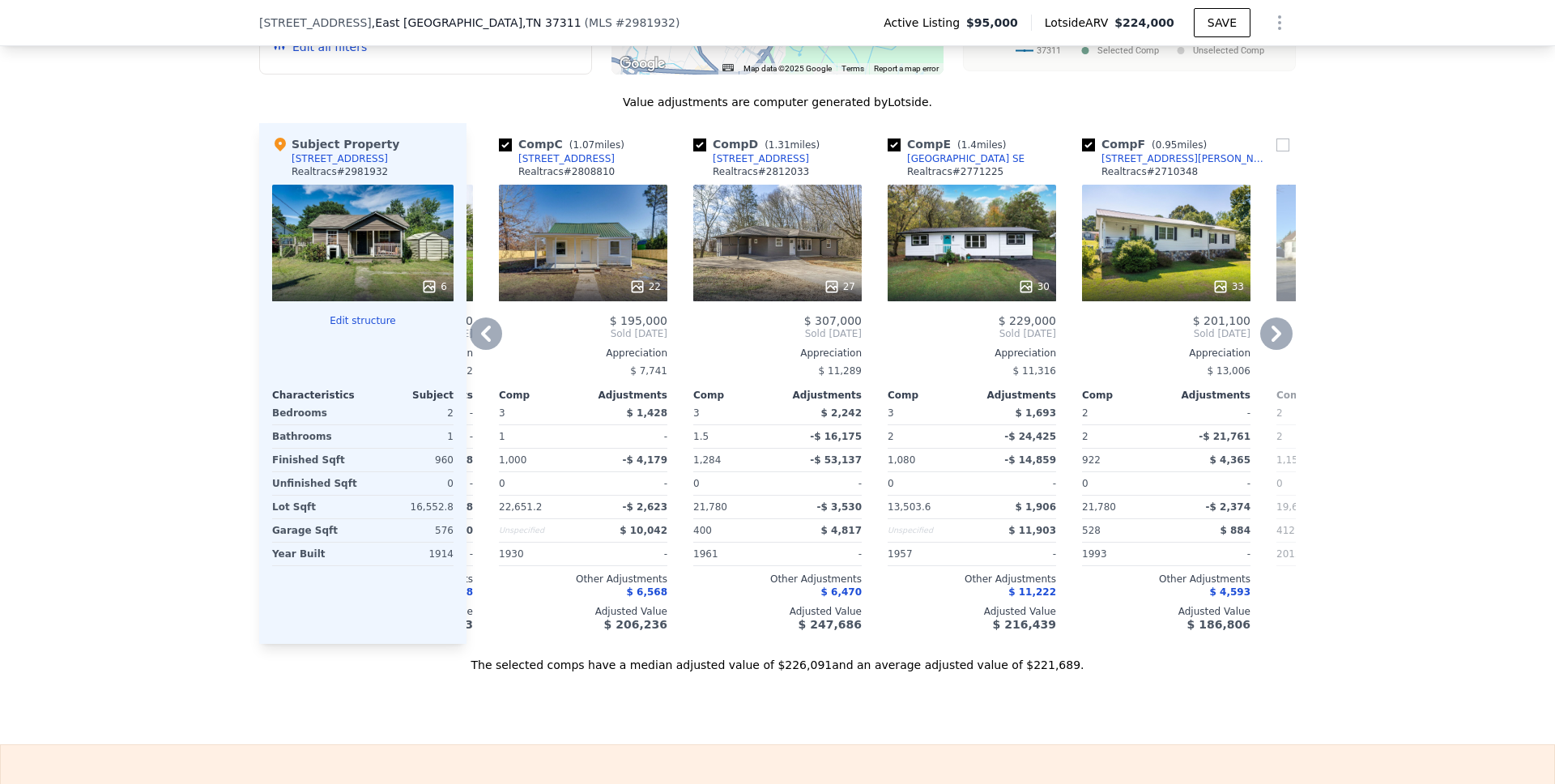
click at [483, 348] on icon at bounding box center [486, 333] width 32 height 32
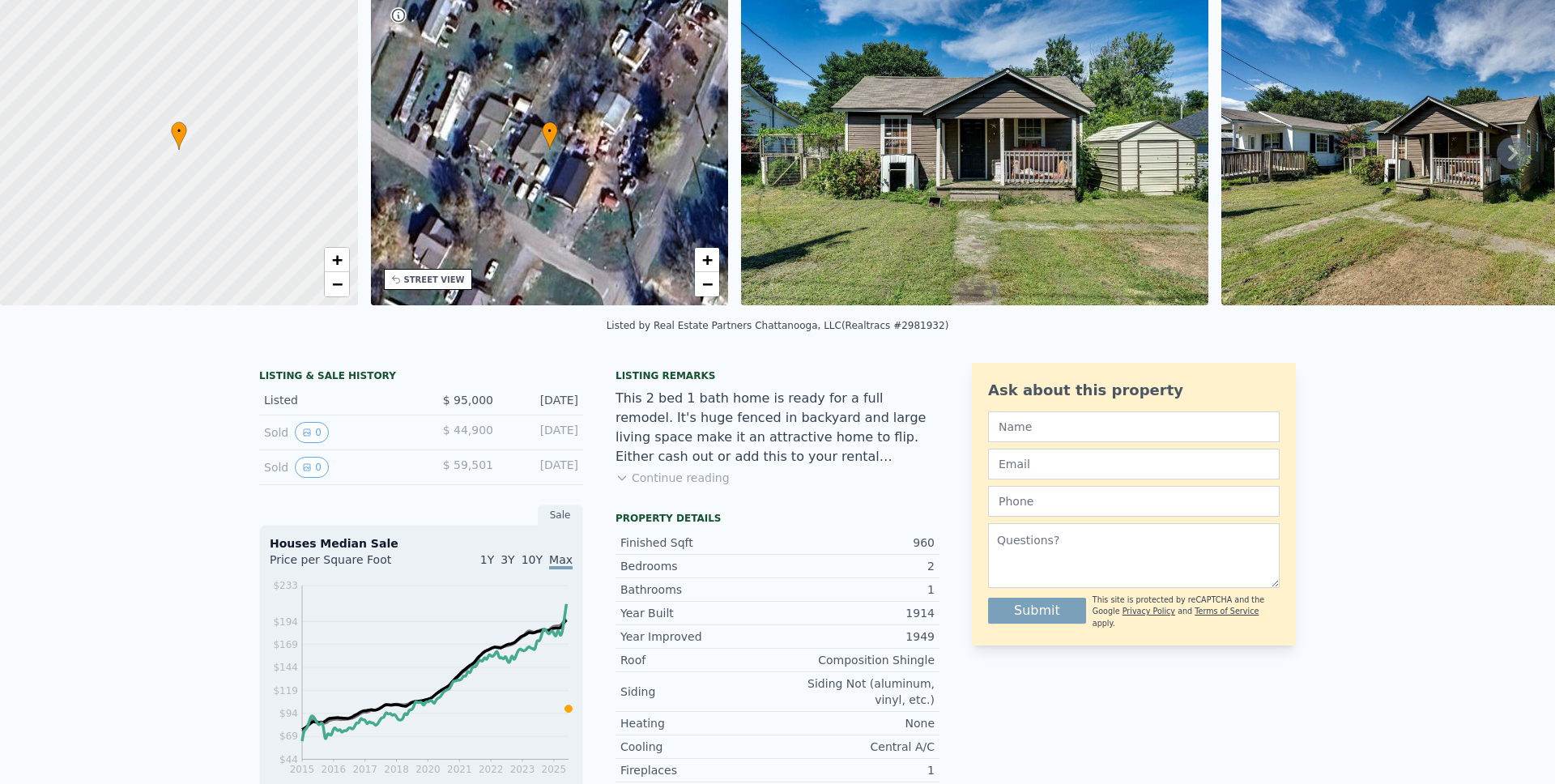
scroll to position [0, 0]
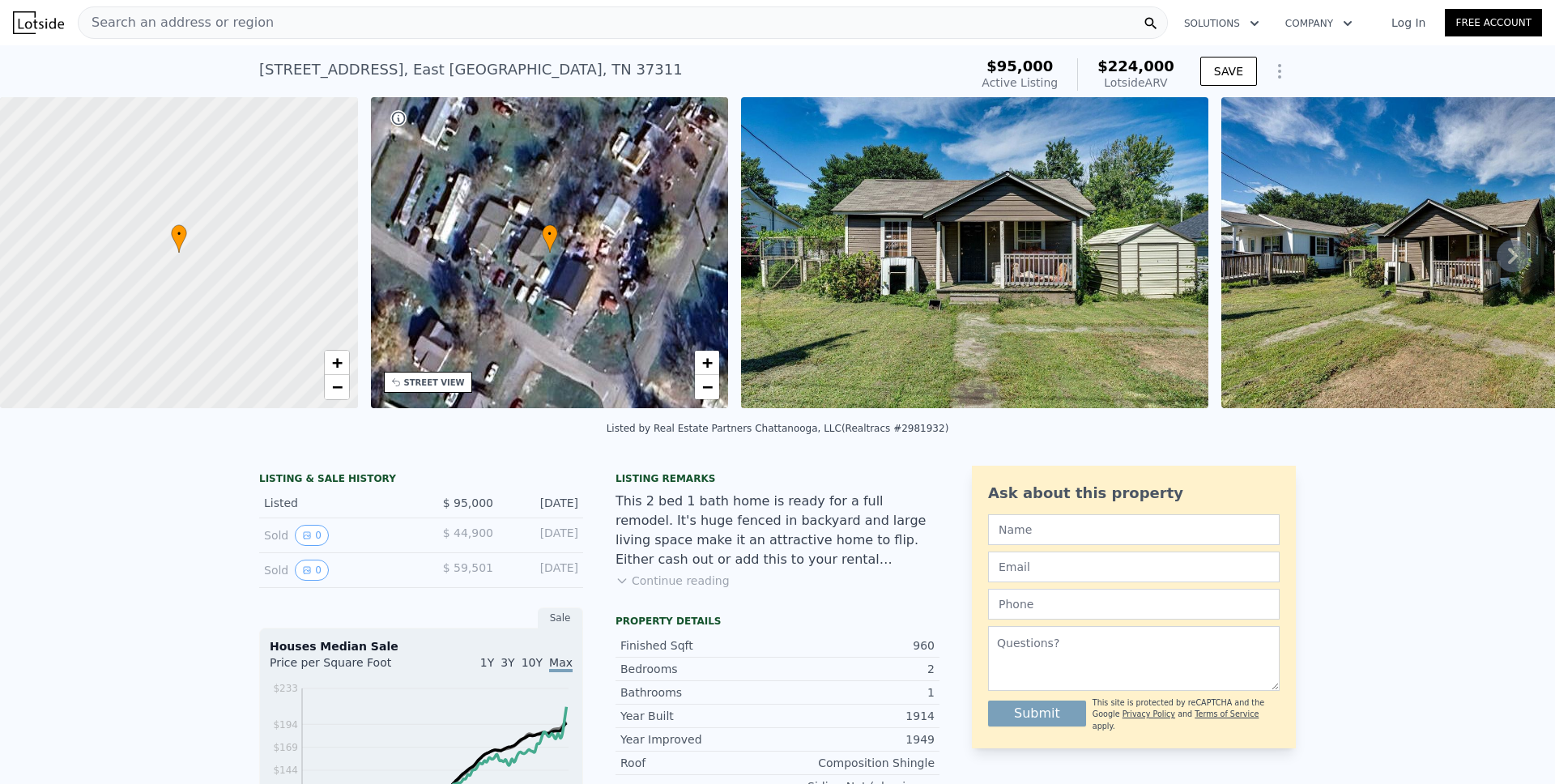
click at [205, 22] on span "Search an address or region" at bounding box center [175, 22] width 195 height 19
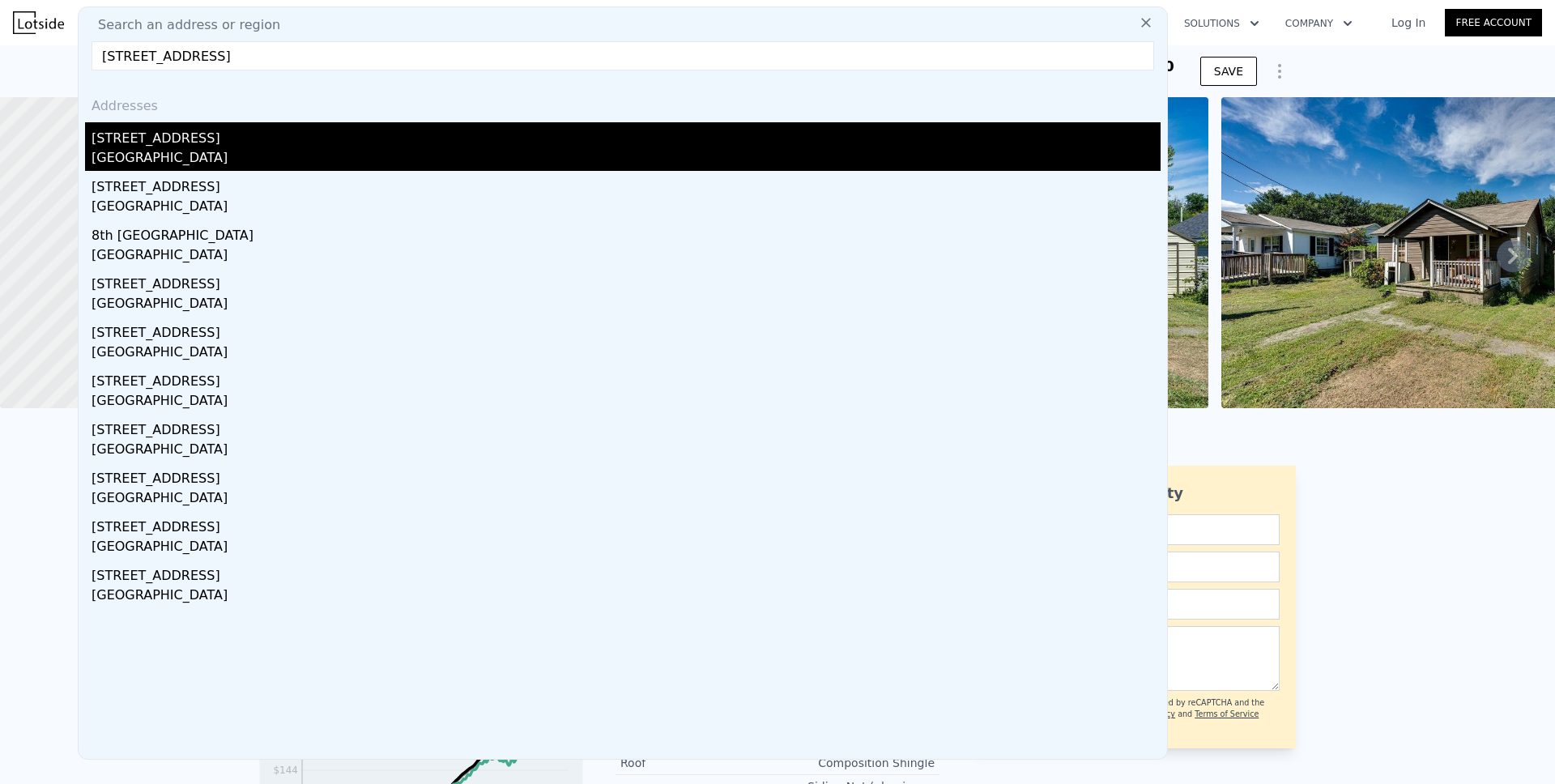
type input "[STREET_ADDRESS]"
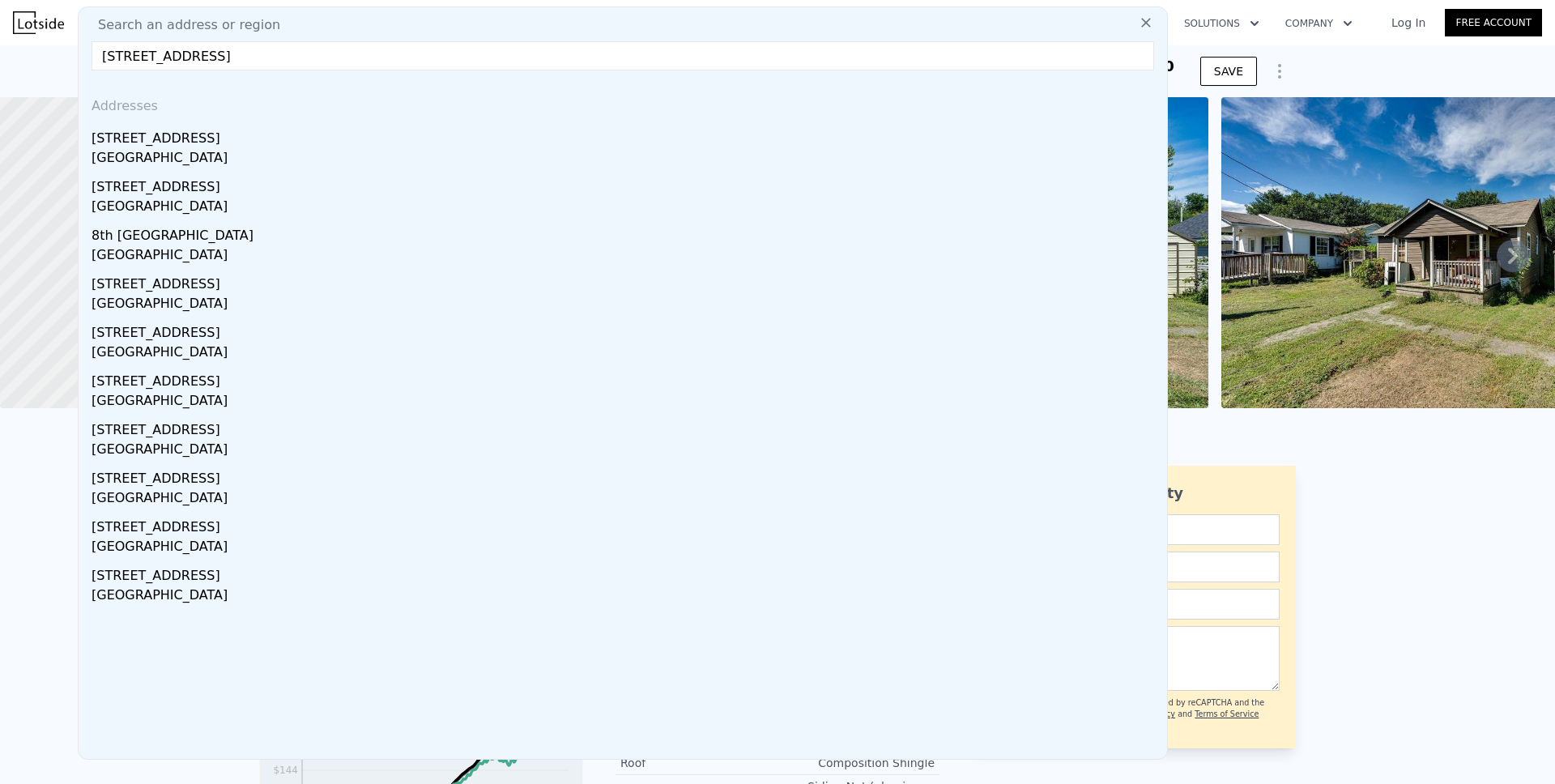
click at [161, 141] on div "[STREET_ADDRESS]" at bounding box center [625, 135] width 1069 height 26
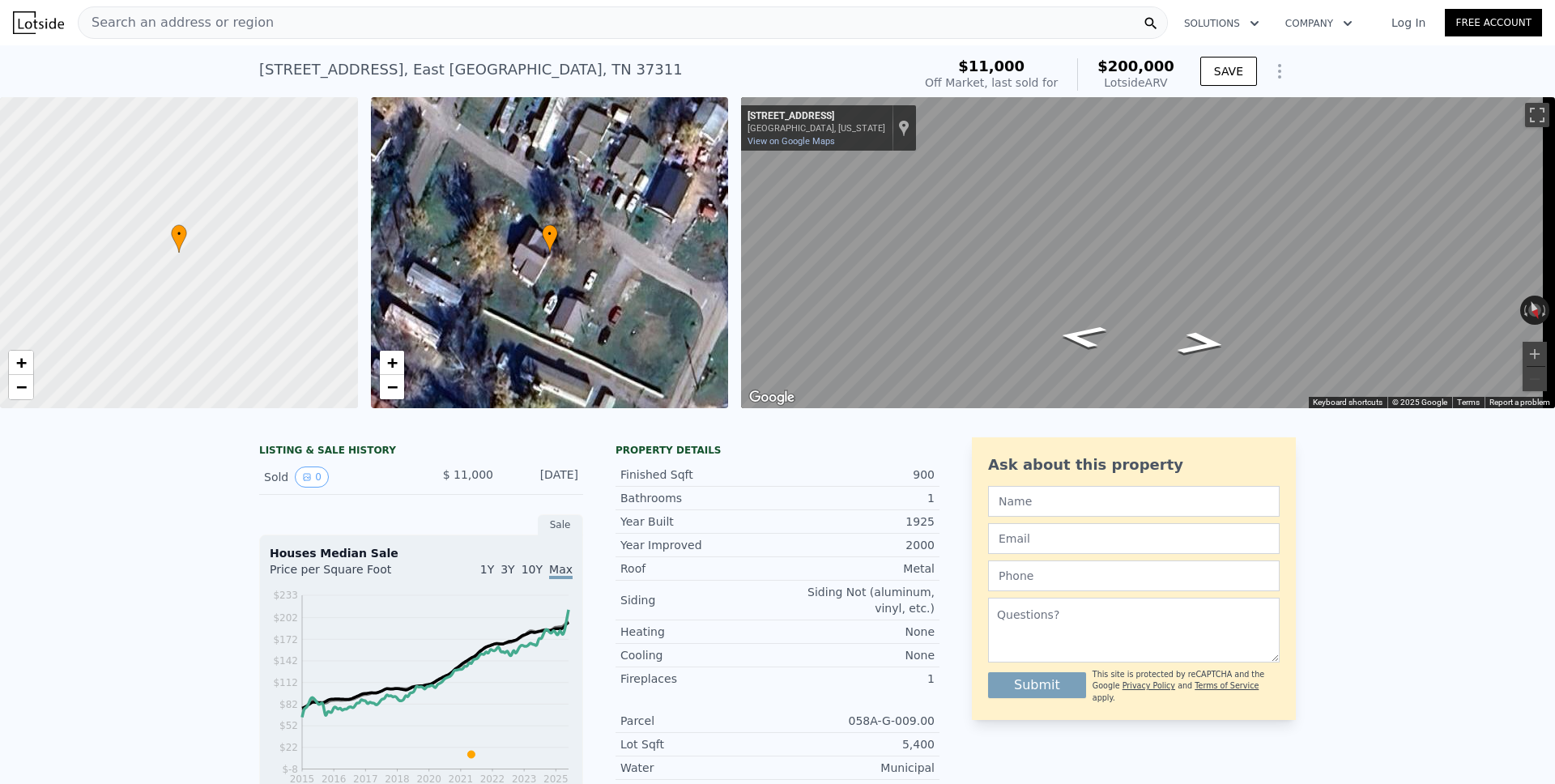
click at [1277, 74] on icon "Show Options" at bounding box center [1280, 71] width 19 height 19
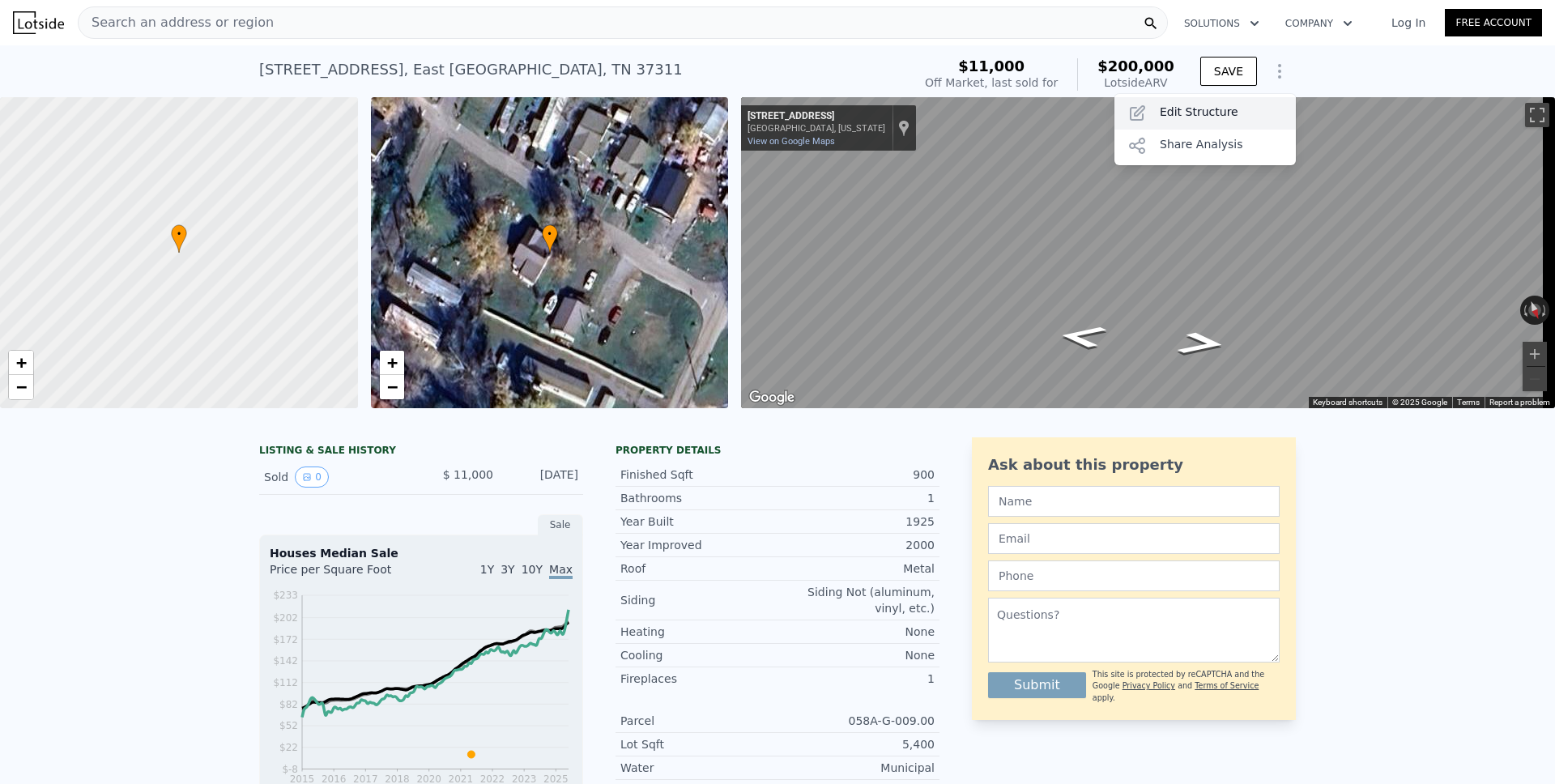
click at [1242, 110] on div "Edit Structure" at bounding box center [1205, 112] width 181 height 32
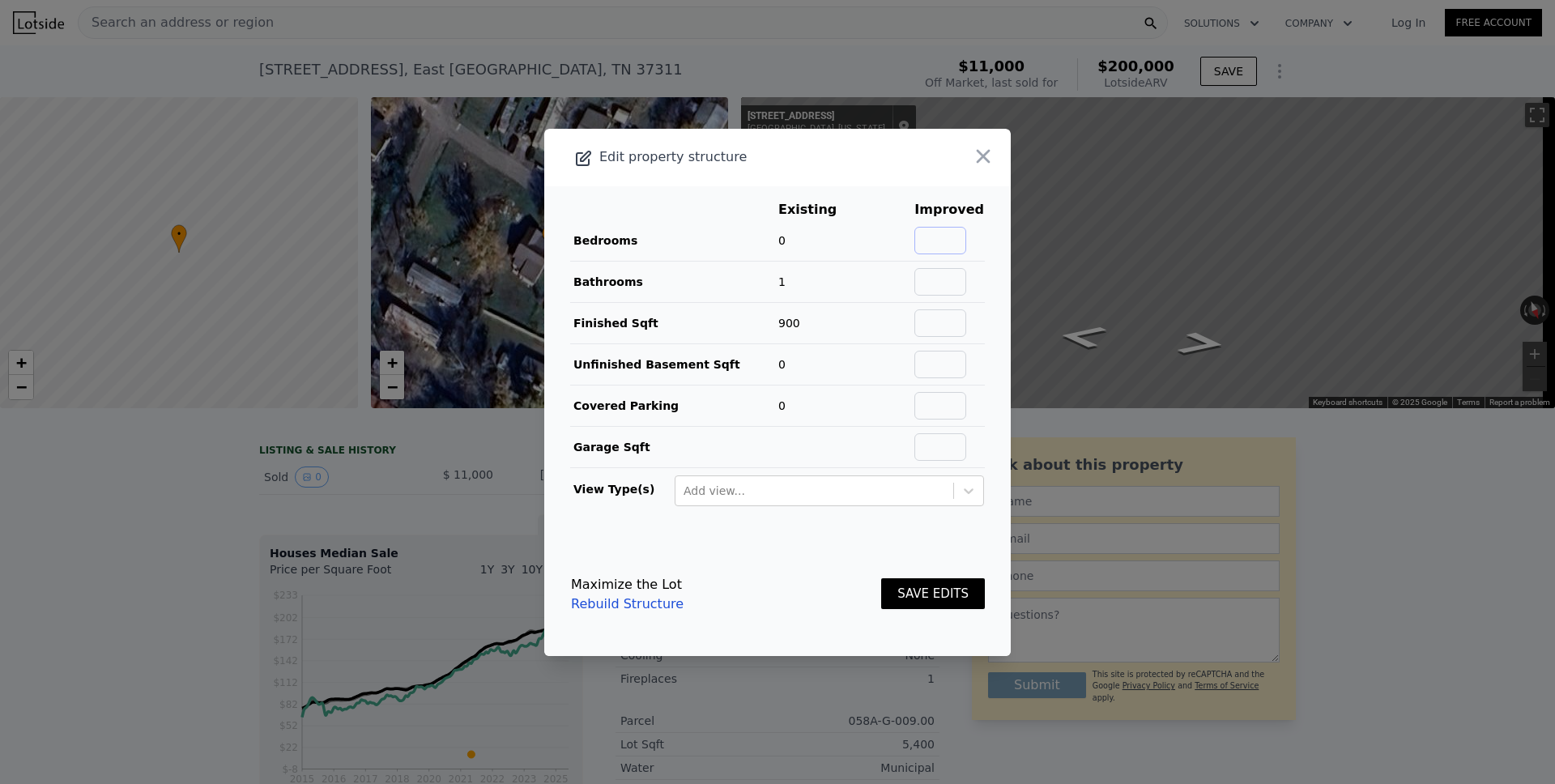
click at [941, 238] on input "text" at bounding box center [939, 240] width 51 height 27
type input "2"
click at [927, 590] on button "SAVE EDITS" at bounding box center [933, 594] width 104 height 32
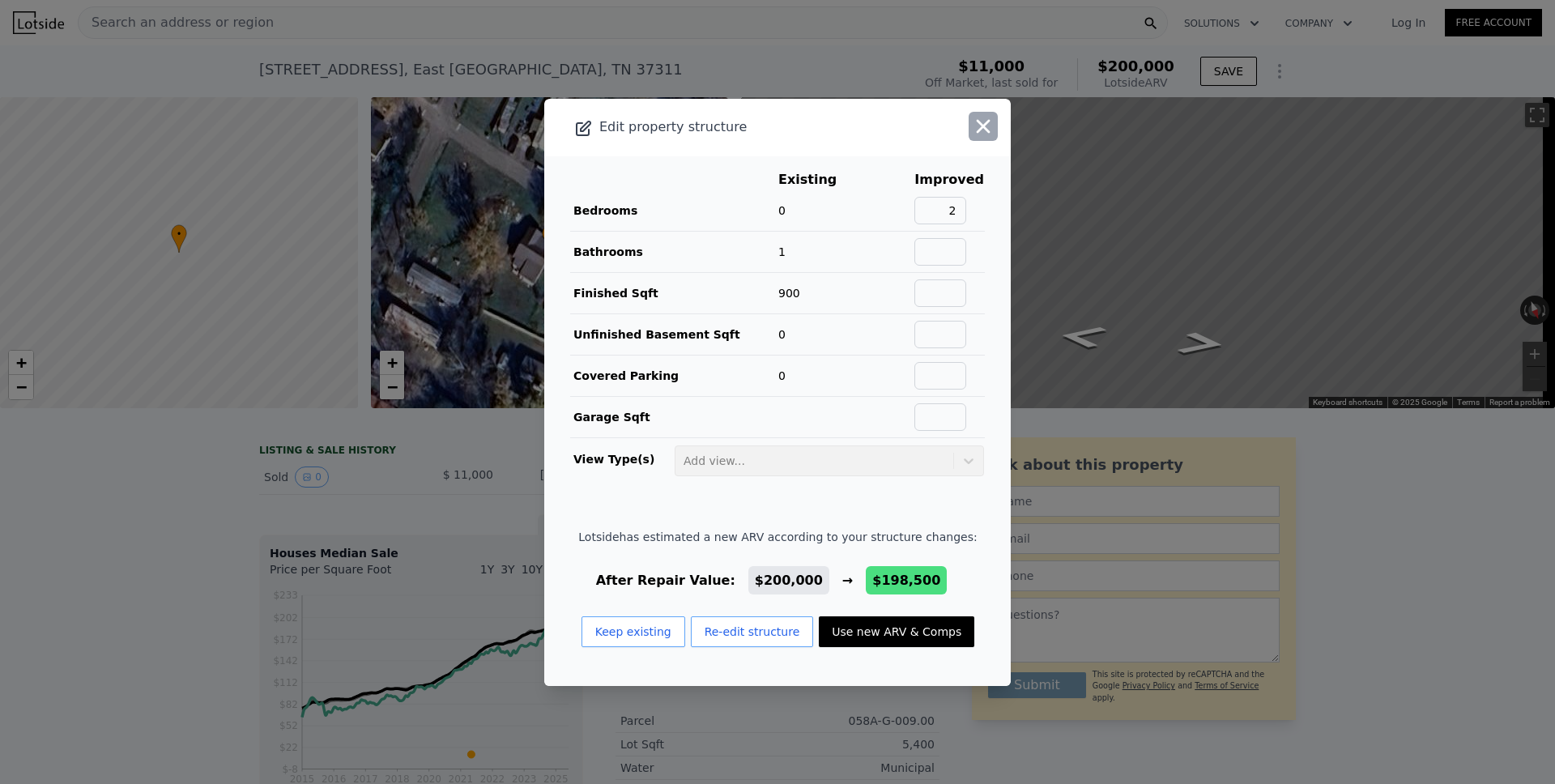
click at [972, 130] on icon "button" at bounding box center [983, 126] width 22 height 22
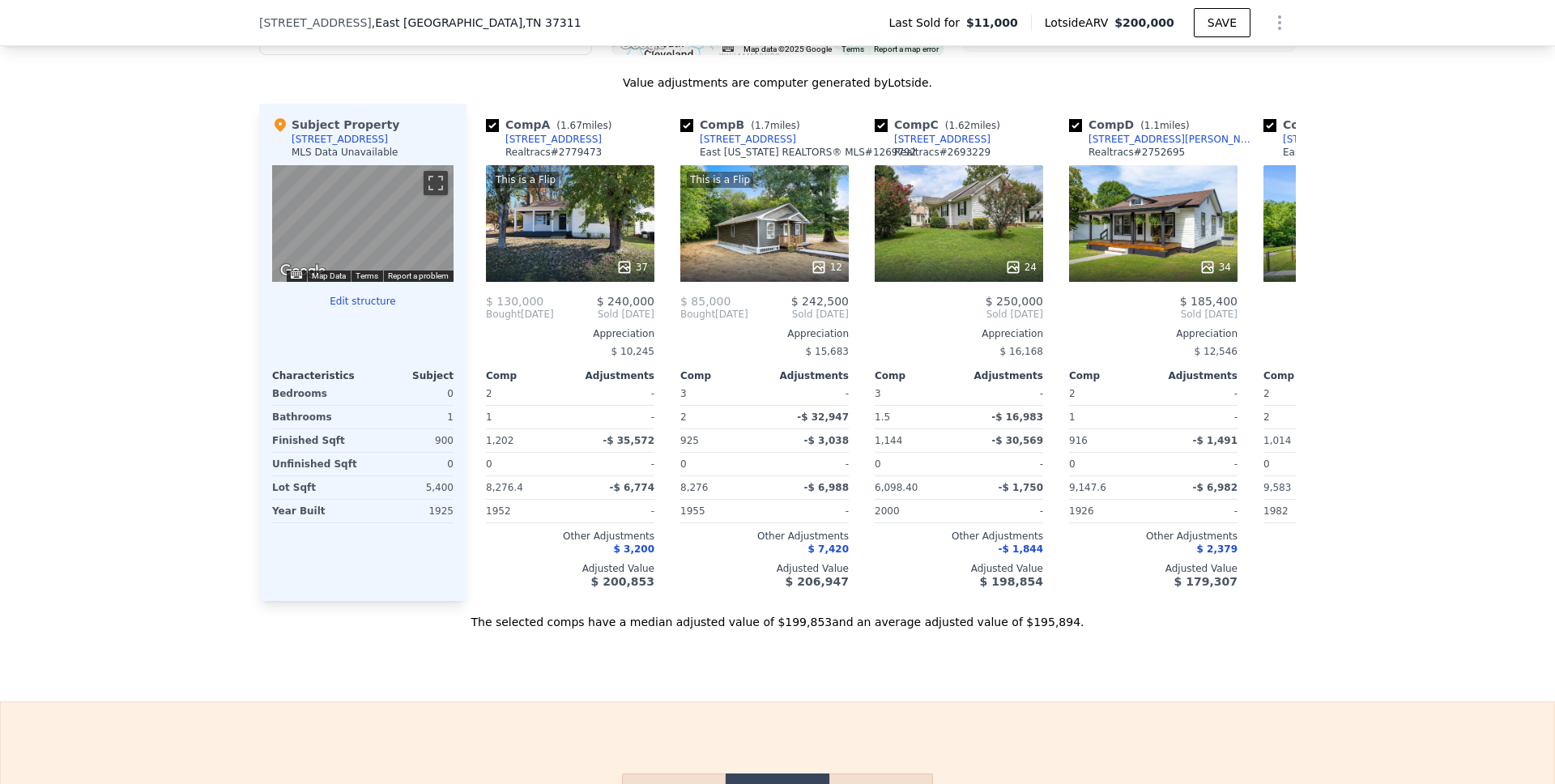
scroll to position [1478, 0]
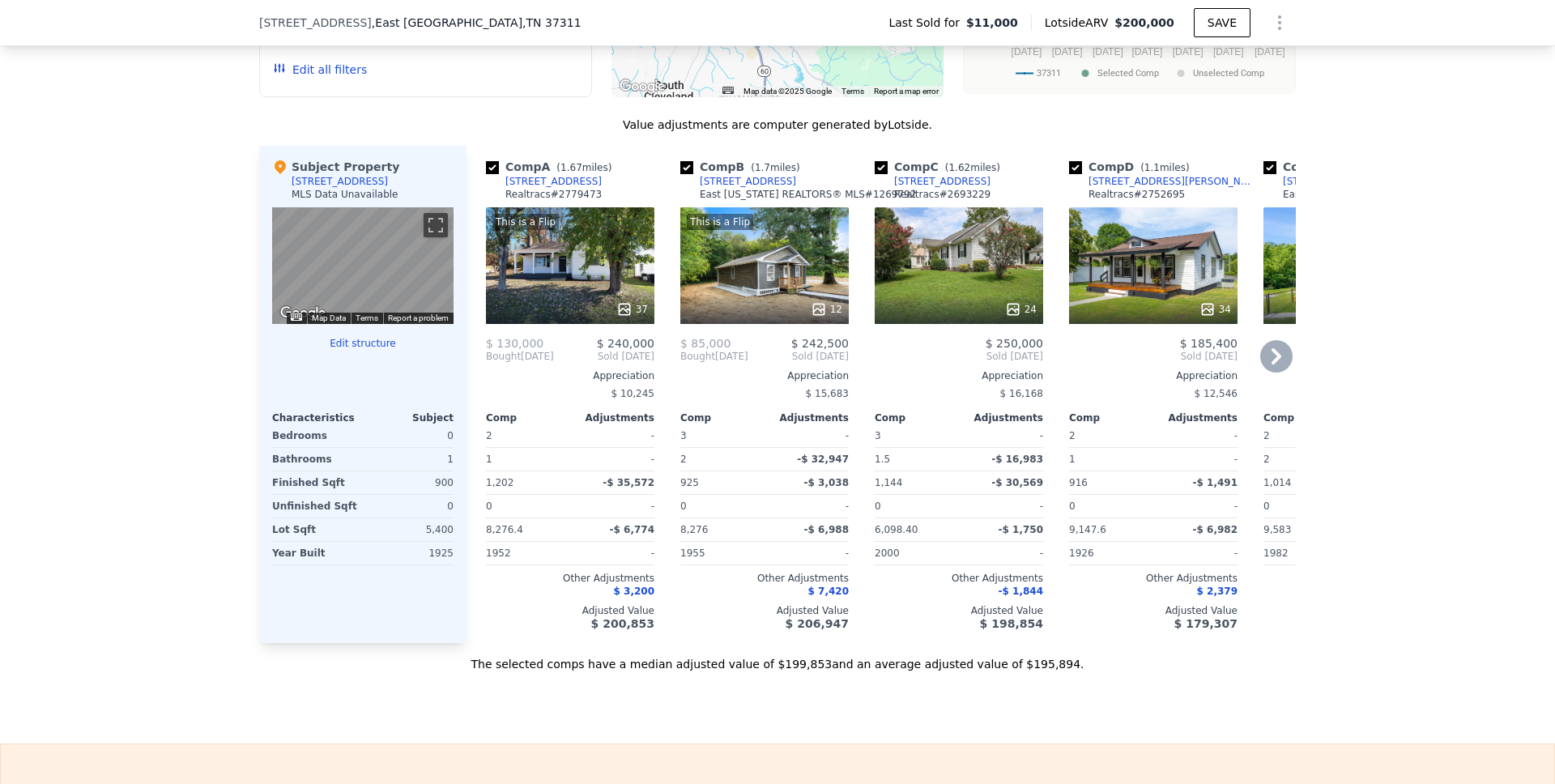
click at [684, 174] on input "checkbox" at bounding box center [686, 167] width 13 height 13
checkbox input "false"
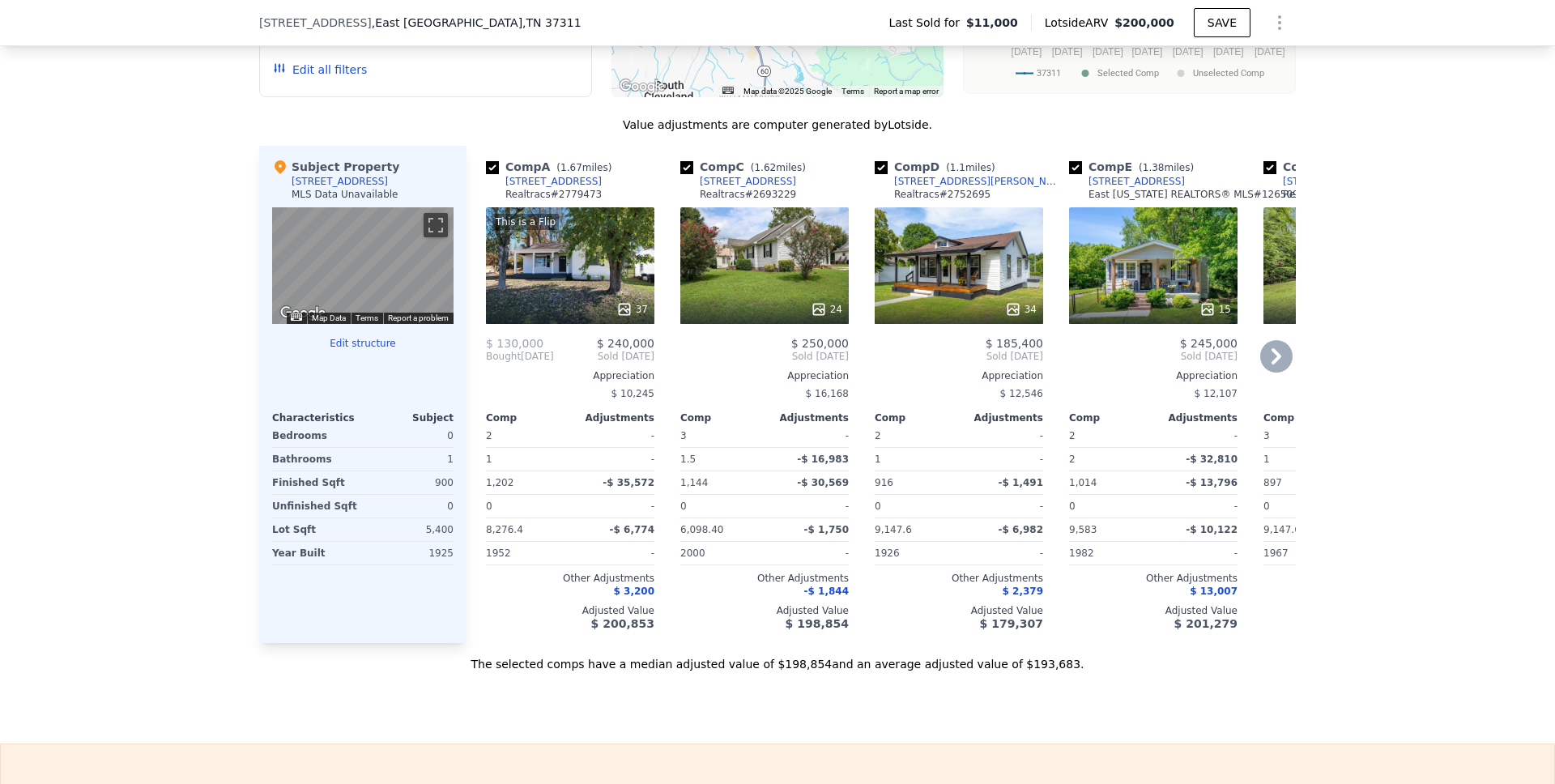
click at [682, 174] on input "checkbox" at bounding box center [686, 167] width 13 height 13
checkbox input "false"
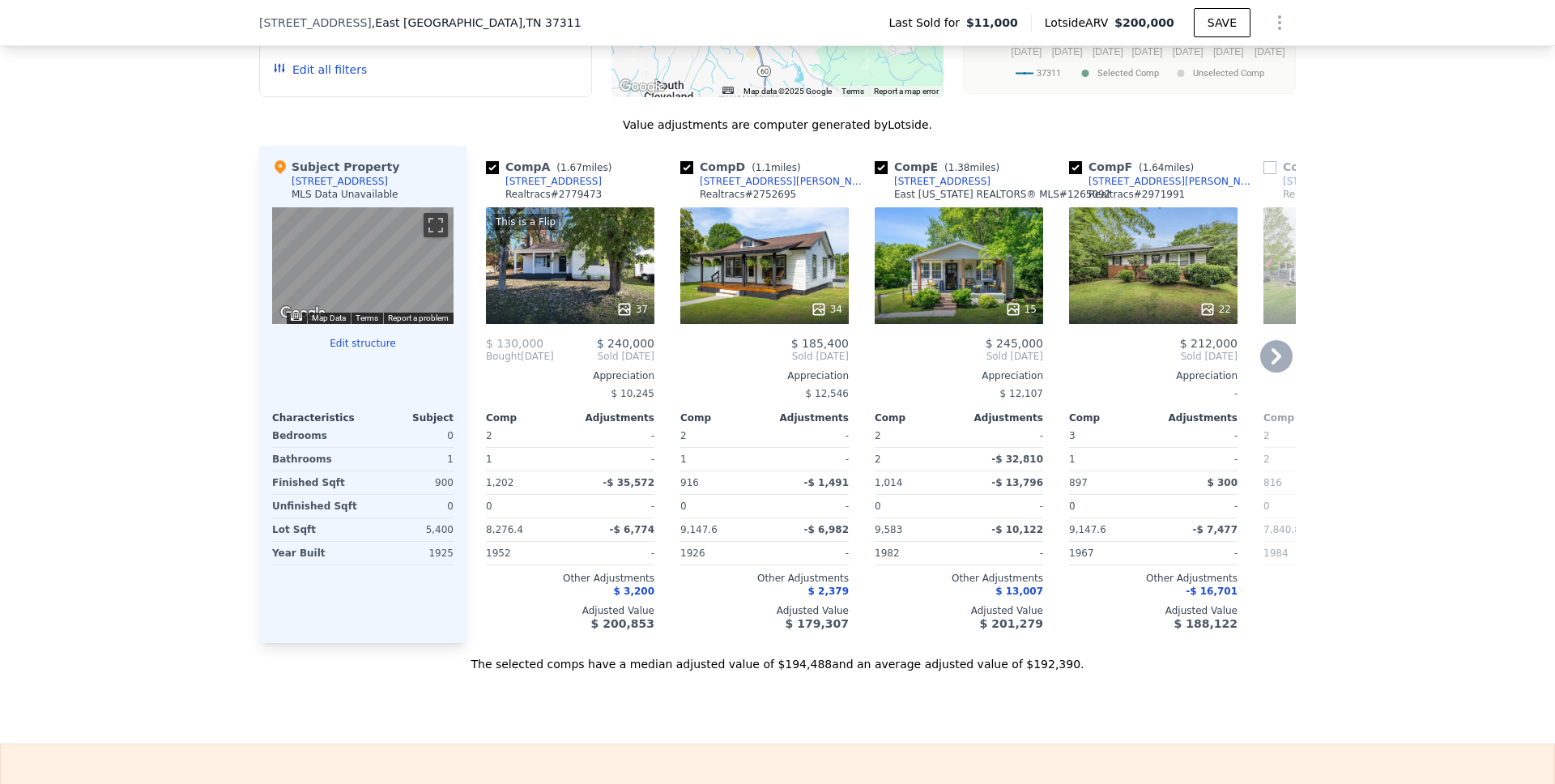
click at [682, 174] on input "checkbox" at bounding box center [686, 167] width 13 height 13
checkbox input "false"
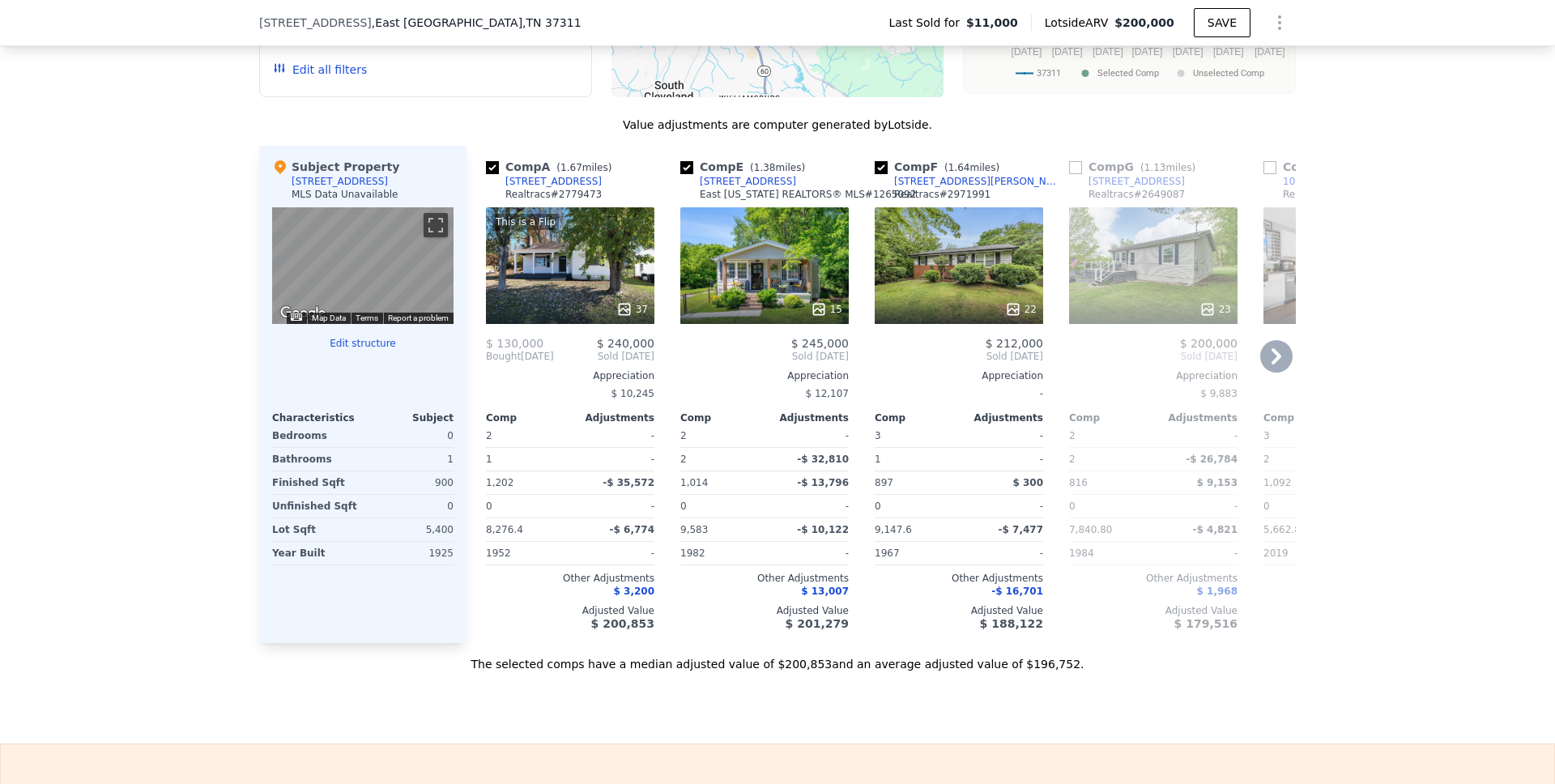
click at [682, 174] on input "checkbox" at bounding box center [686, 167] width 13 height 13
checkbox input "false"
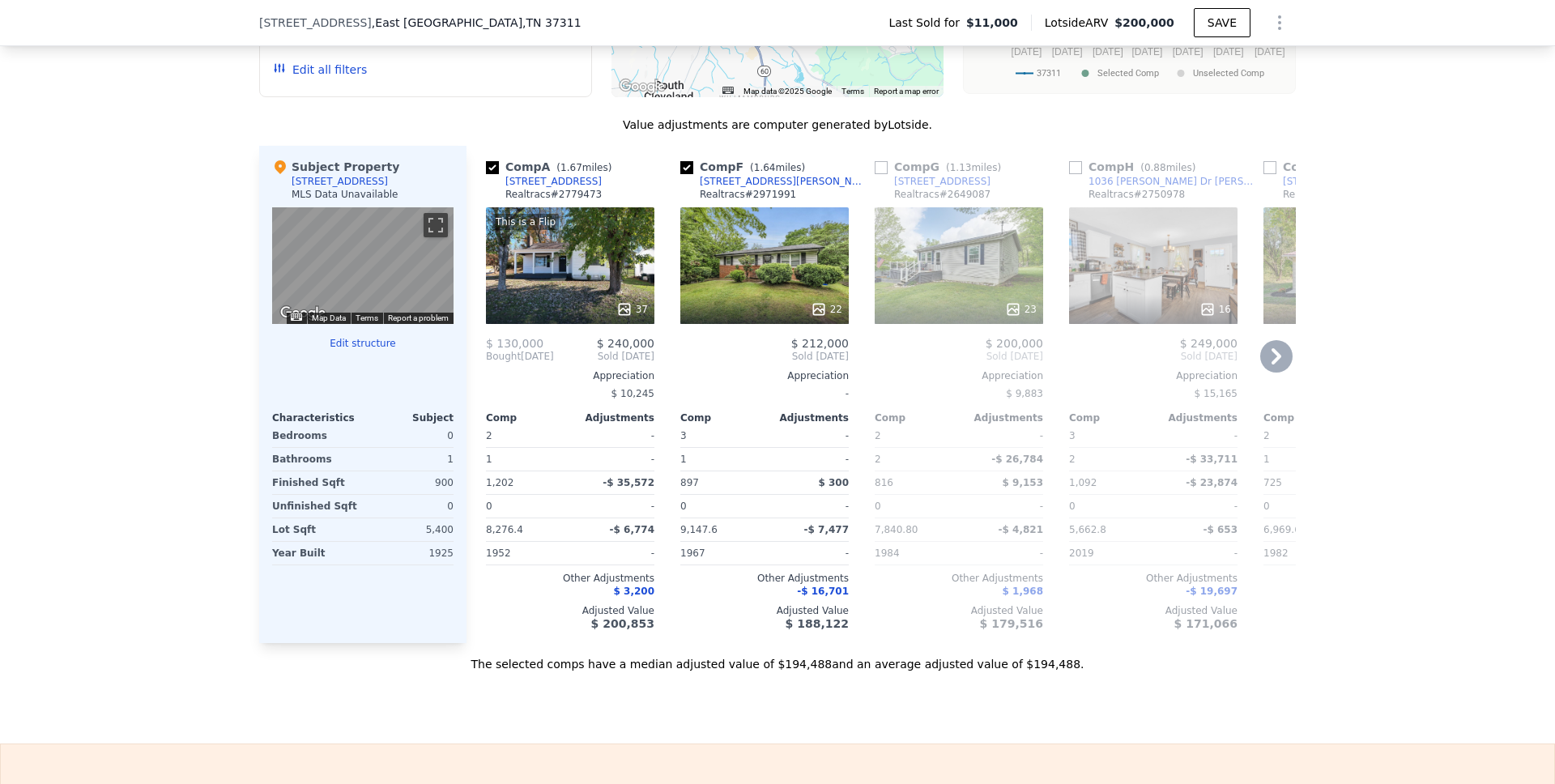
scroll to position [1381, 0]
